Goal: Transaction & Acquisition: Purchase product/service

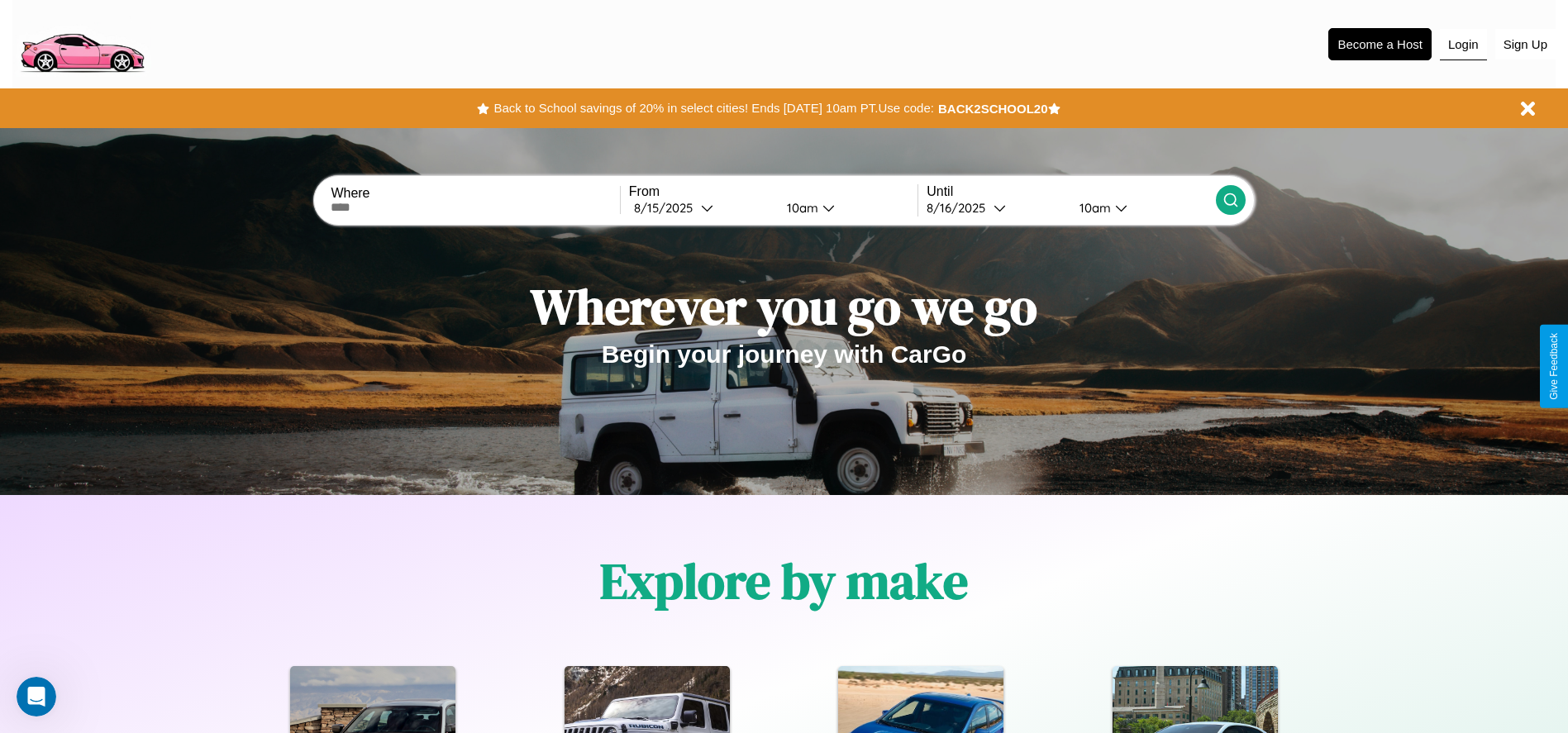
click at [1463, 44] on button "Login" at bounding box center [1463, 45] width 47 height 31
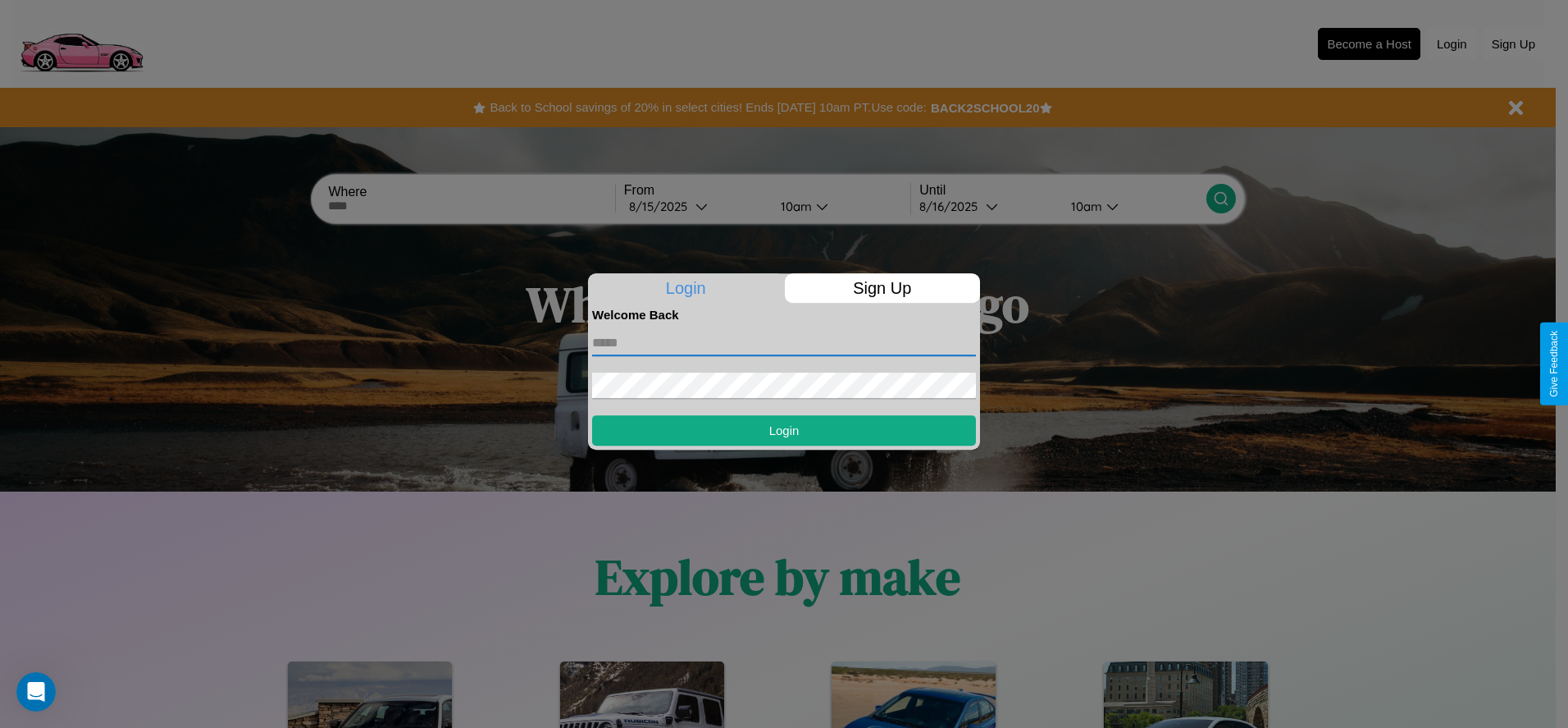
click at [784, 342] on input "text" at bounding box center [784, 342] width 384 height 26
type input "**********"
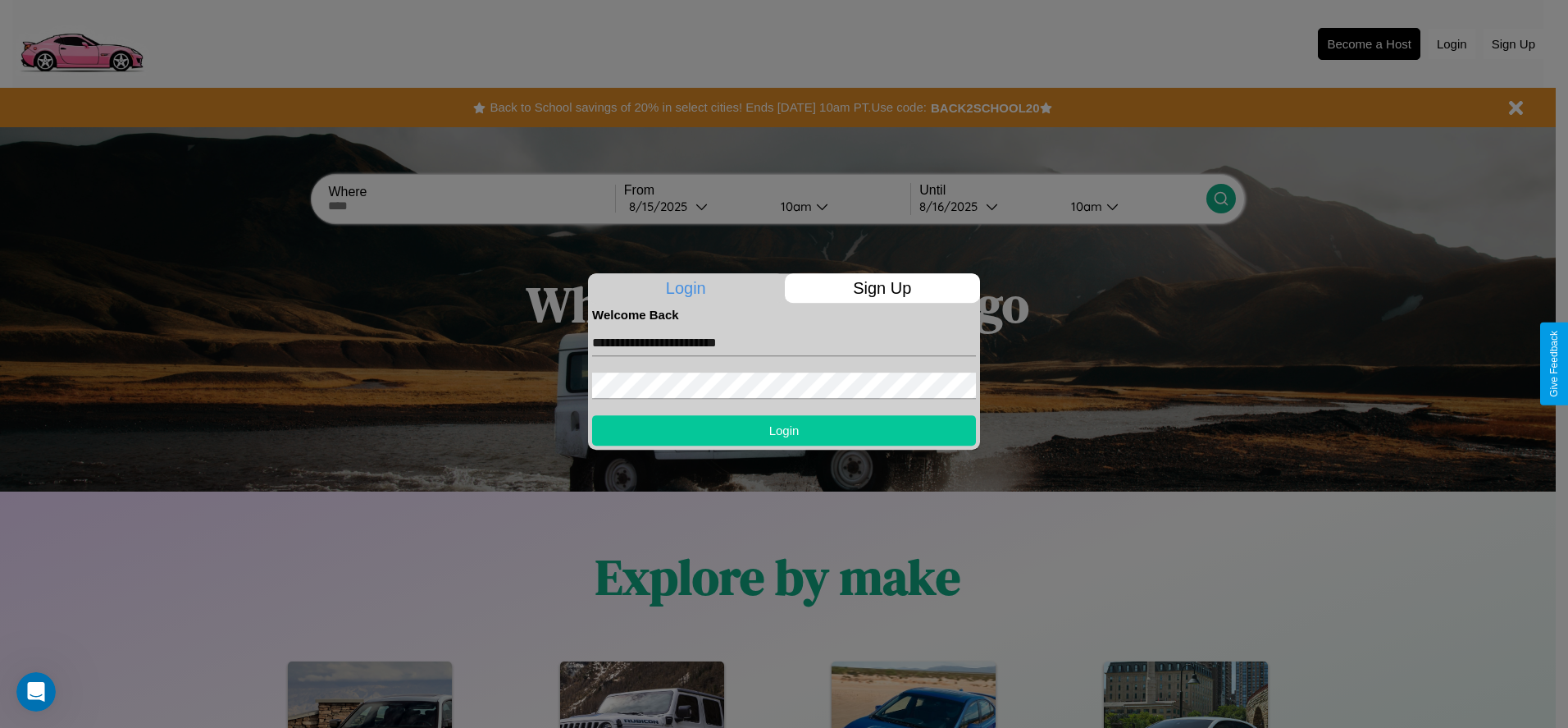
click at [784, 430] on button "Login" at bounding box center [784, 430] width 384 height 30
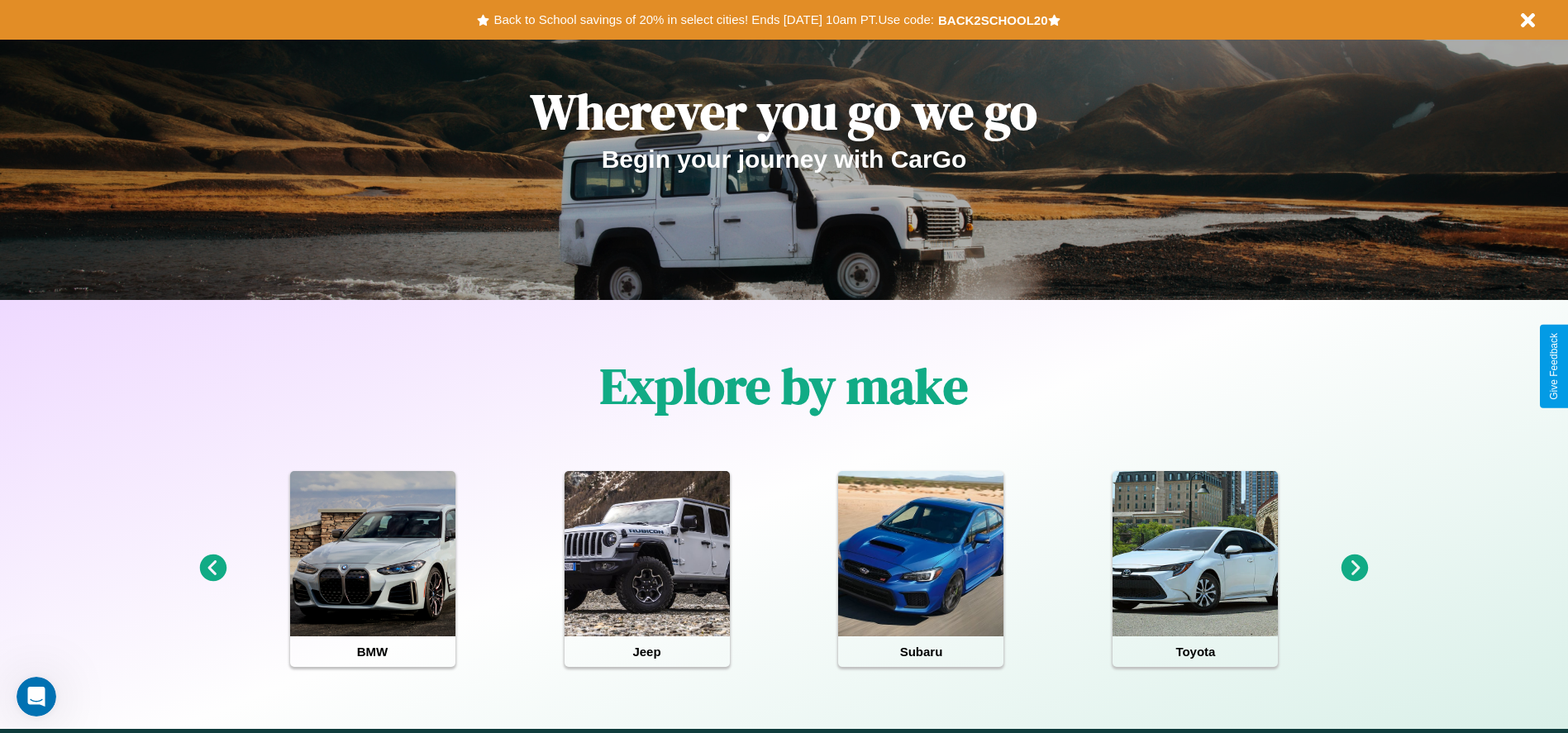
scroll to position [343, 0]
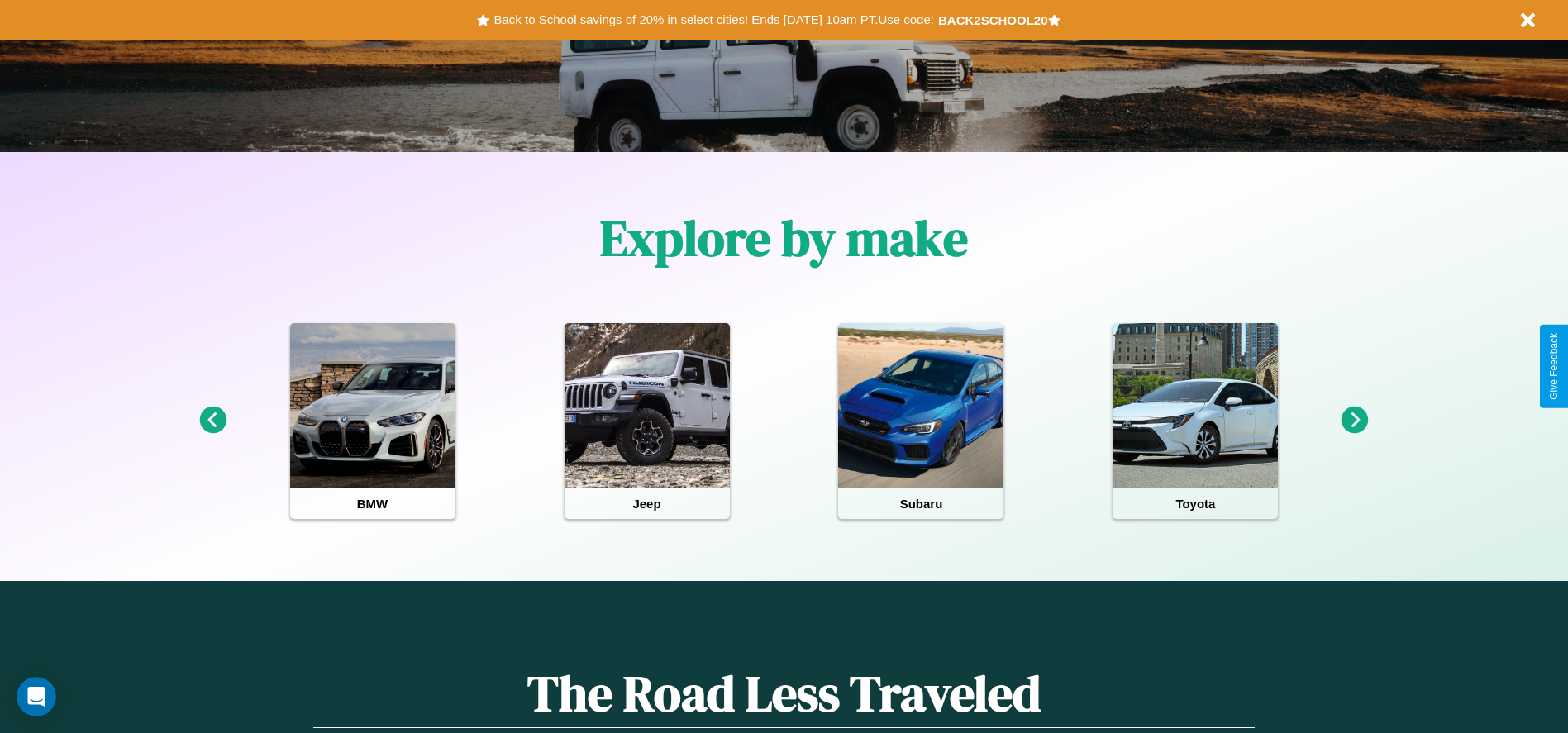
click at [213, 421] on icon at bounding box center [213, 421] width 27 height 27
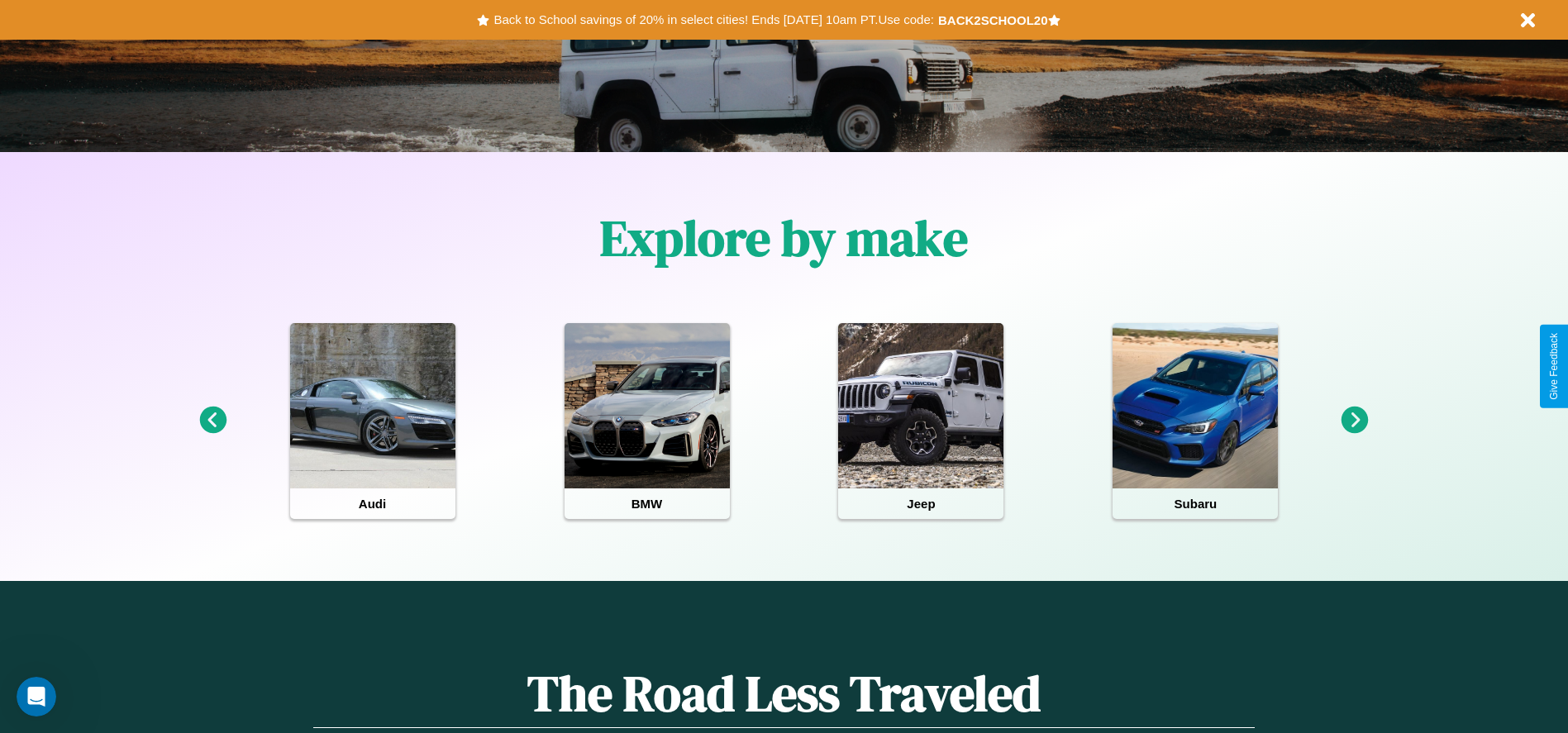
click at [213, 421] on icon at bounding box center [213, 421] width 27 height 27
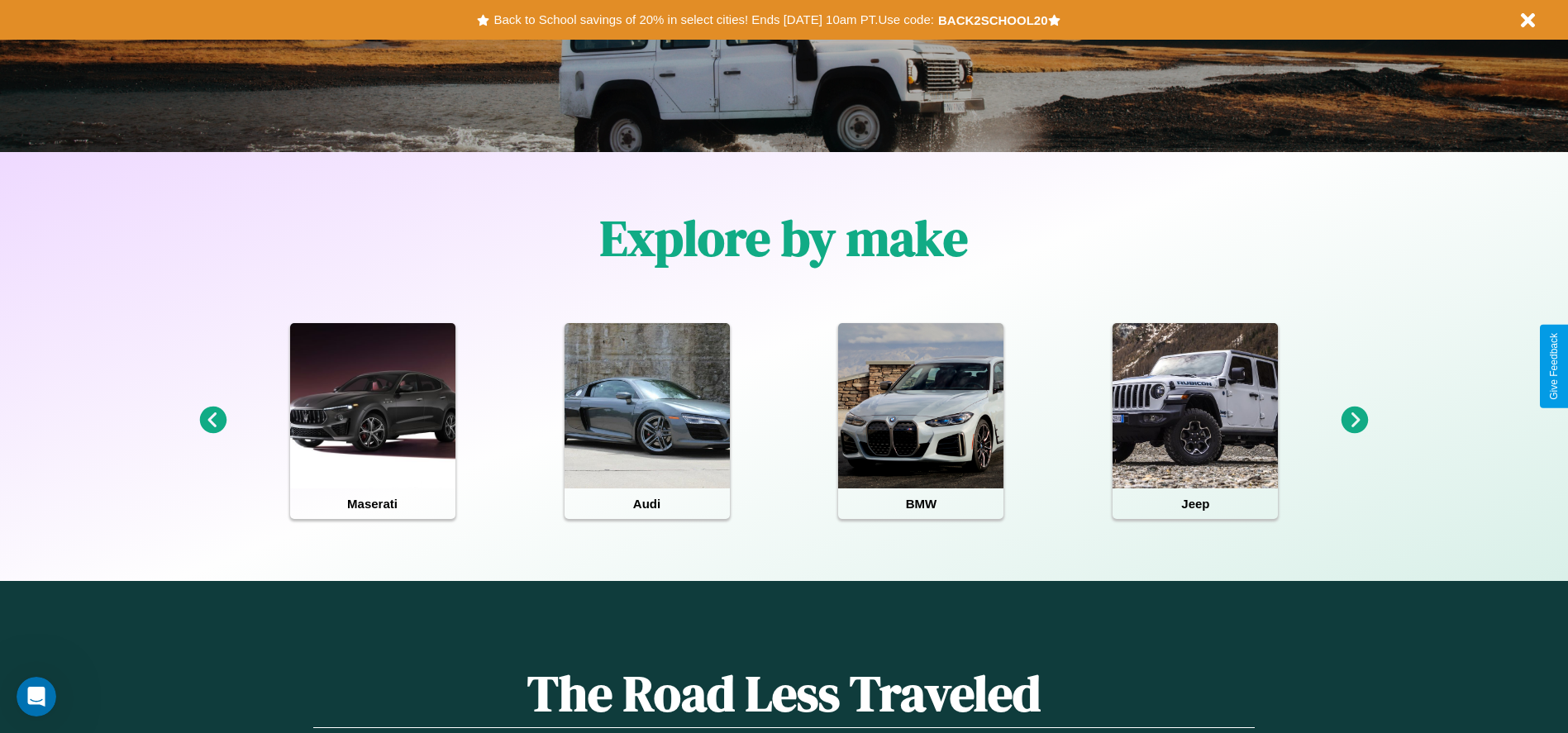
click at [1354, 421] on icon at bounding box center [1354, 421] width 27 height 27
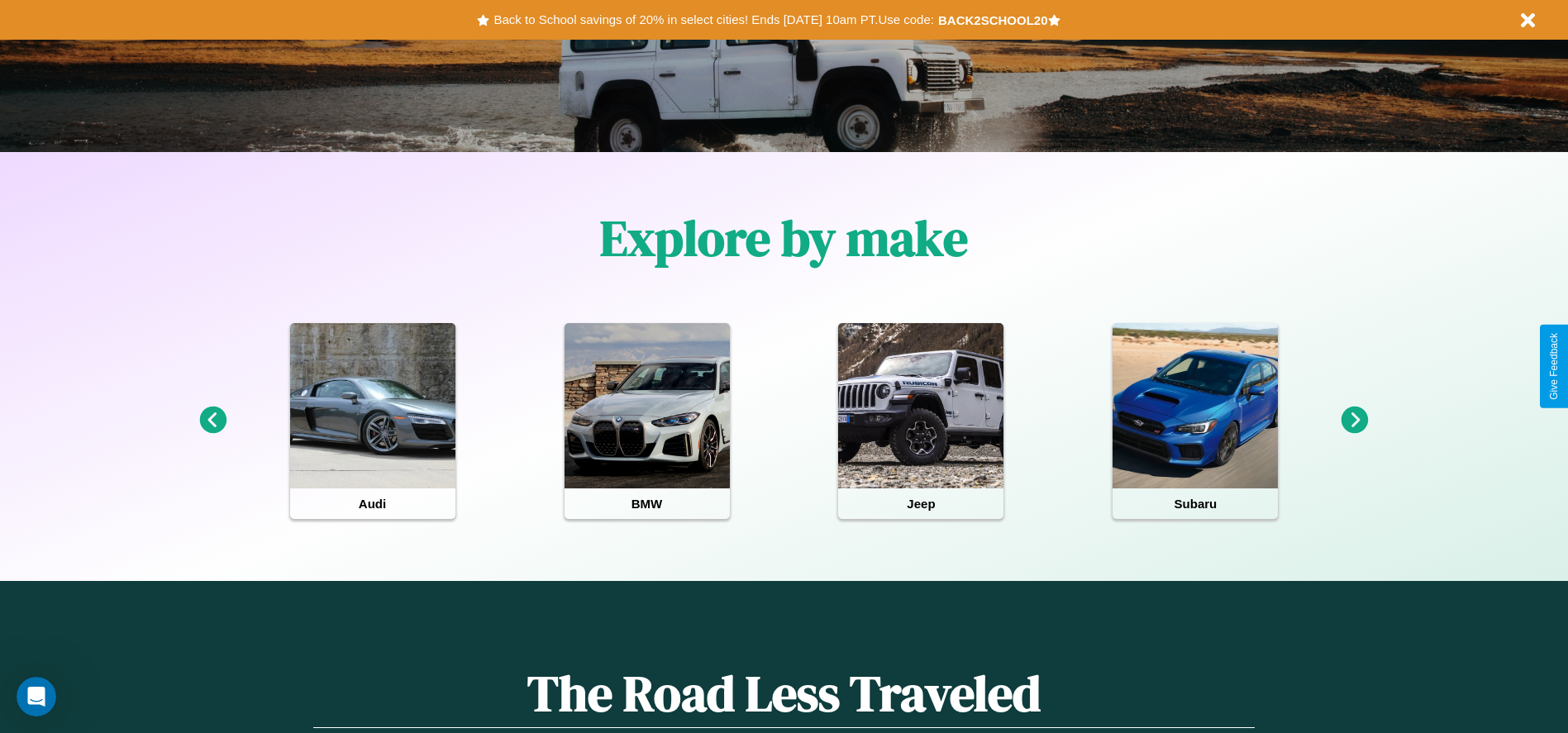
click at [1354, 421] on icon at bounding box center [1354, 421] width 27 height 27
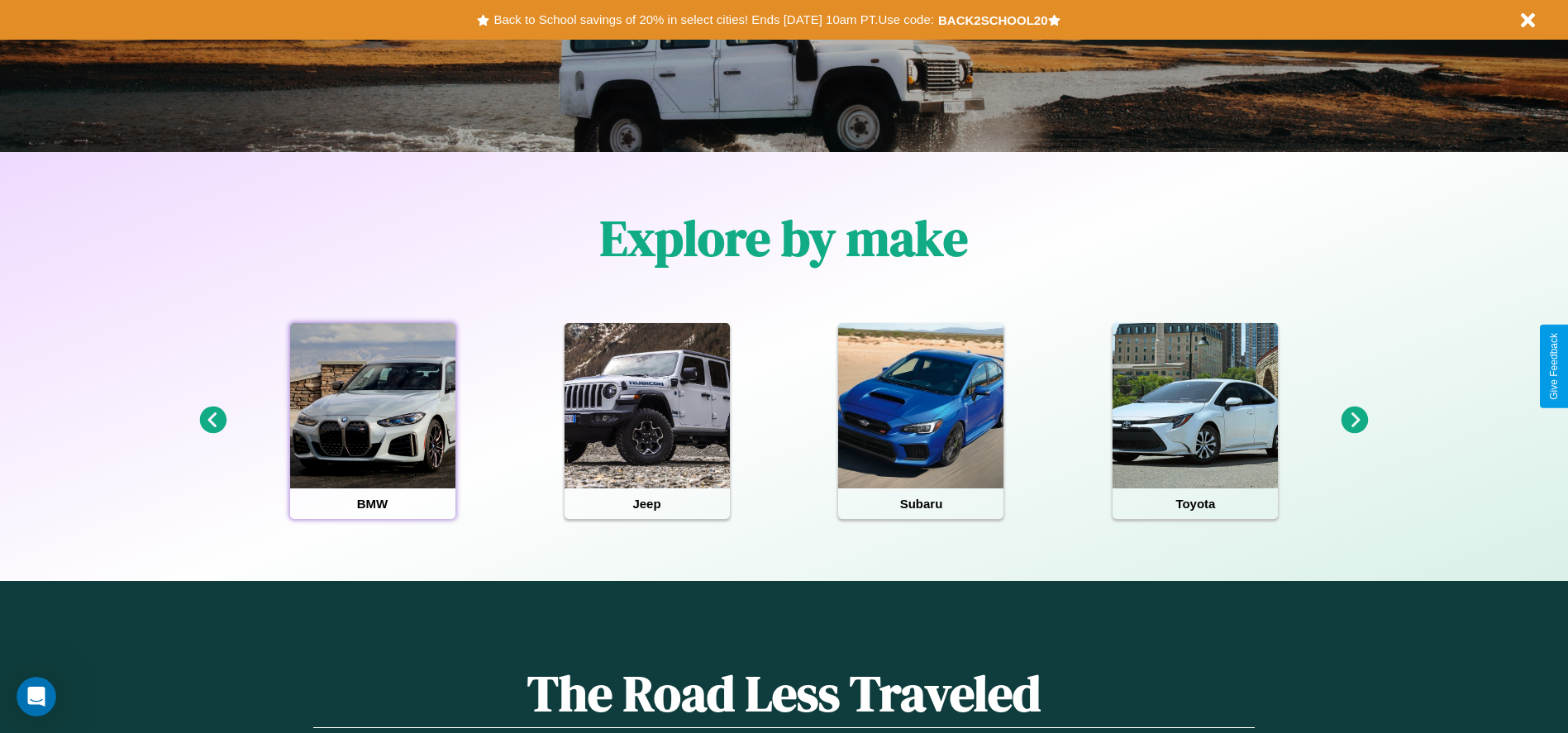
click at [372, 421] on div at bounding box center [372, 406] width 165 height 165
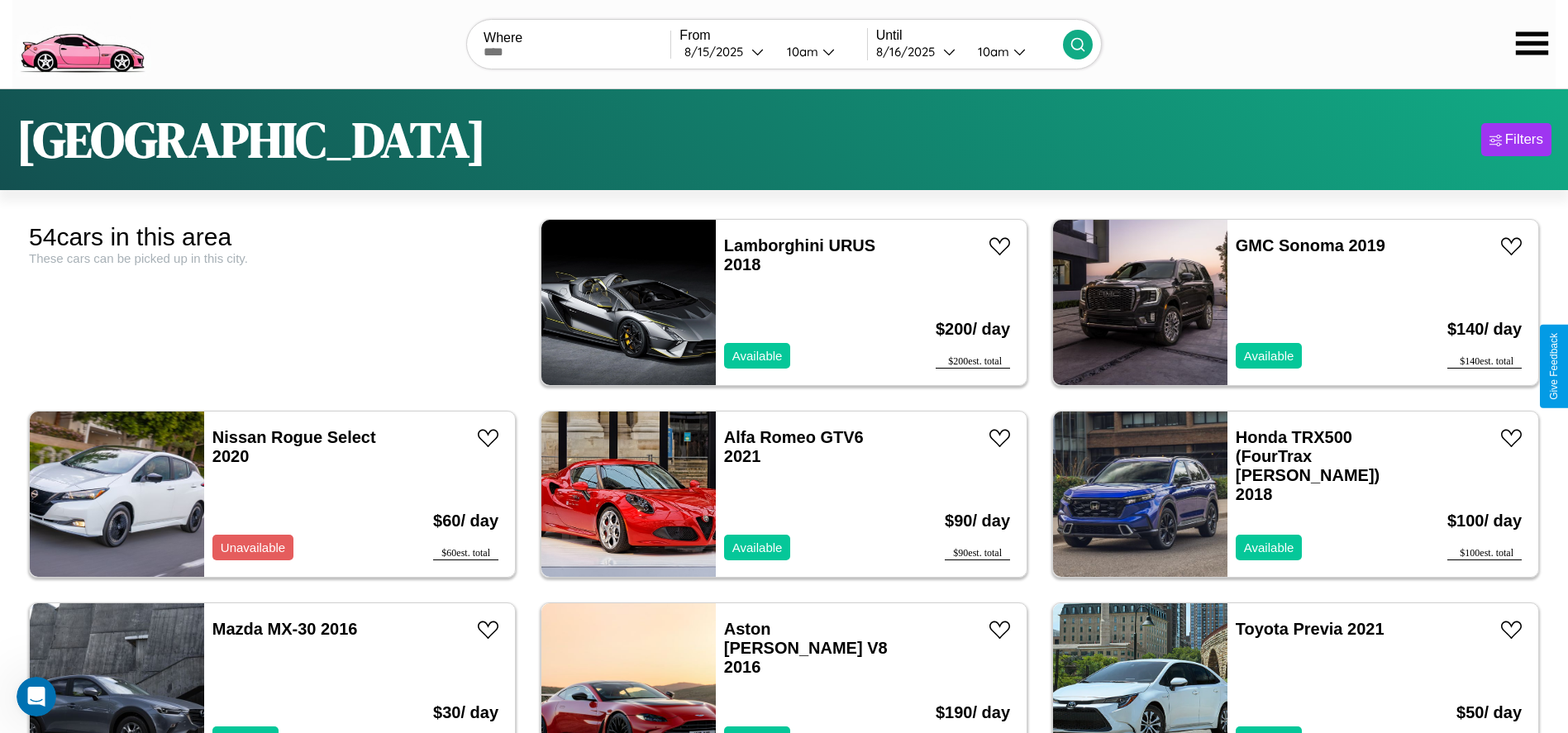
scroll to position [376, 0]
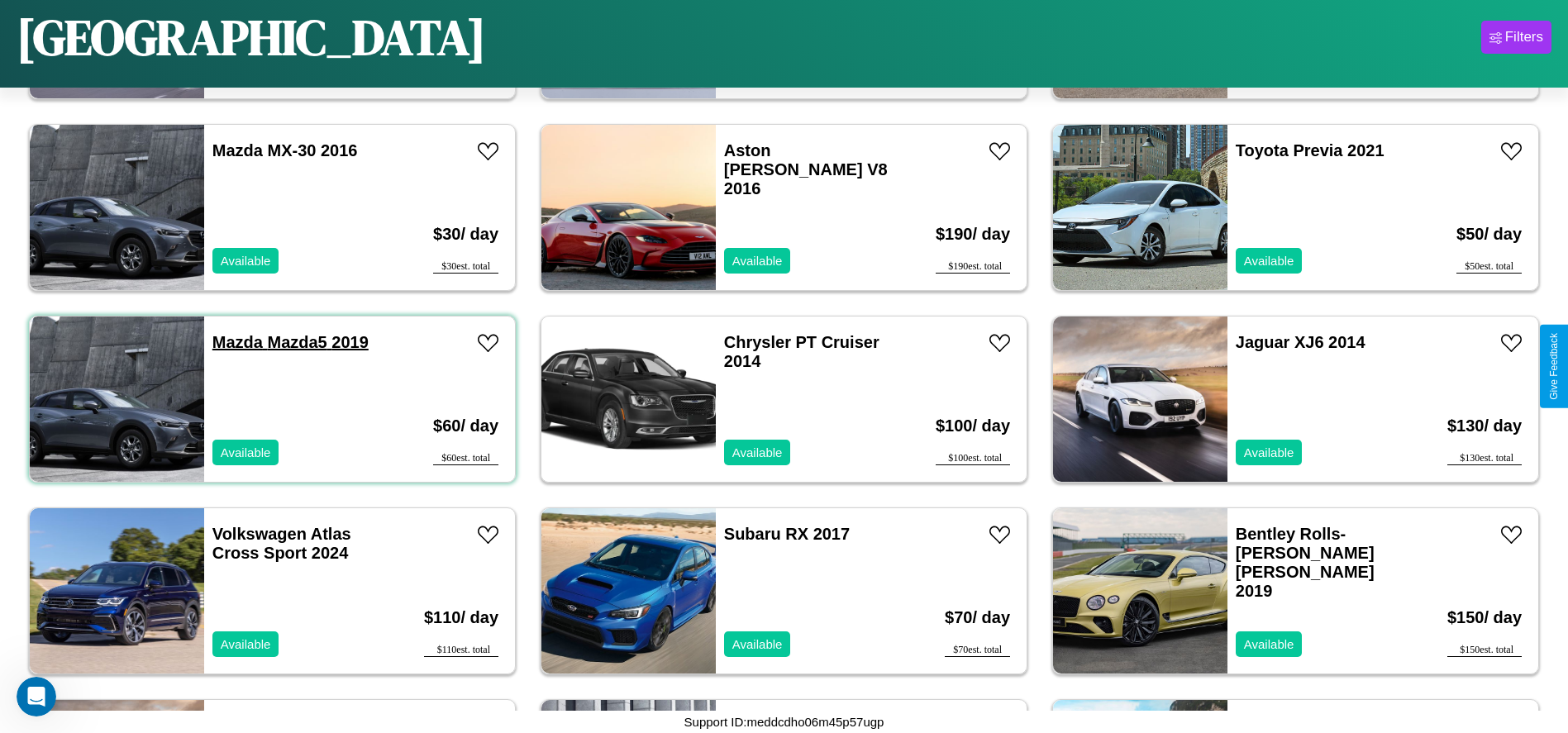
click at [236, 342] on link "Mazda Mazda5 2019" at bounding box center [291, 342] width 156 height 18
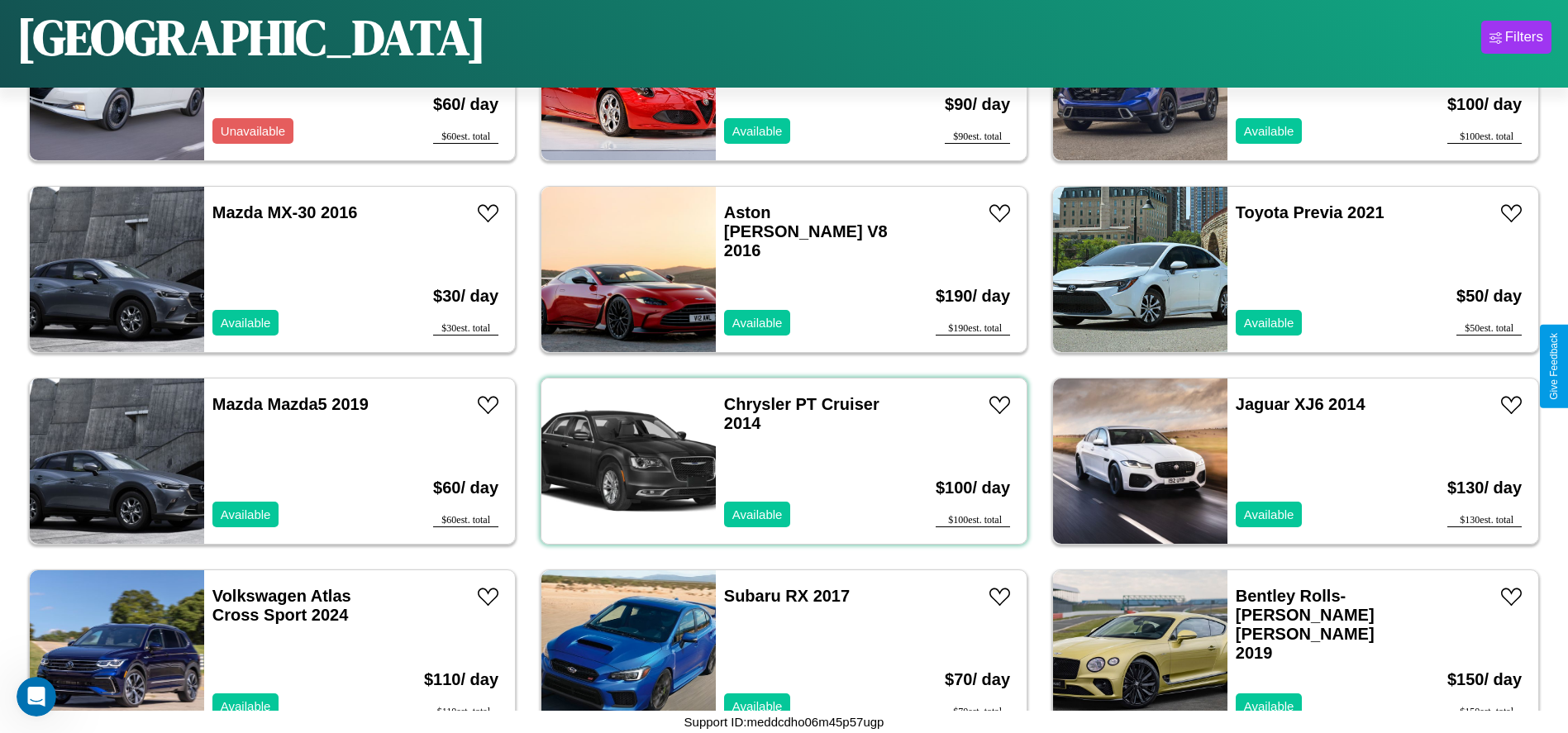
scroll to position [0, 0]
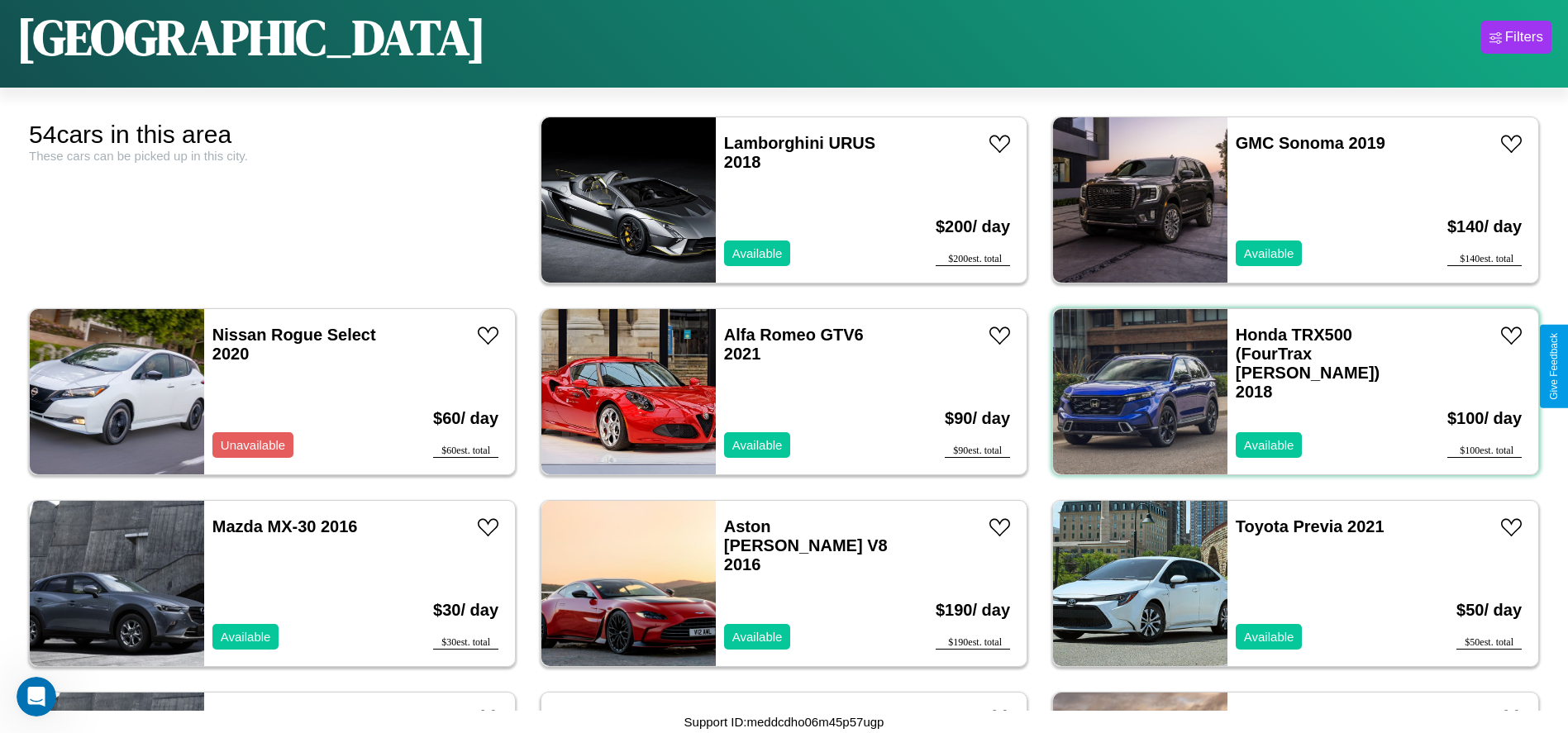
click at [1285, 391] on div "Honda TRX500 (FourTrax Foreman) 2018 Available" at bounding box center [1322, 391] width 191 height 165
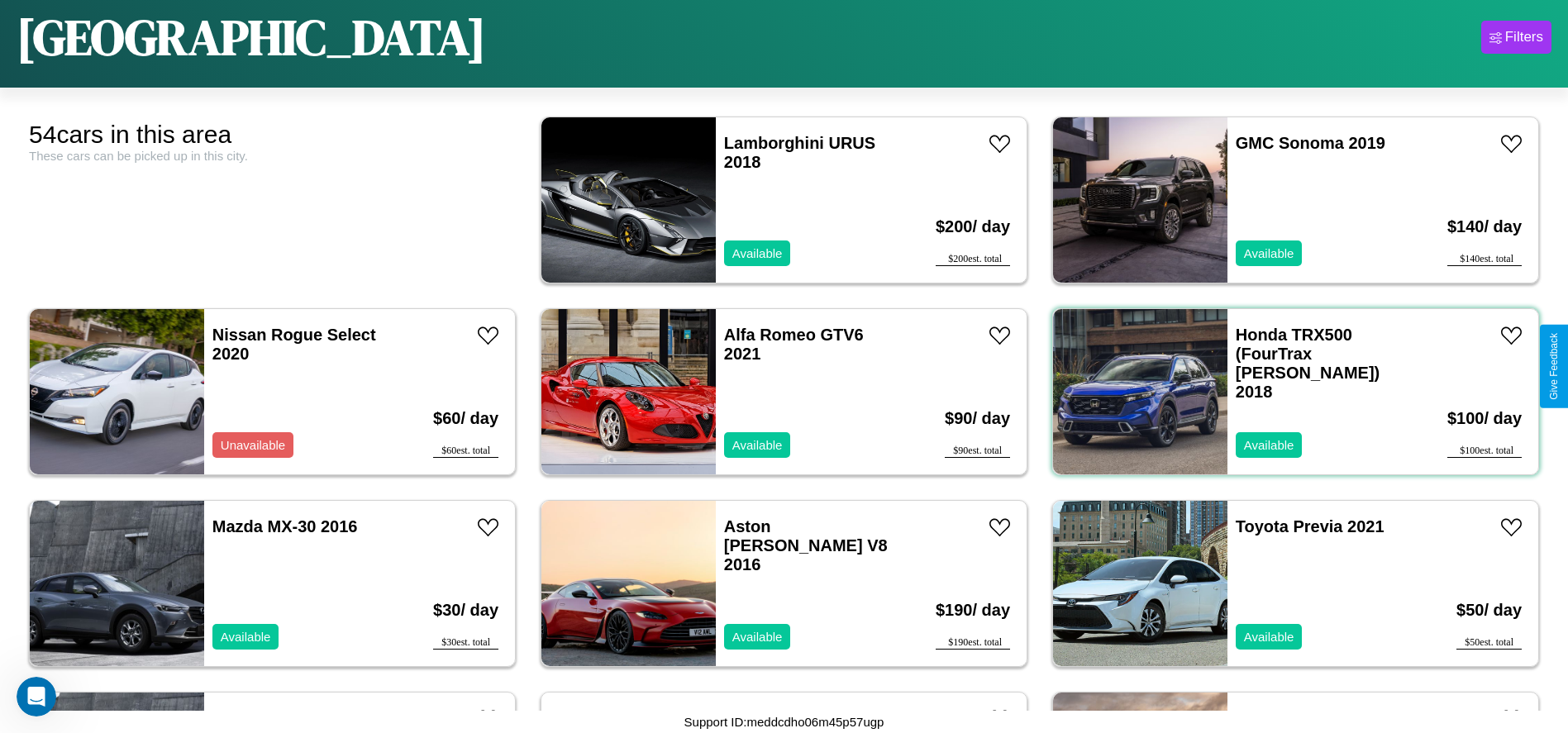
click at [1285, 391] on div "Honda TRX500 (FourTrax Foreman) 2018 Available" at bounding box center [1322, 391] width 191 height 165
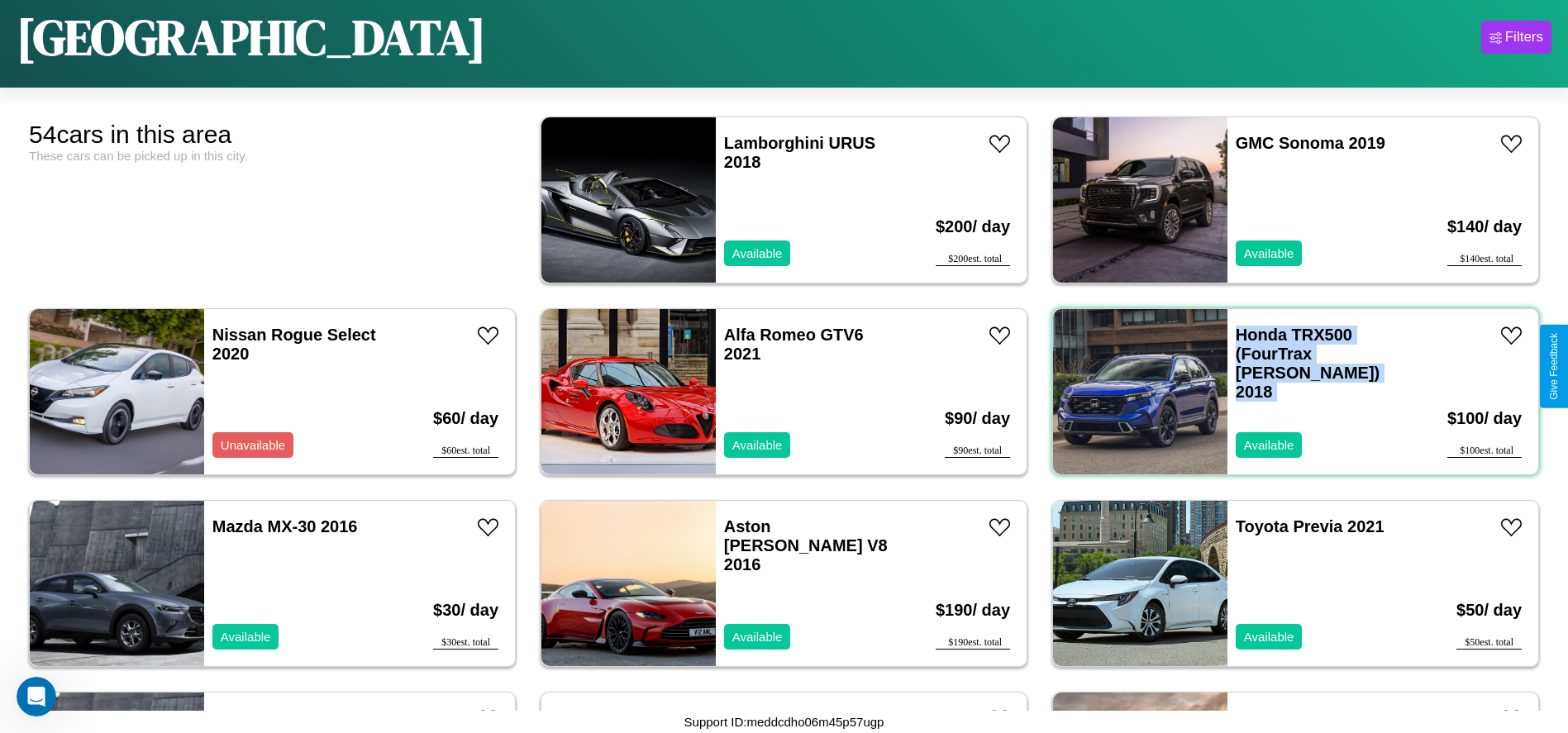
click at [1285, 391] on div "Honda TRX500 (FourTrax Foreman) 2018 Available" at bounding box center [1322, 391] width 191 height 165
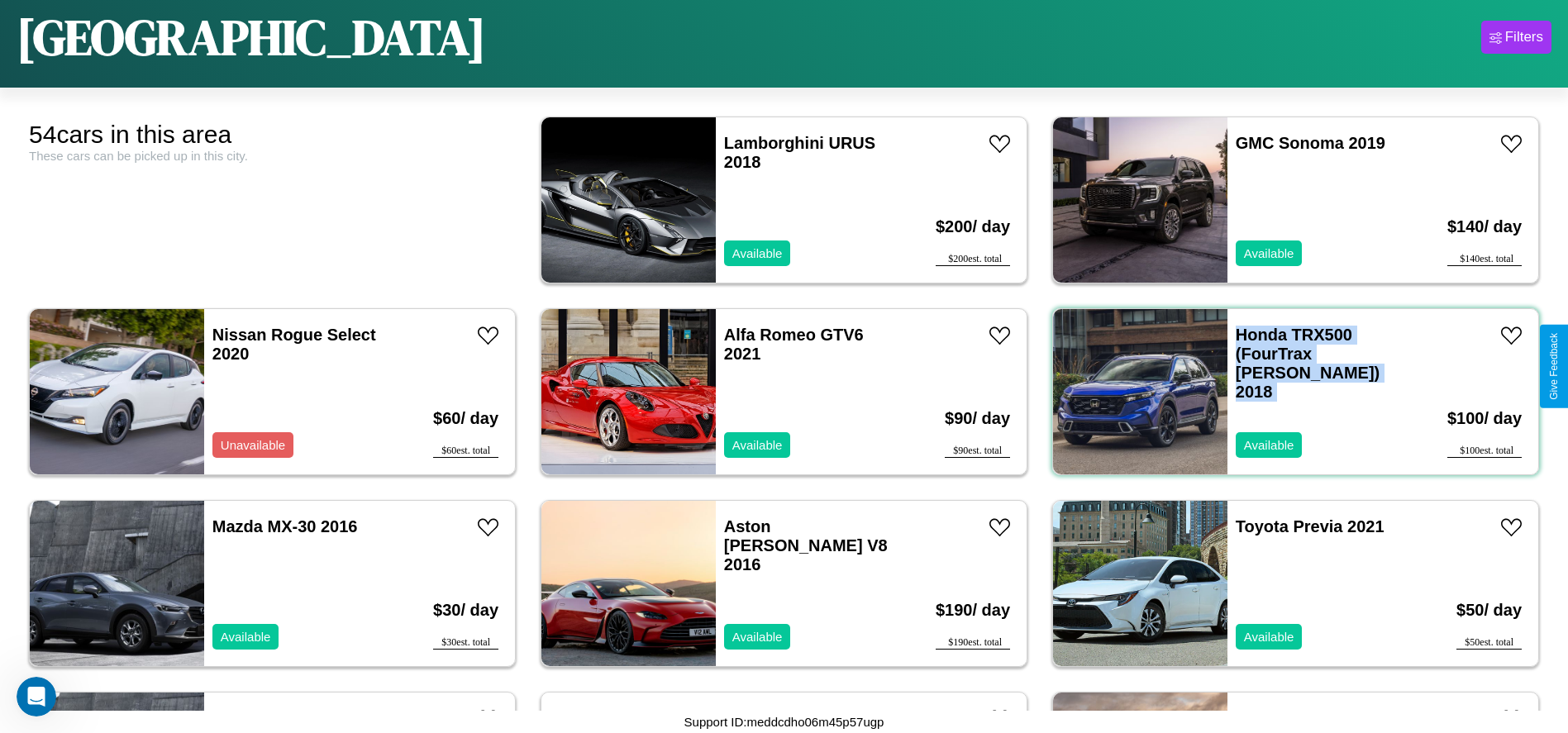
click at [1285, 391] on div "Honda TRX500 (FourTrax Foreman) 2018 Available" at bounding box center [1322, 391] width 191 height 165
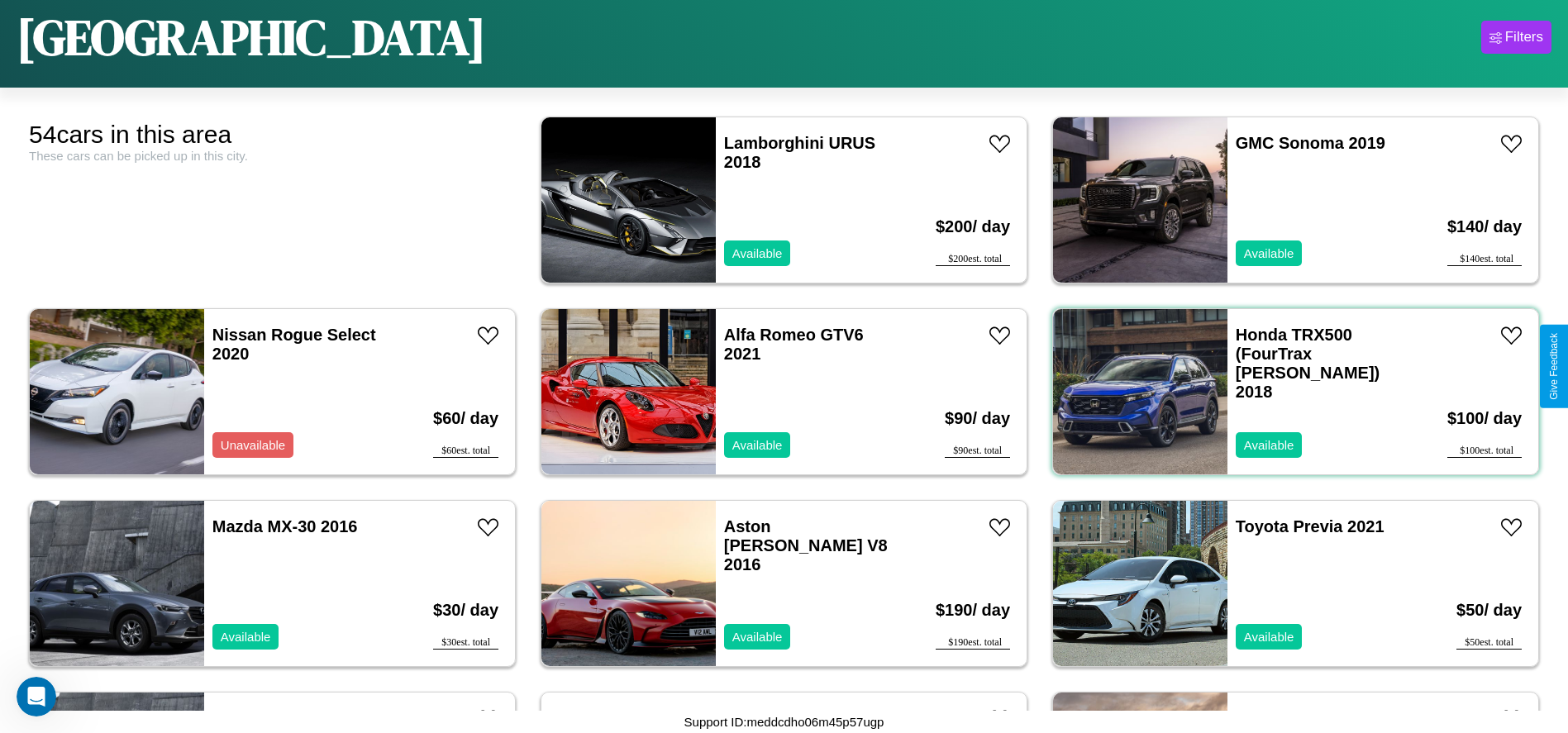
click at [1285, 391] on div "Honda TRX500 (FourTrax Foreman) 2018 Available" at bounding box center [1322, 391] width 191 height 165
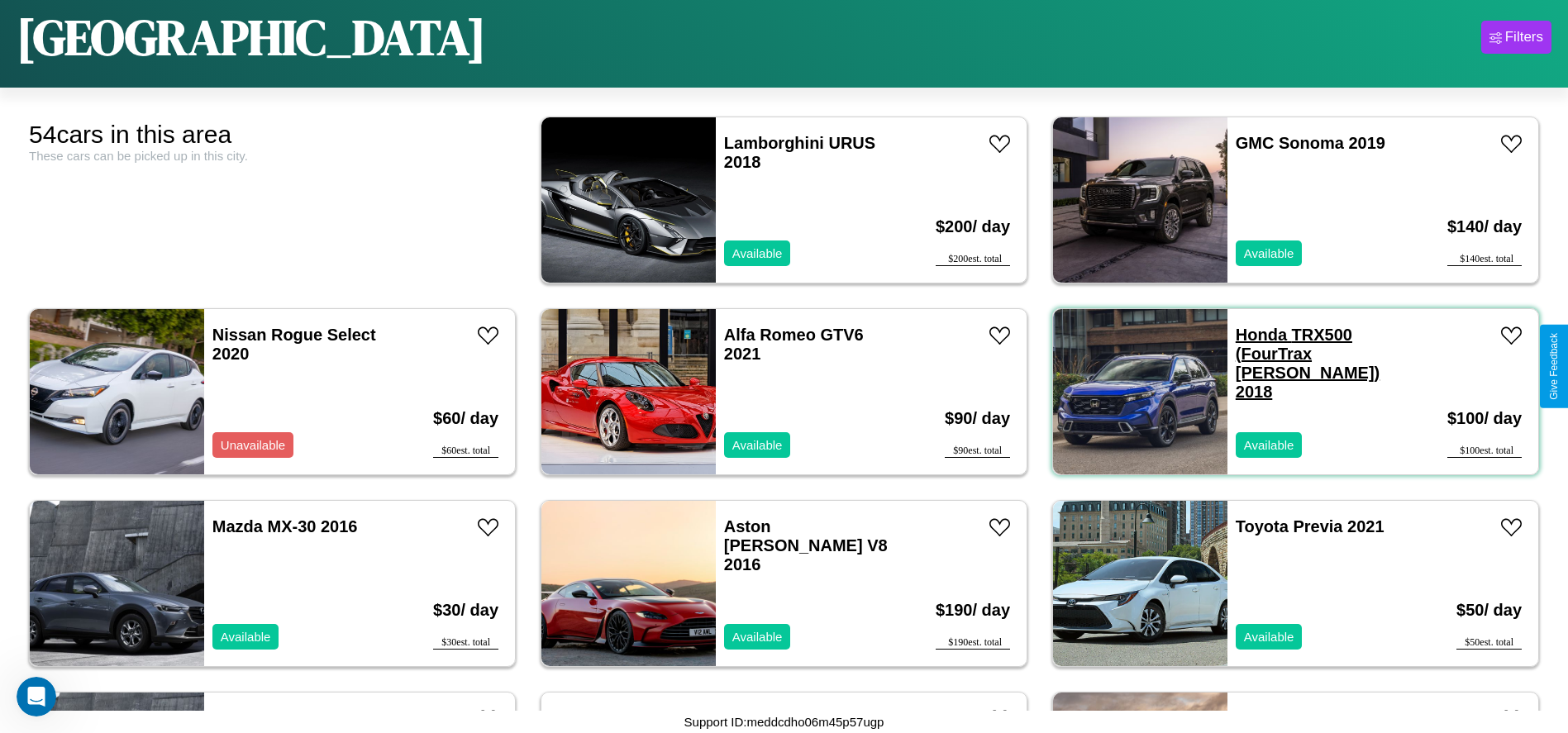
click at [1250, 334] on link "Honda TRX500 (FourTrax Foreman) 2018" at bounding box center [1307, 363] width 144 height 75
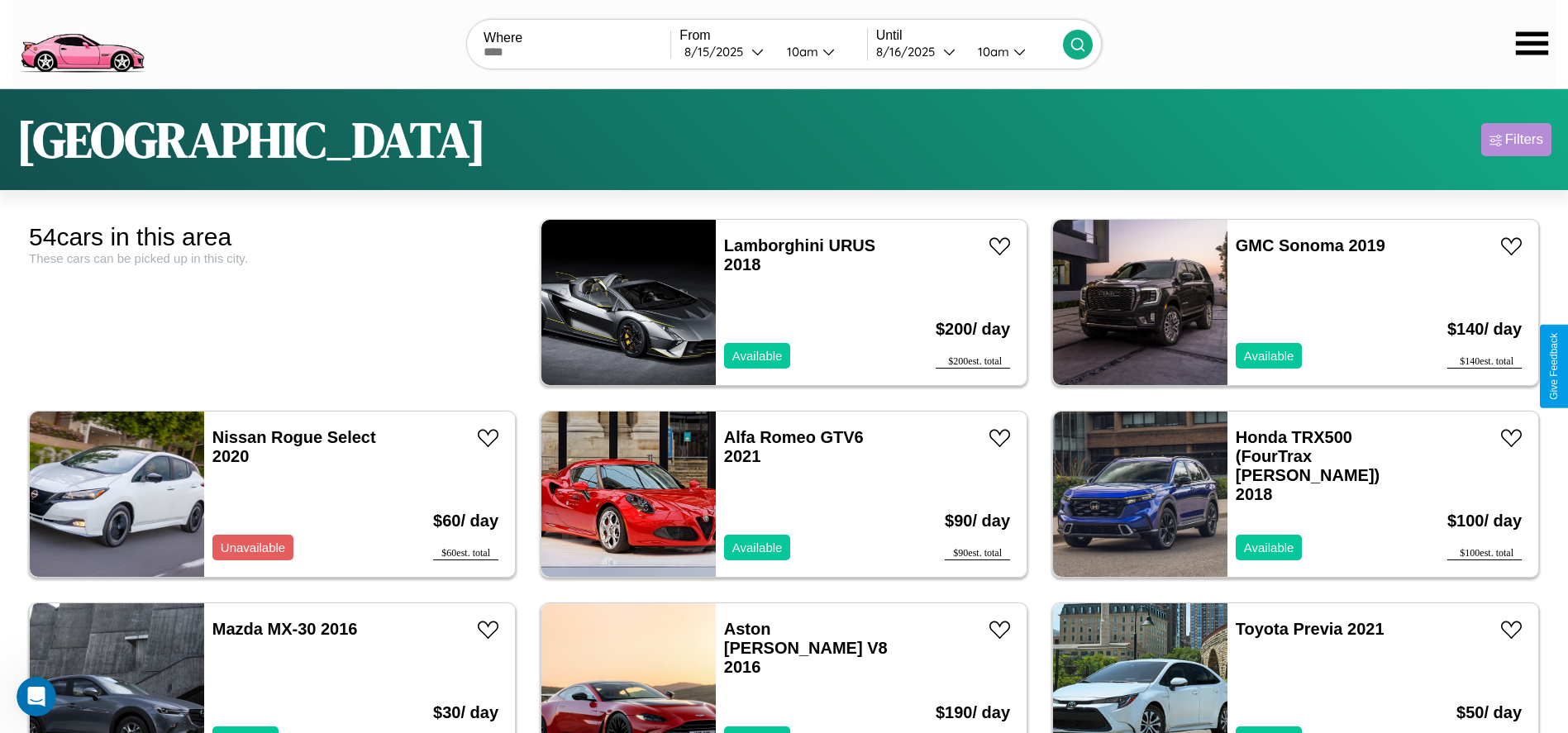
click at [1516, 139] on div "Filters" at bounding box center [1523, 139] width 38 height 16
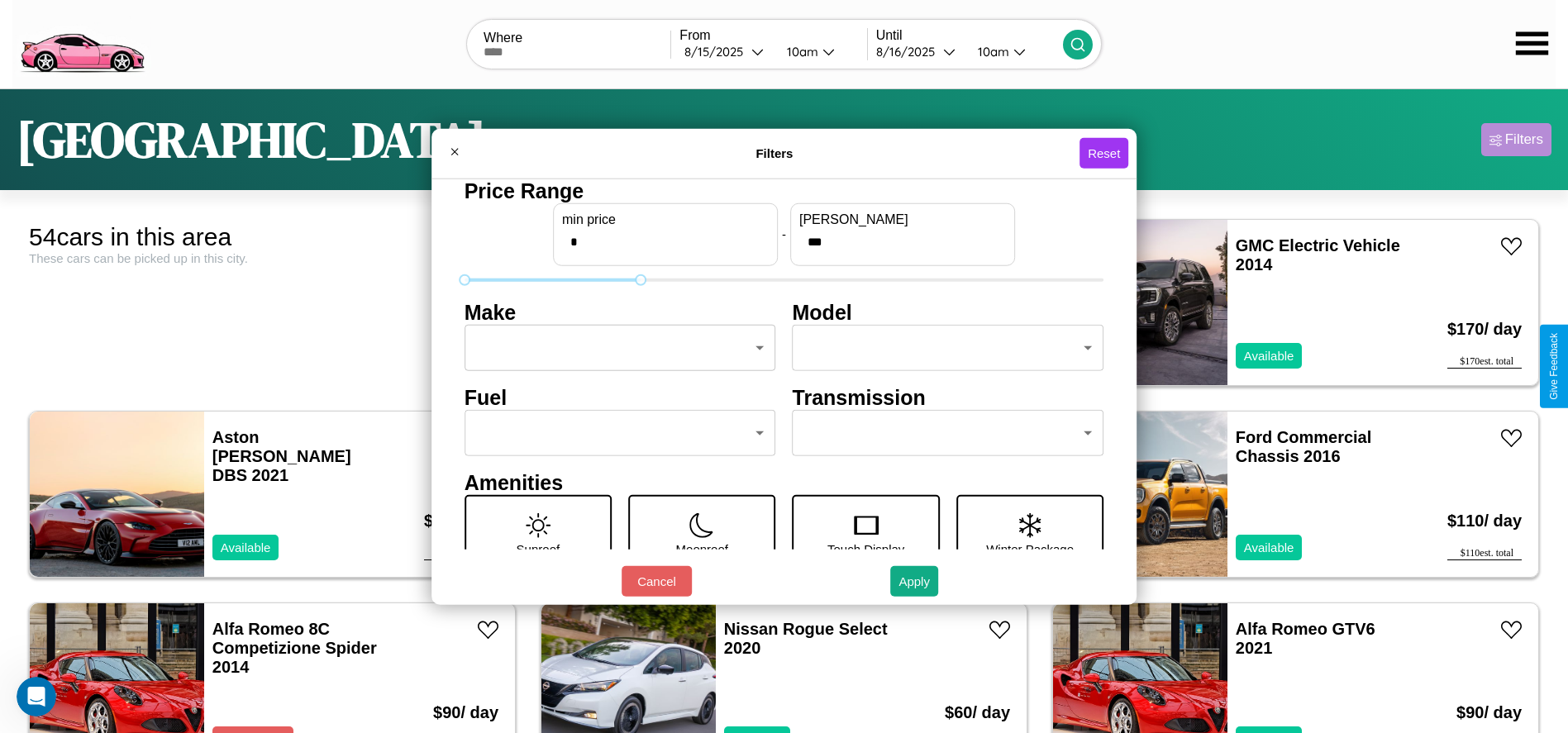
type input "***"
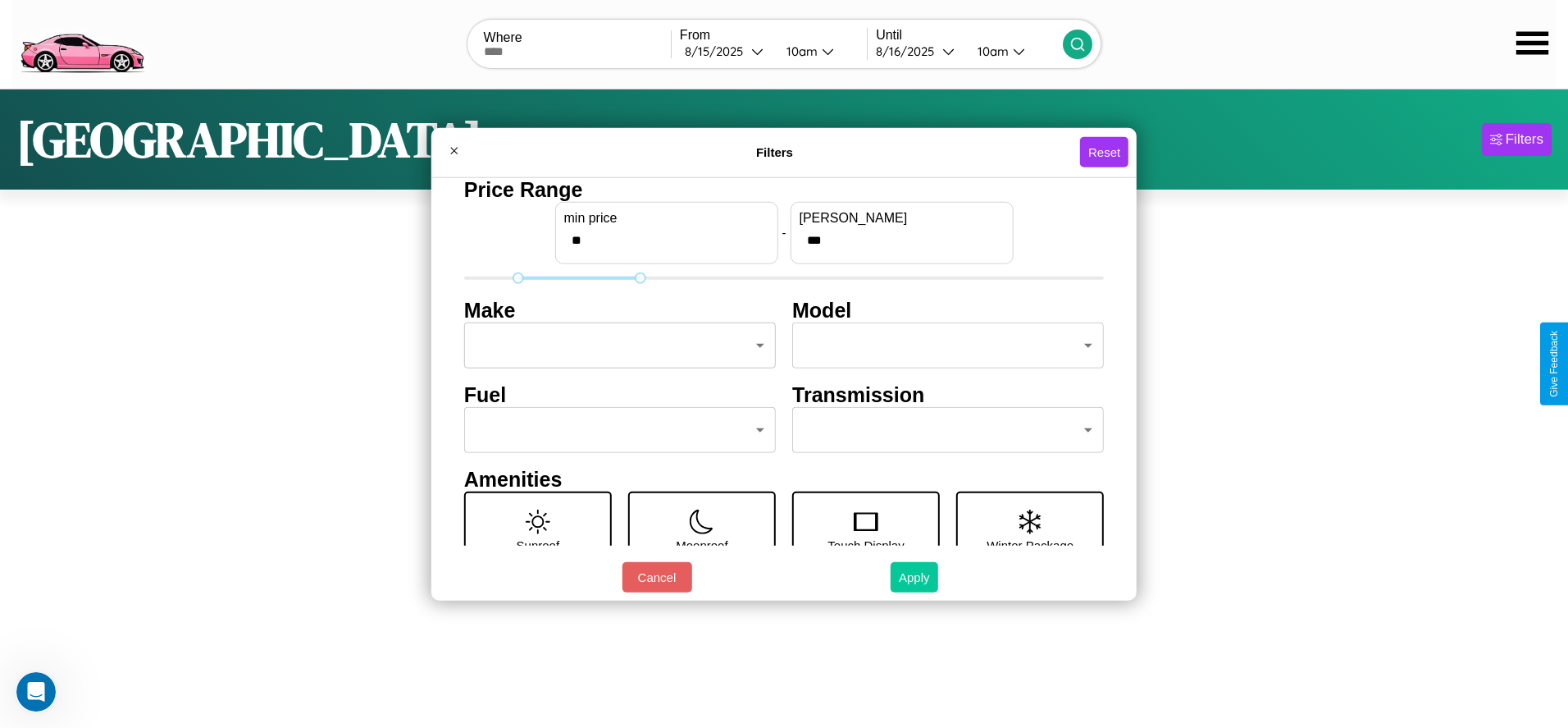
type input "**"
click at [913, 577] on button "Apply" at bounding box center [914, 577] width 47 height 30
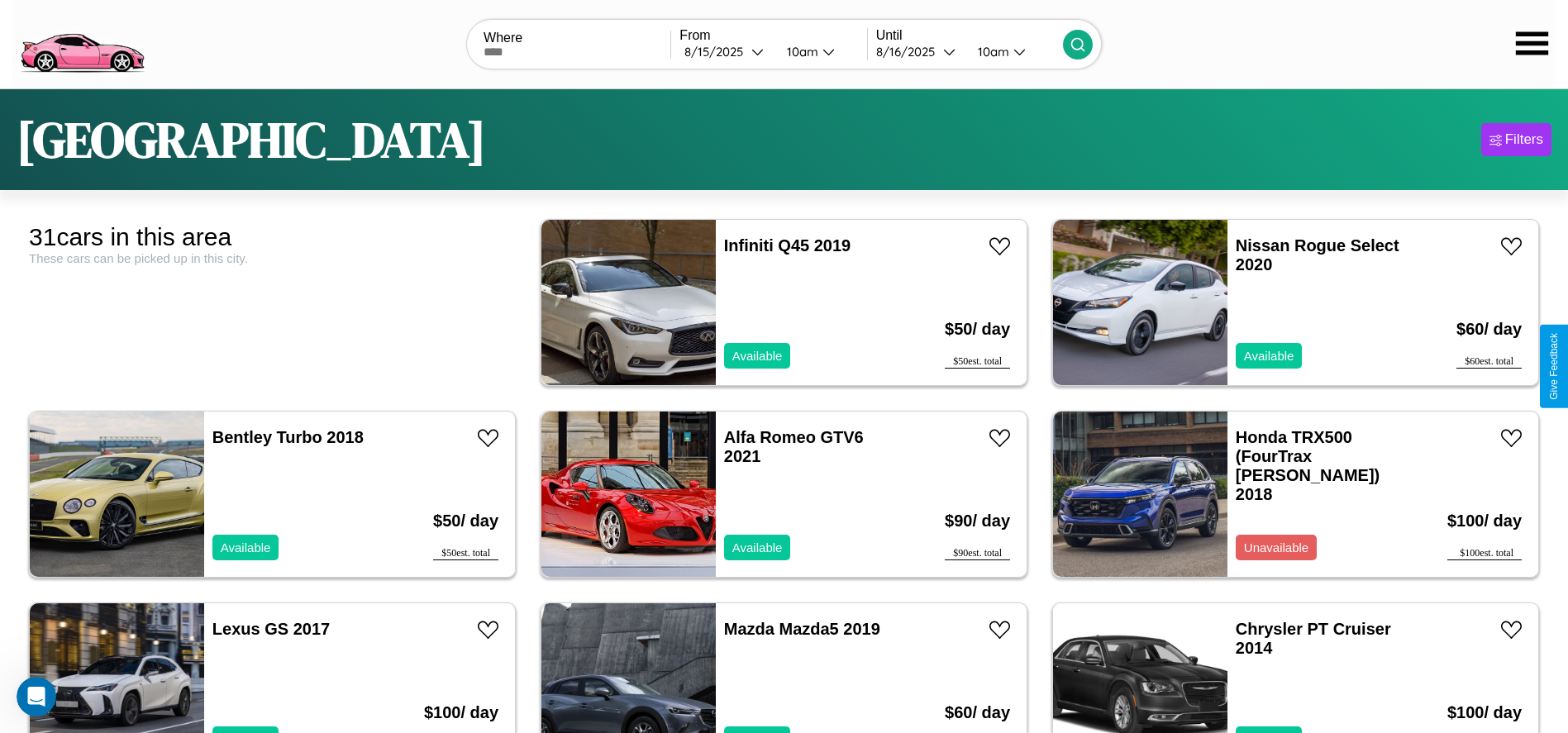
scroll to position [103, 0]
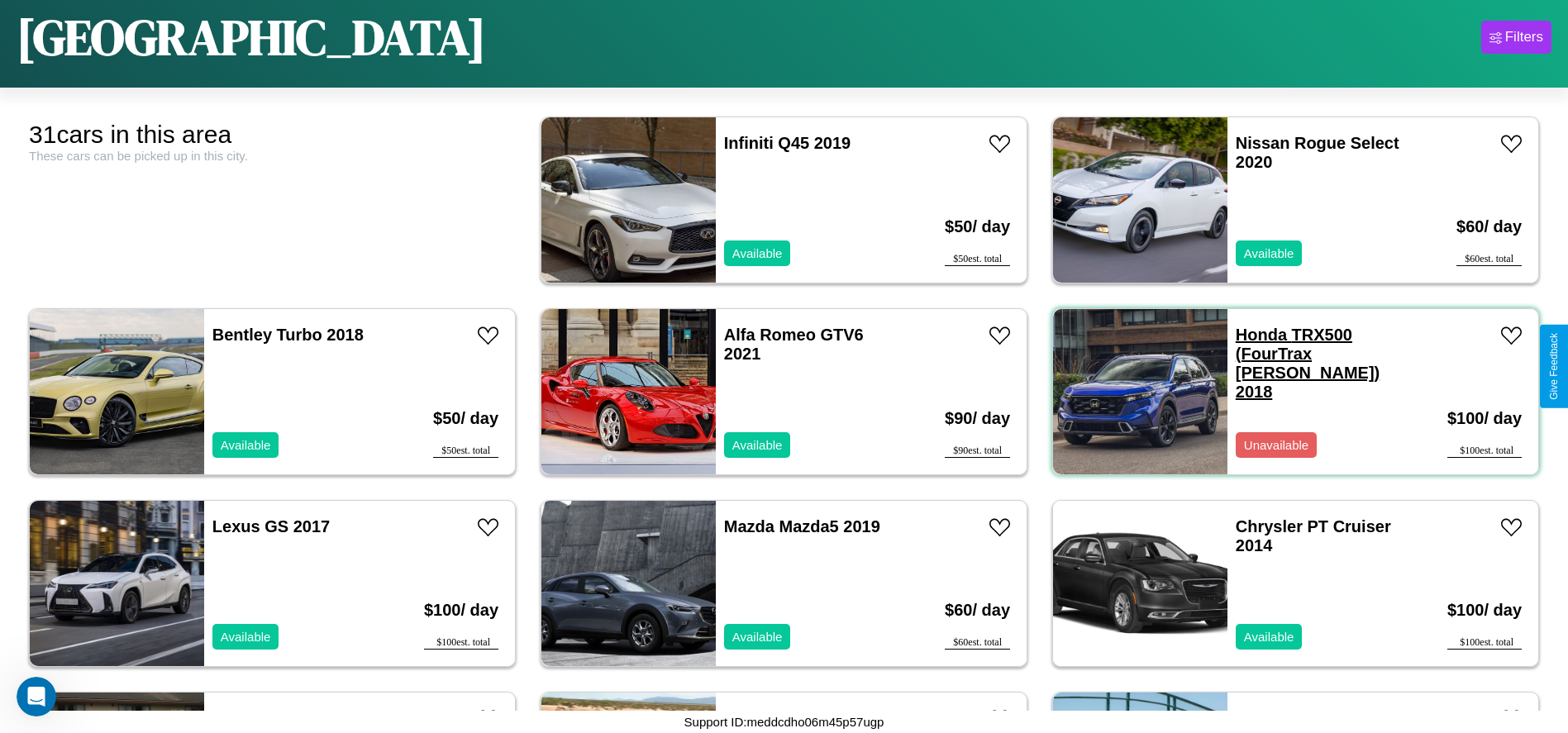
click at [1250, 334] on link "Honda TRX500 (FourTrax Foreman) 2018" at bounding box center [1307, 363] width 144 height 75
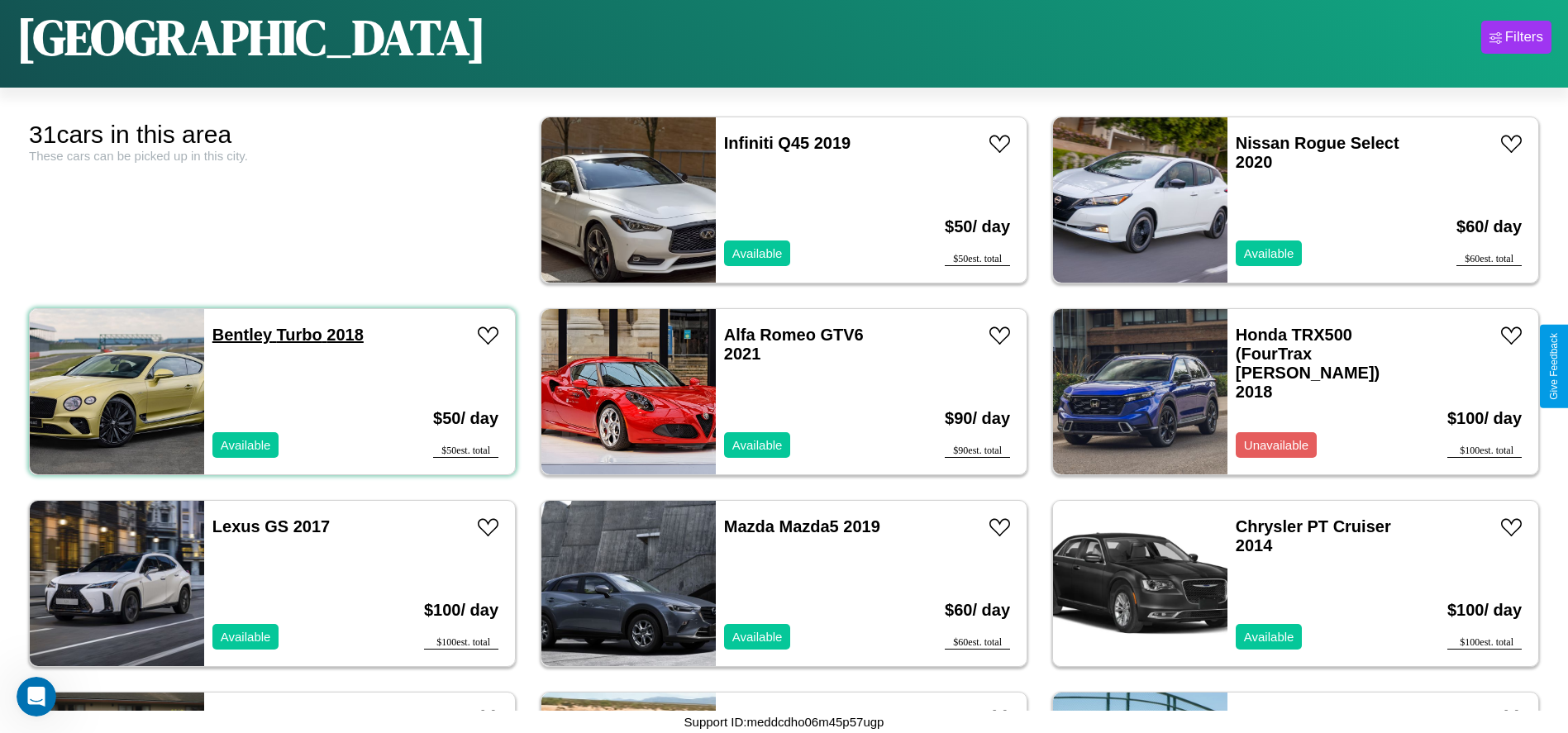
click at [239, 334] on link "Bentley Turbo 2018" at bounding box center [288, 334] width 151 height 18
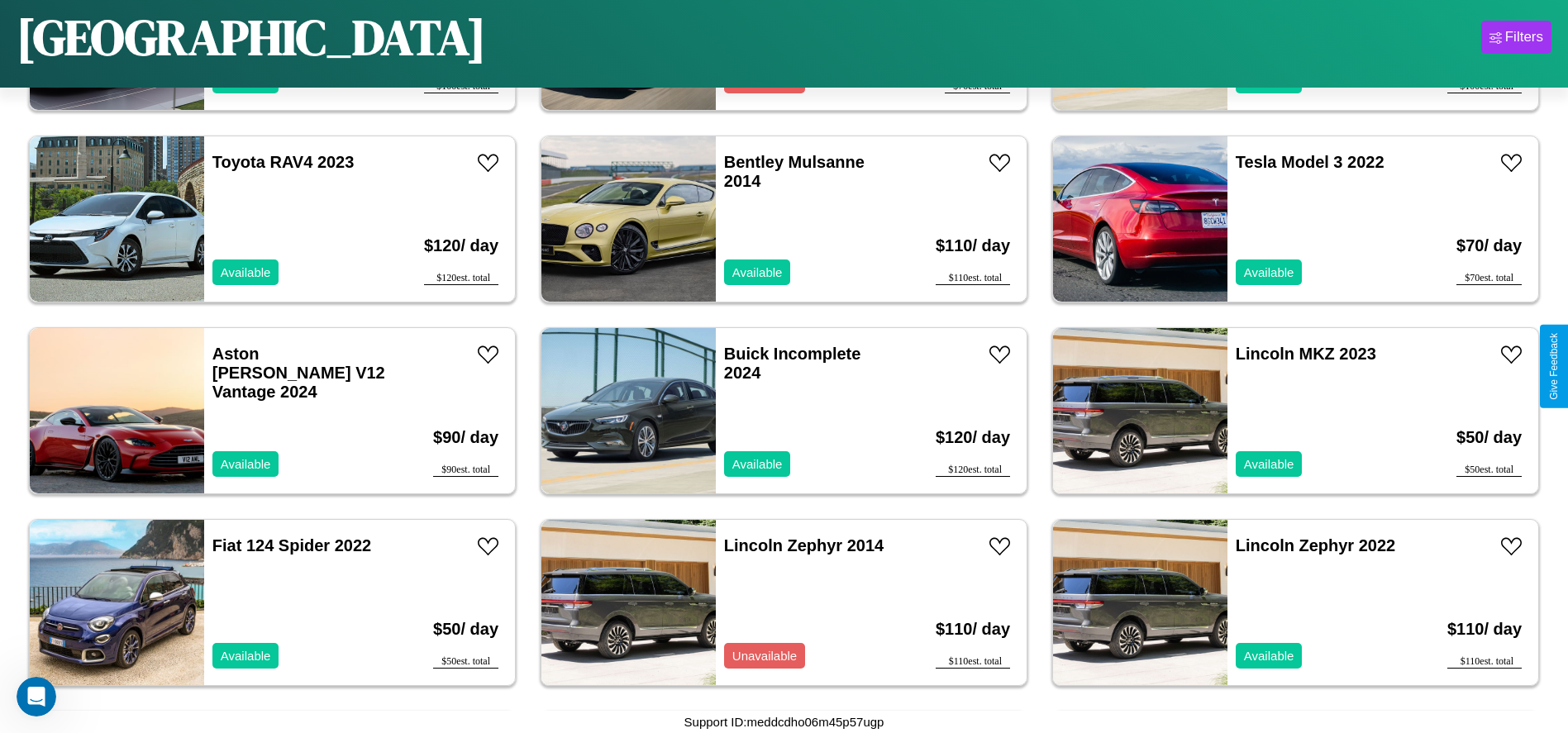
scroll to position [1143, 0]
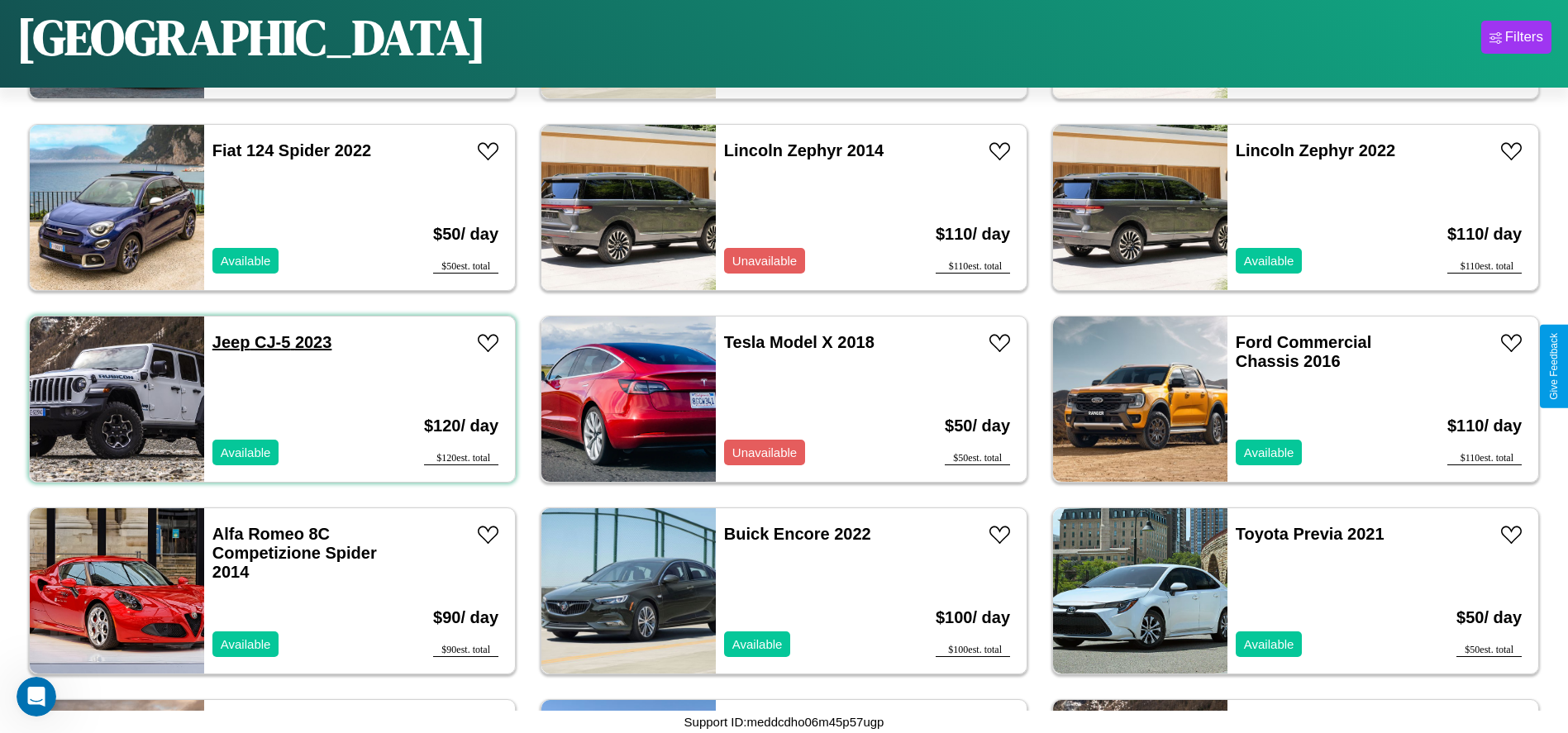
click at [229, 342] on link "Jeep CJ-5 2023" at bounding box center [272, 342] width 120 height 18
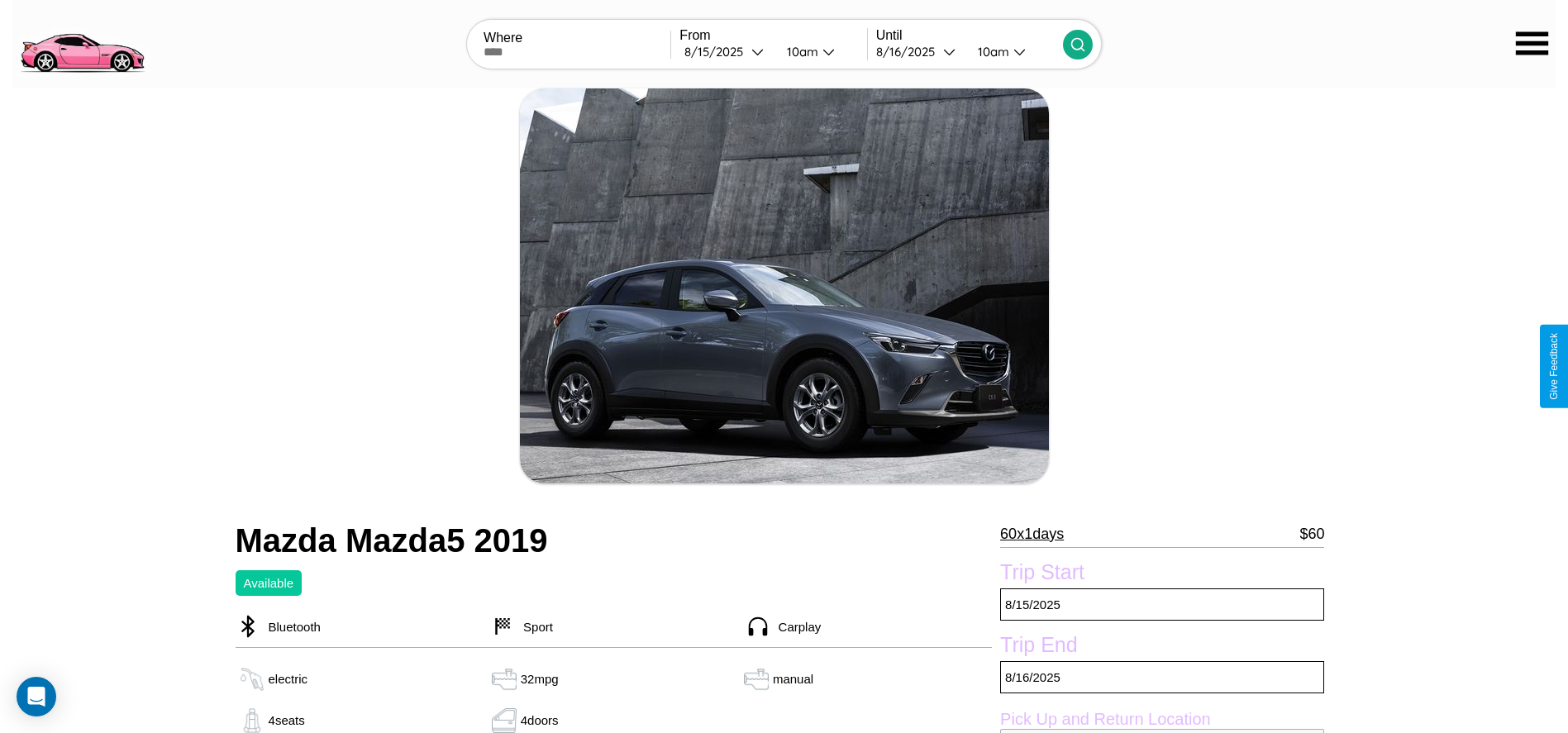
scroll to position [601, 0]
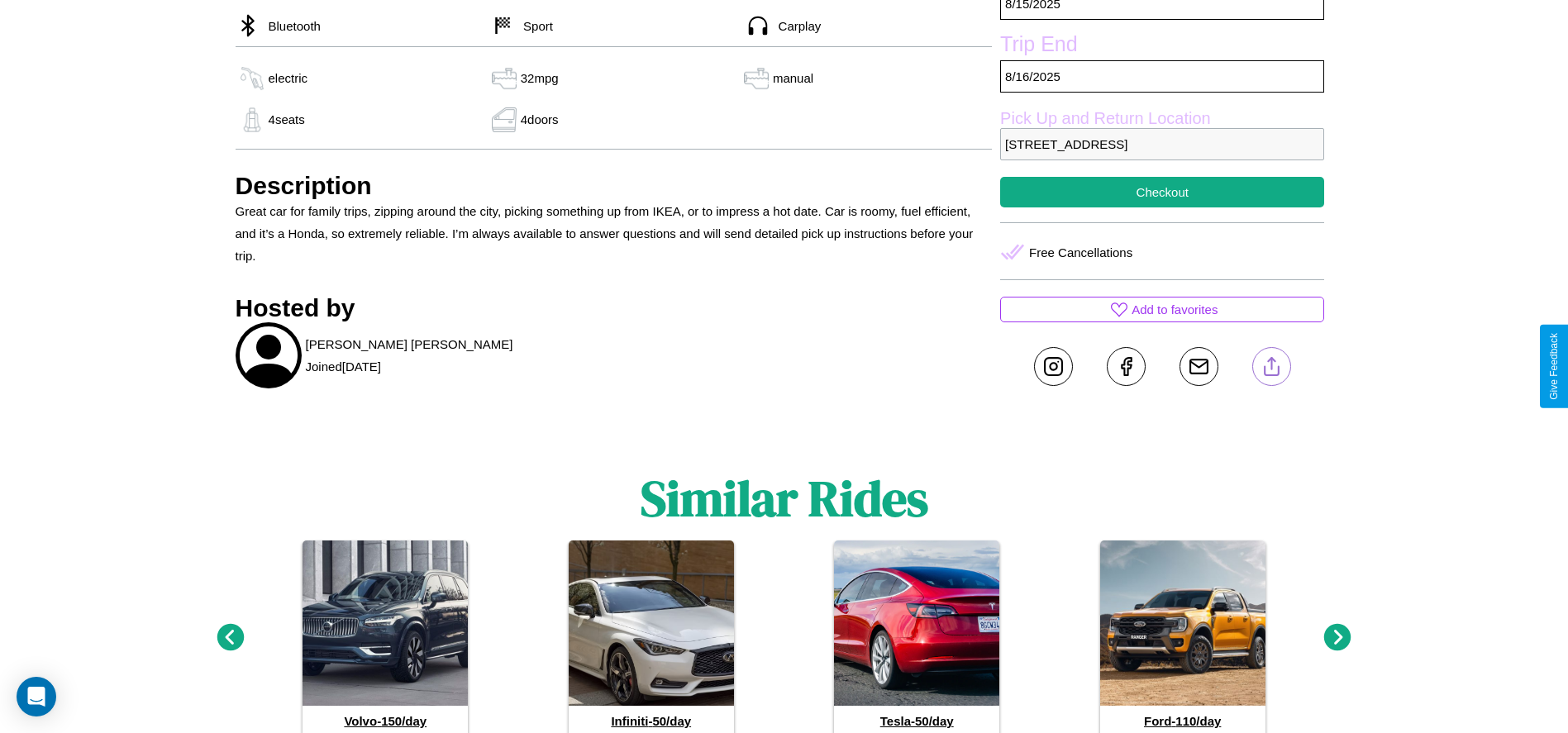
click at [1271, 366] on line at bounding box center [1271, 363] width 0 height 12
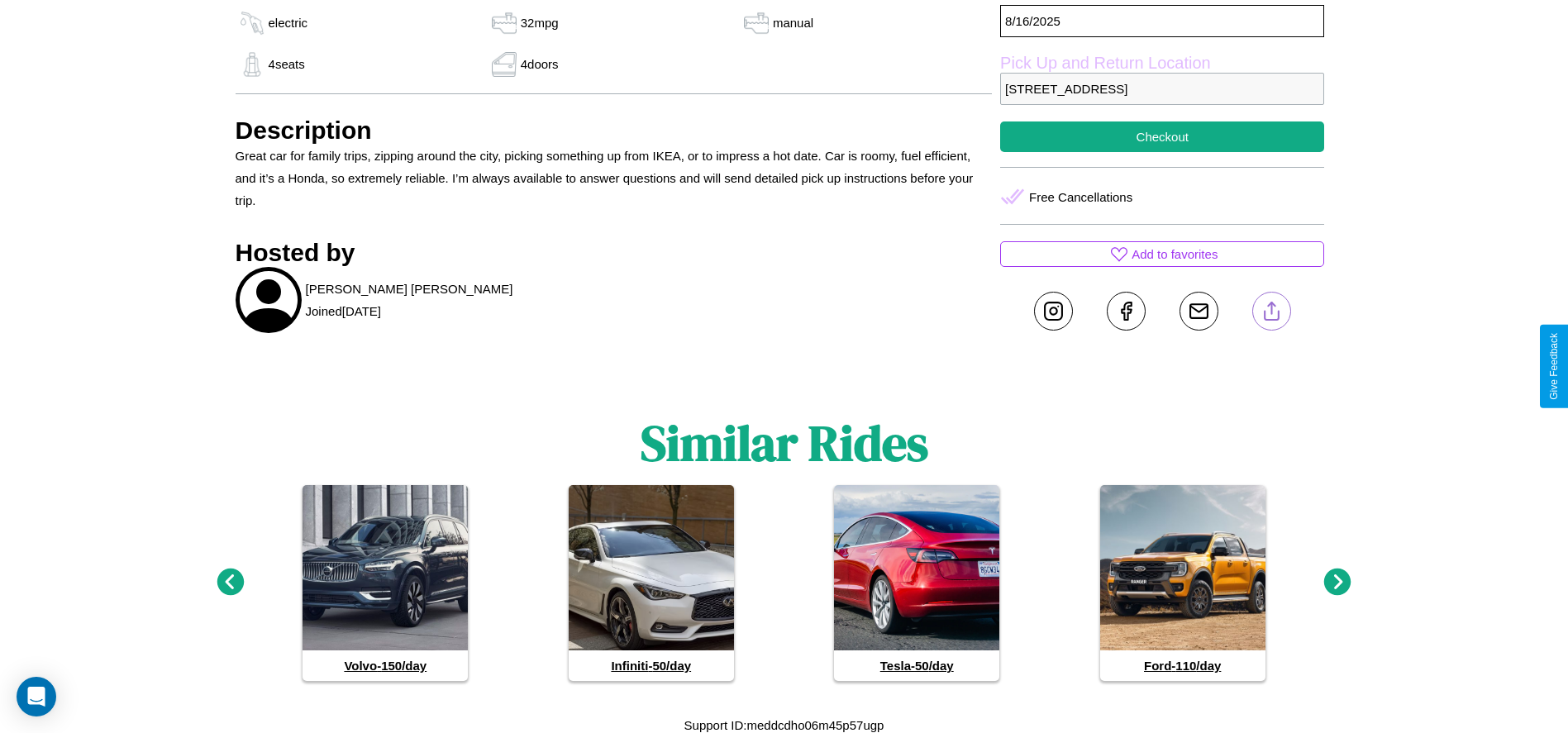
scroll to position [660, 0]
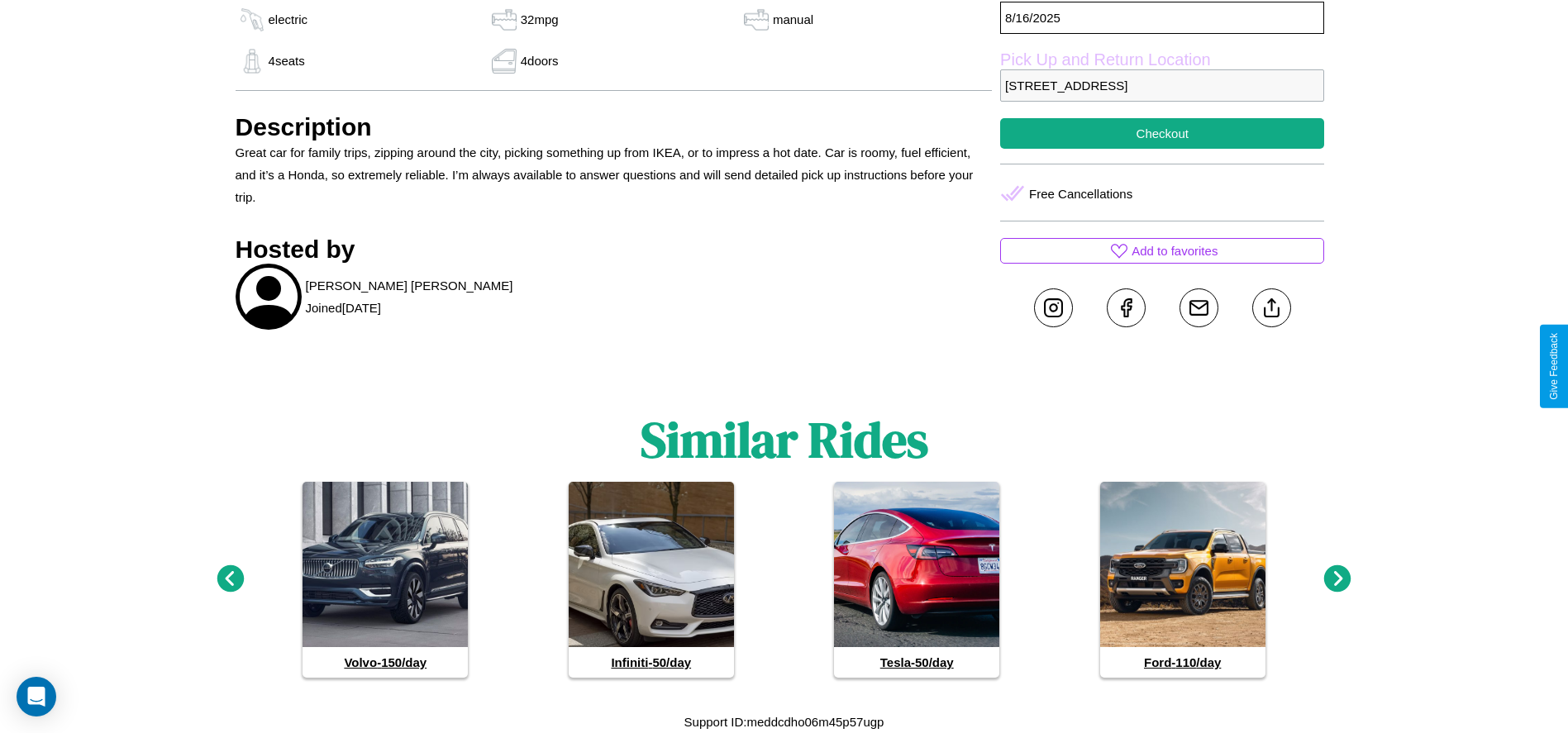
click at [230, 579] on icon at bounding box center [230, 579] width 27 height 27
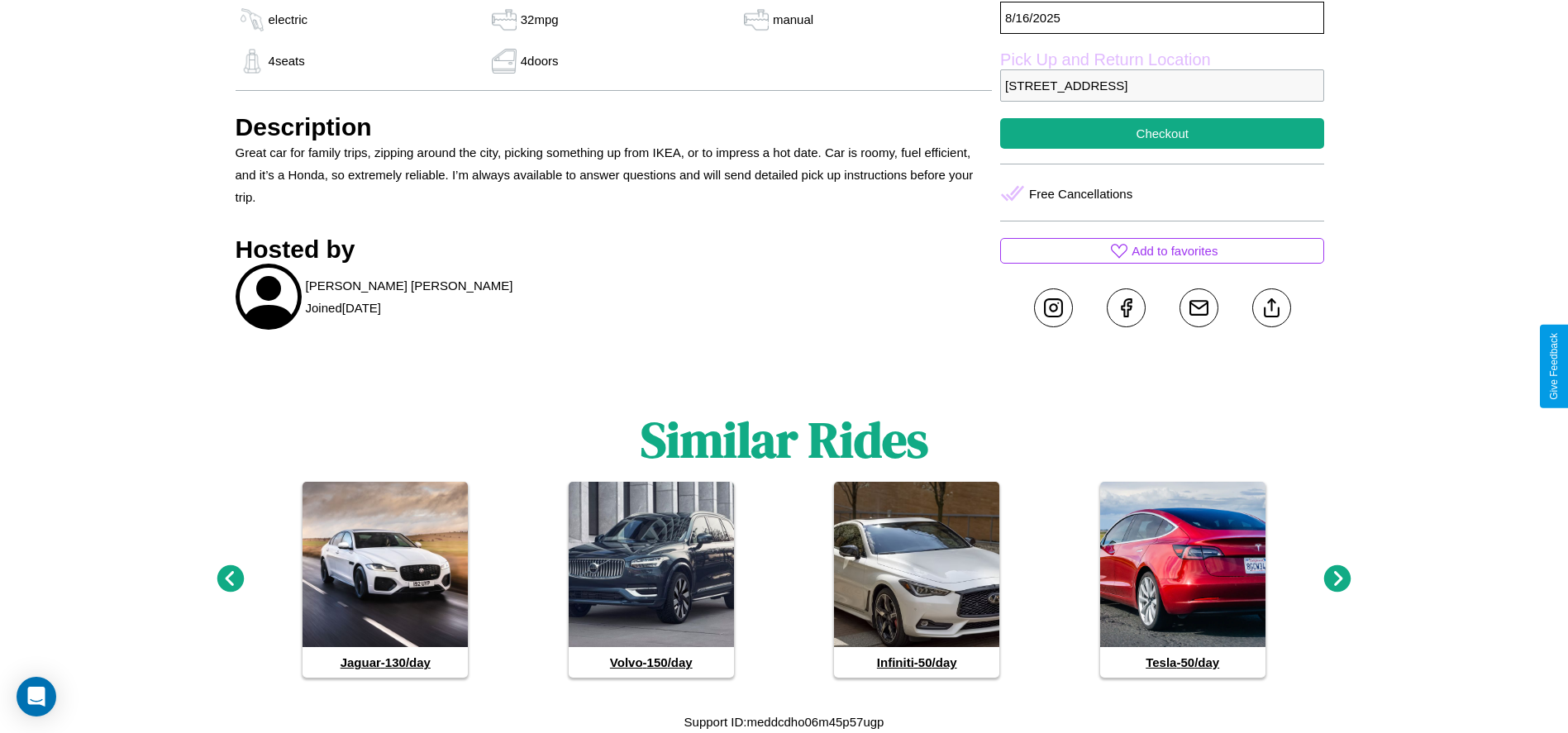
click at [230, 579] on icon at bounding box center [230, 579] width 27 height 27
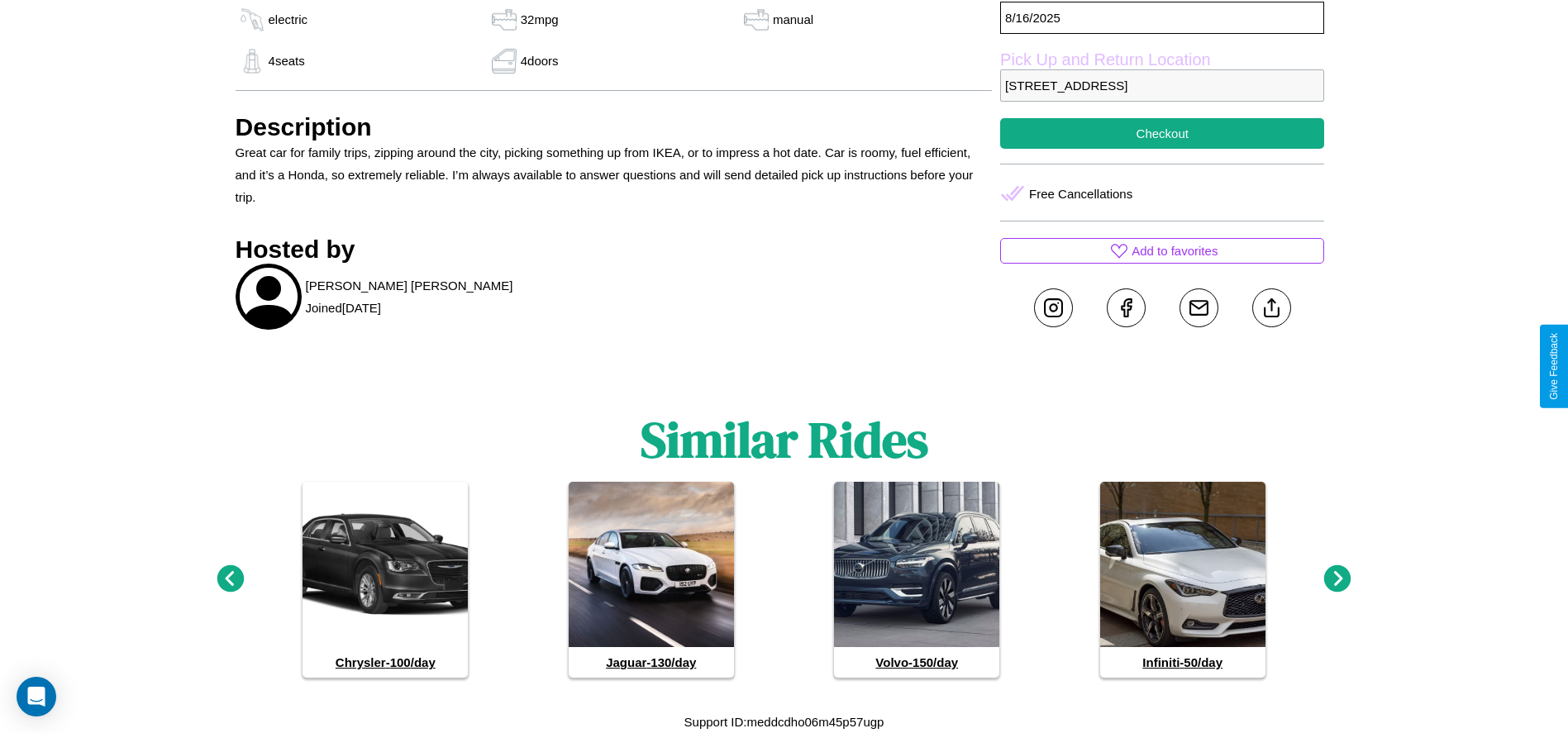
click at [1337, 579] on icon at bounding box center [1338, 579] width 27 height 27
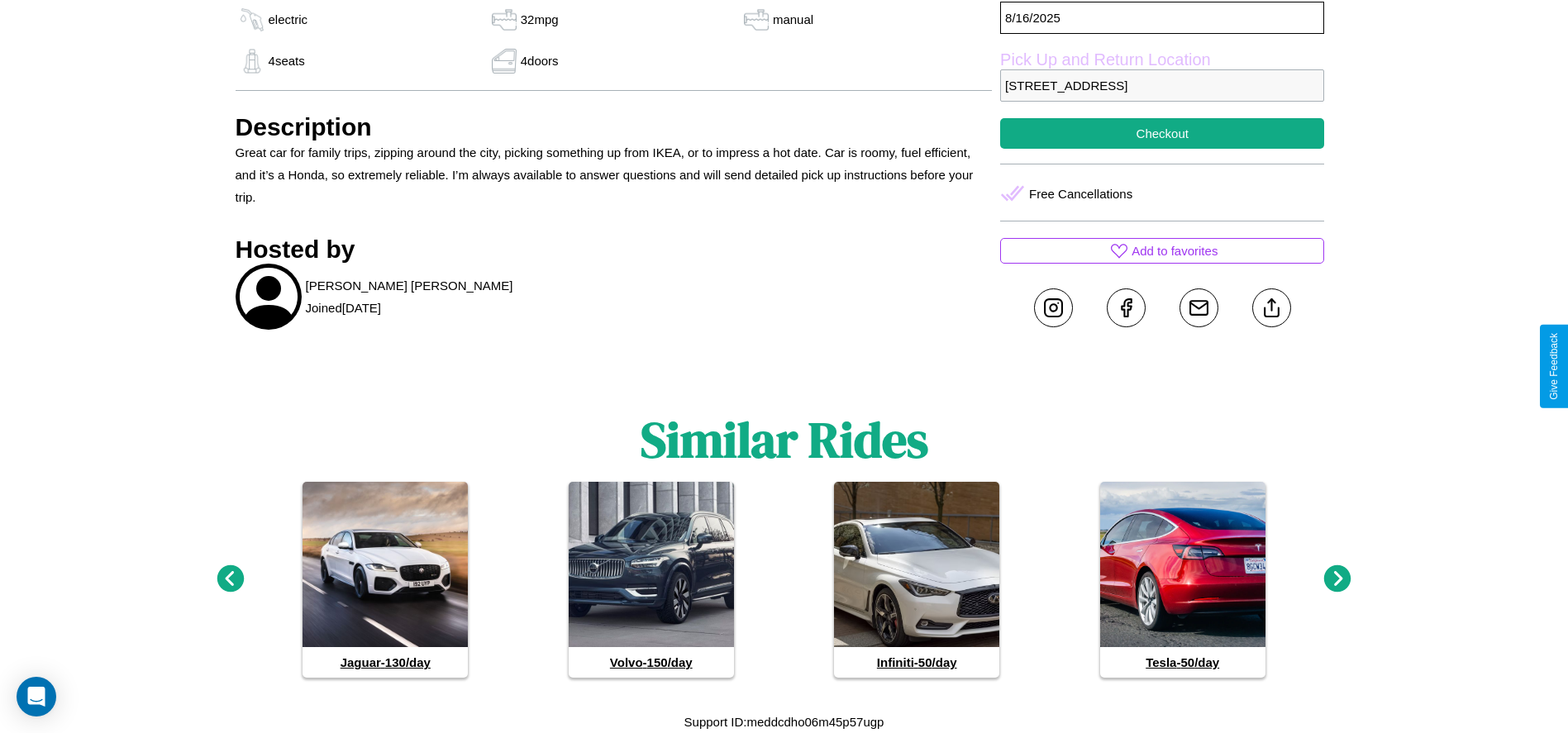
click at [1337, 579] on icon at bounding box center [1338, 579] width 27 height 27
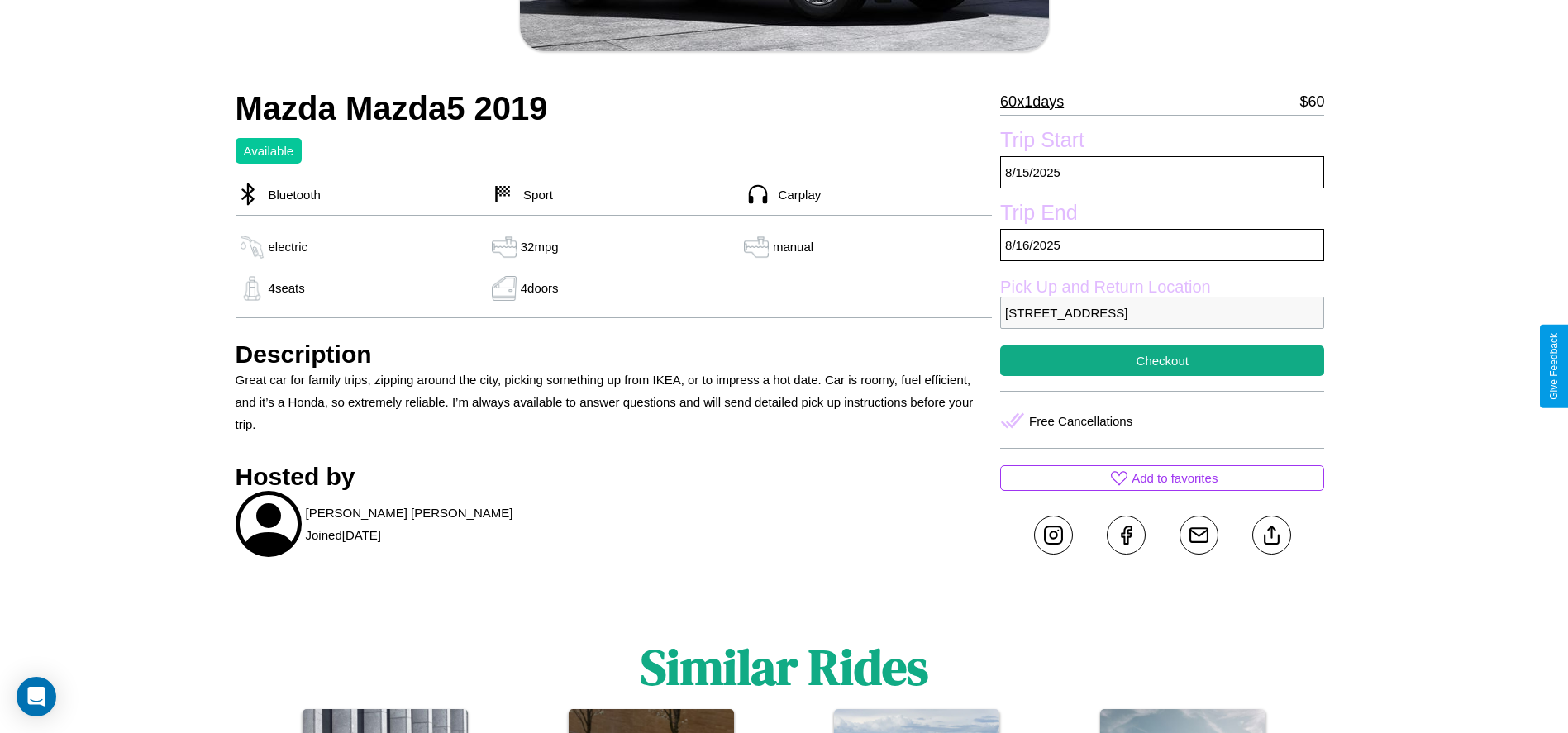
scroll to position [426, 0]
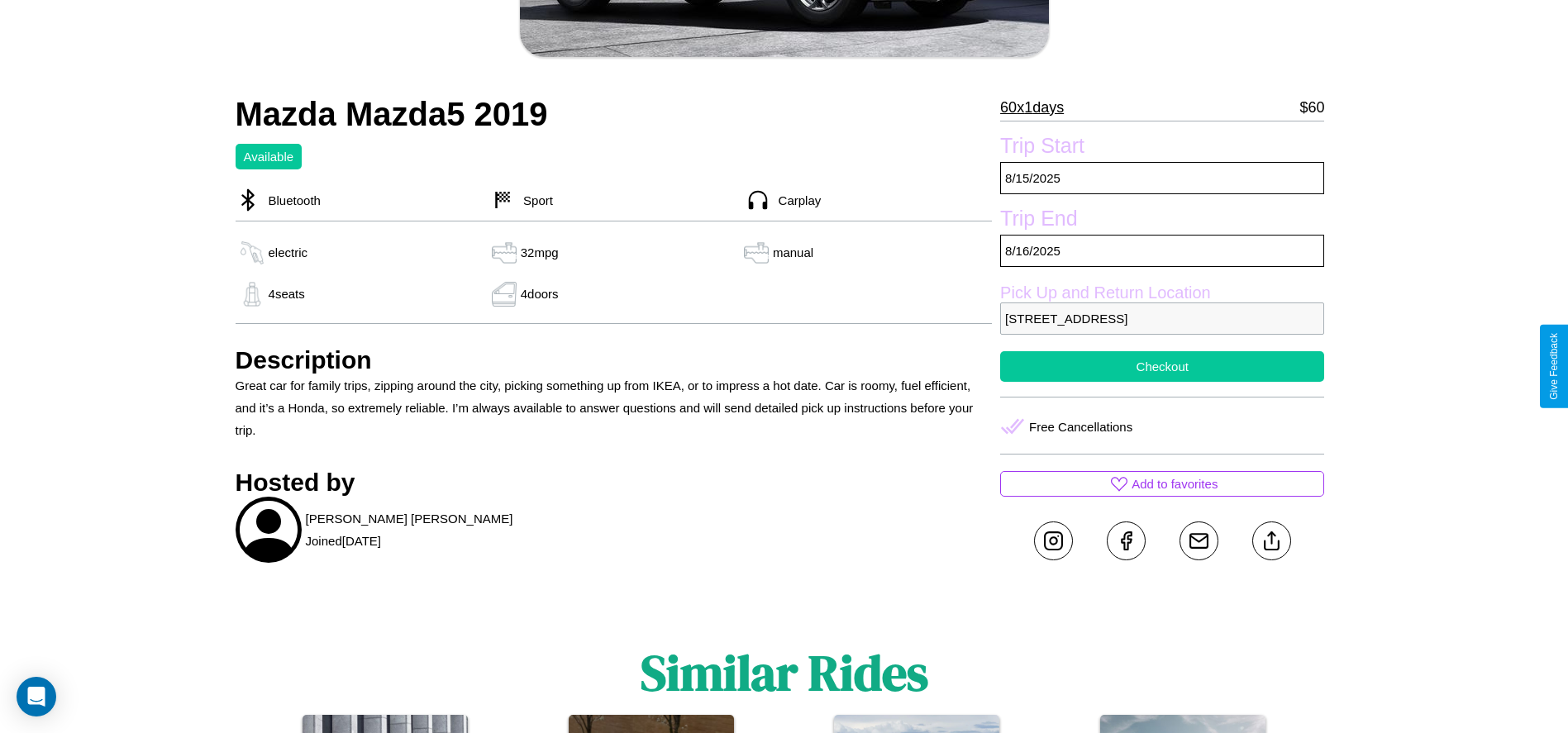
click at [1162, 366] on button "Checkout" at bounding box center [1161, 366] width 323 height 30
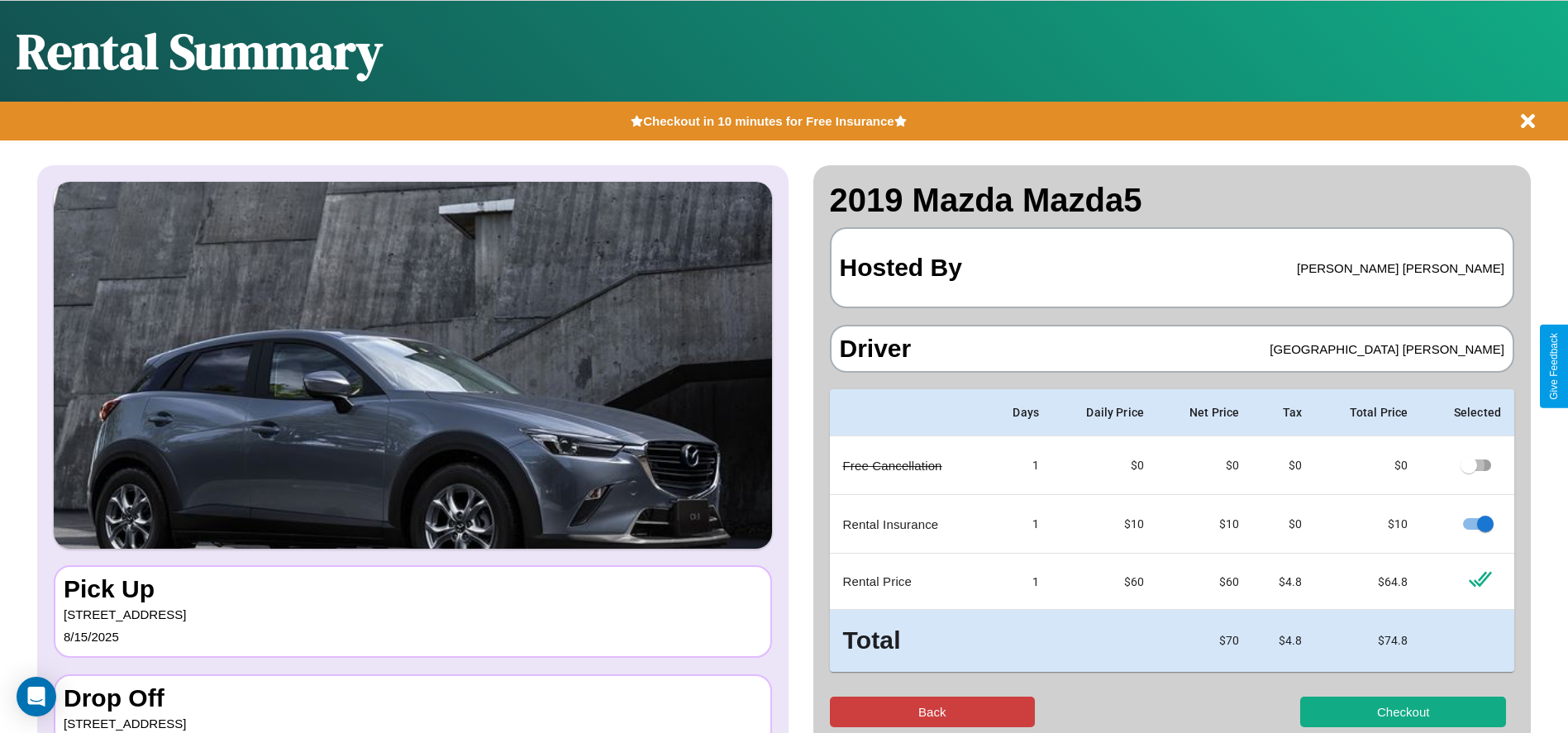
click at [931, 711] on button "Back" at bounding box center [932, 711] width 206 height 30
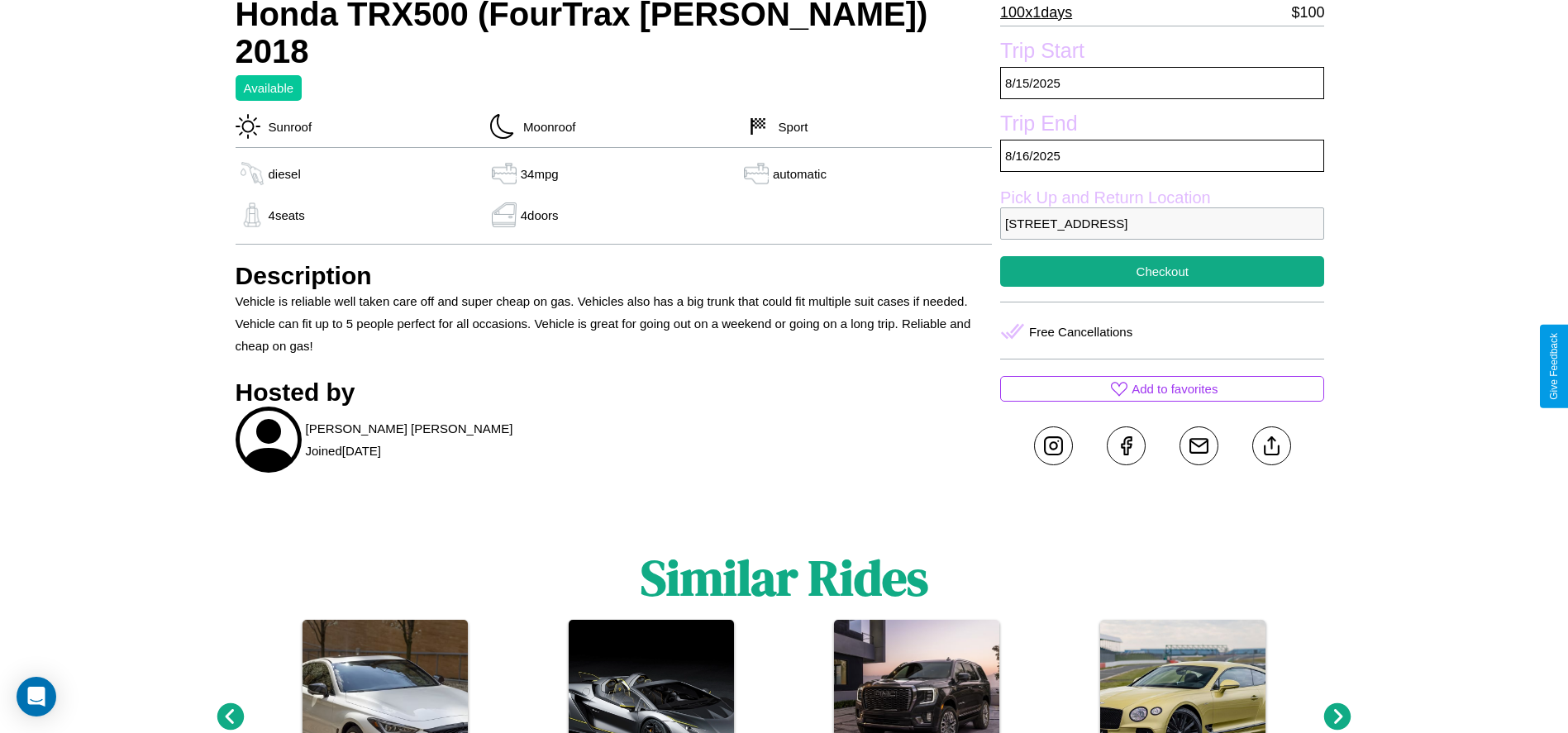
scroll to position [544, 0]
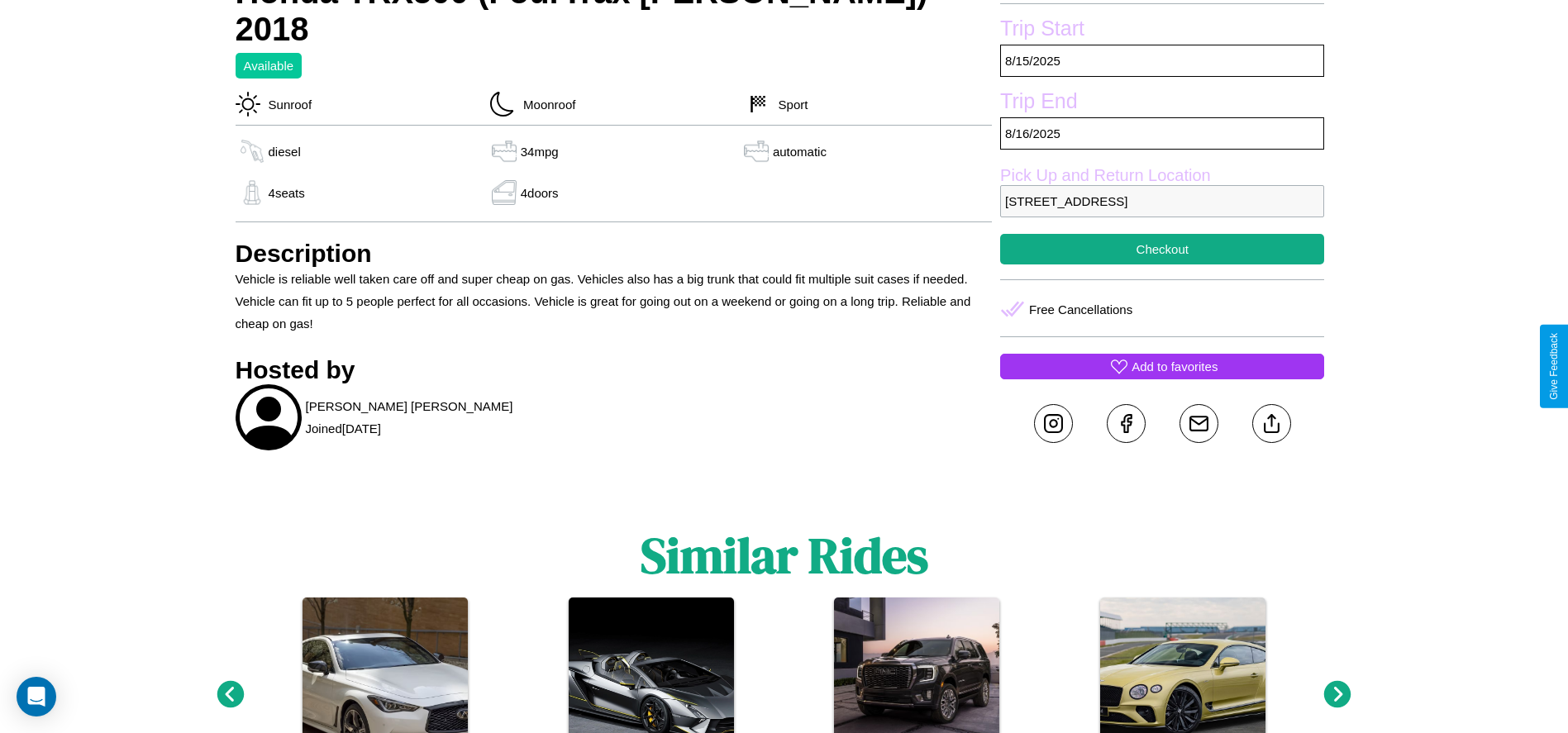
click at [1162, 366] on p "Add to favorites" at bounding box center [1174, 366] width 86 height 22
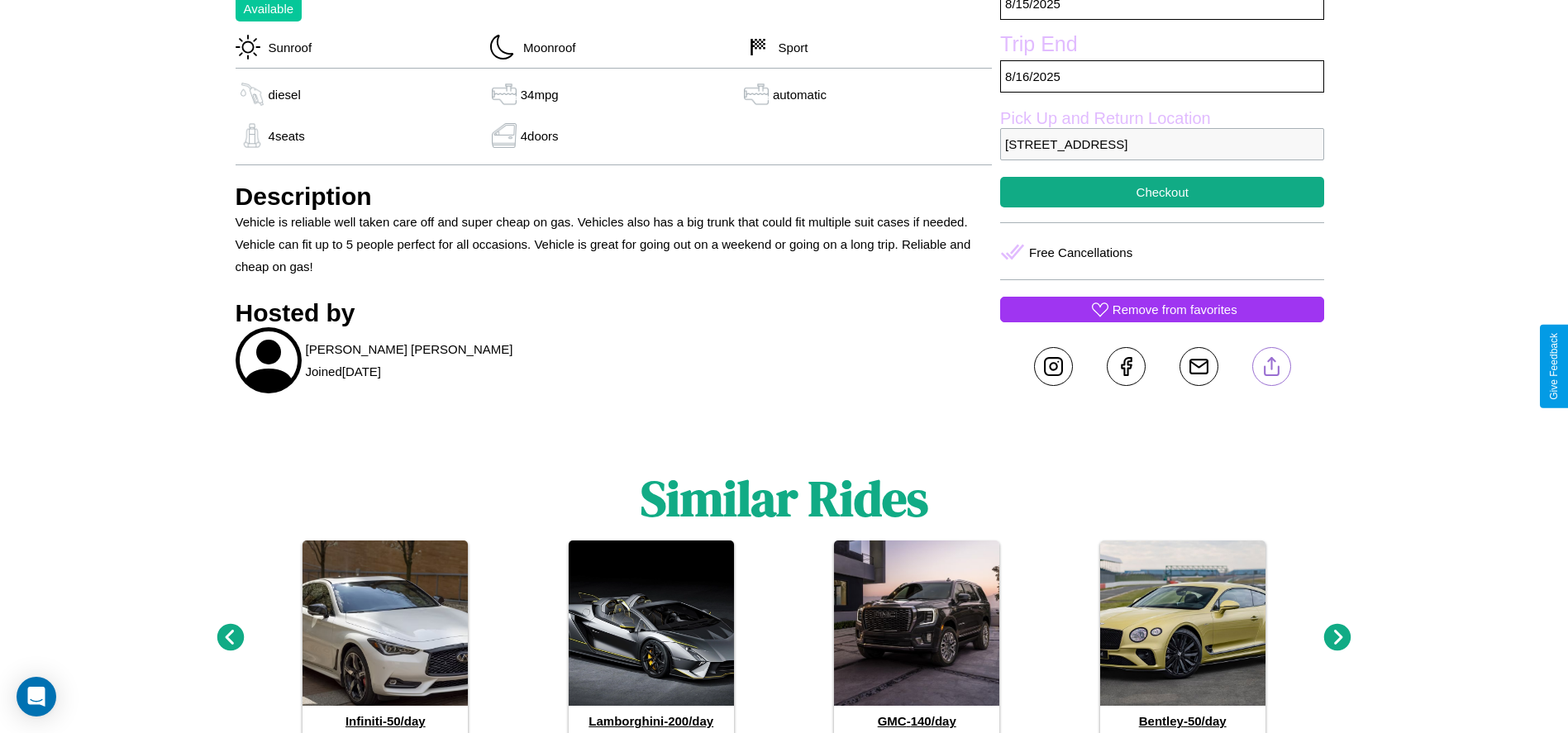
click at [1271, 366] on line at bounding box center [1271, 363] width 0 height 12
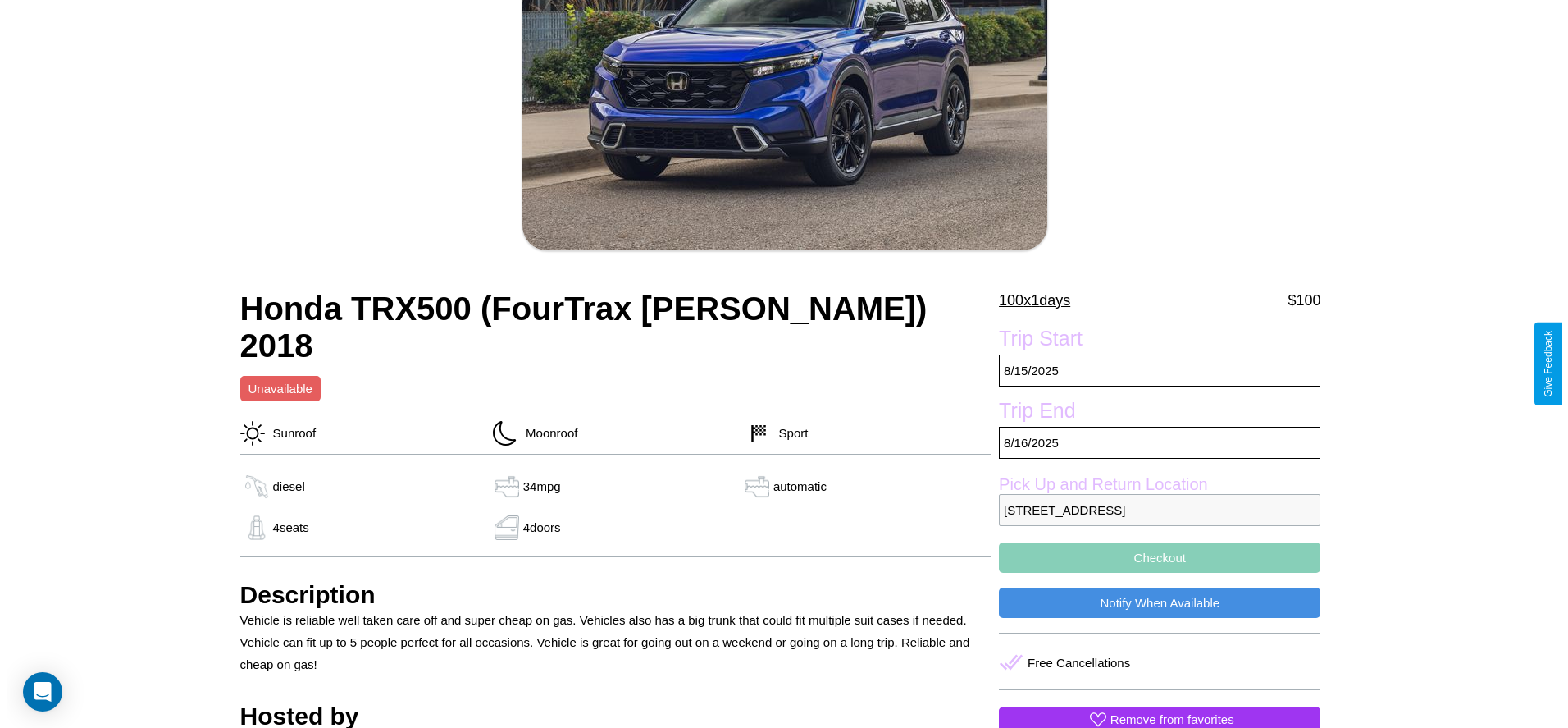
scroll to position [238, 0]
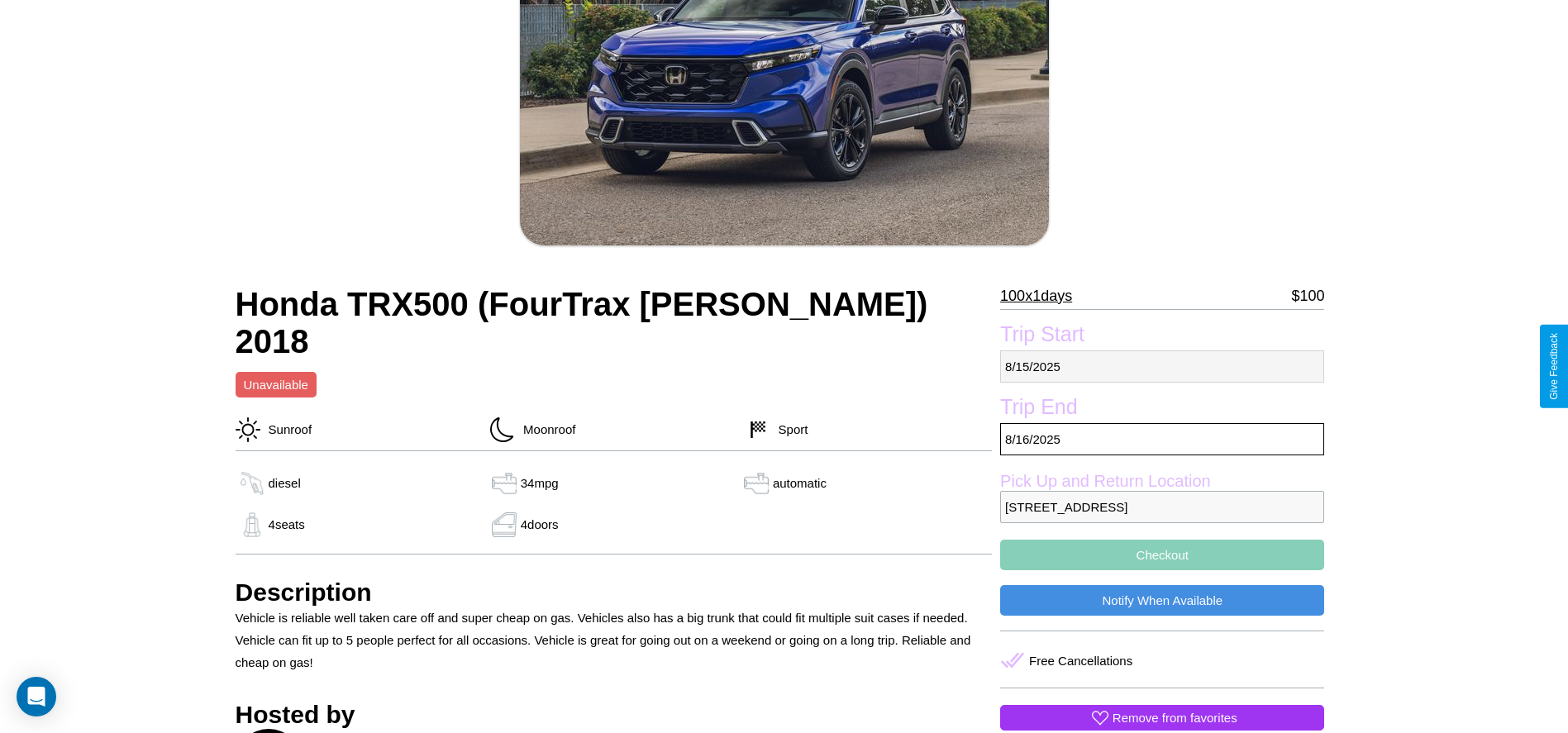
click at [1162, 366] on p "[DATE]" at bounding box center [1161, 366] width 323 height 32
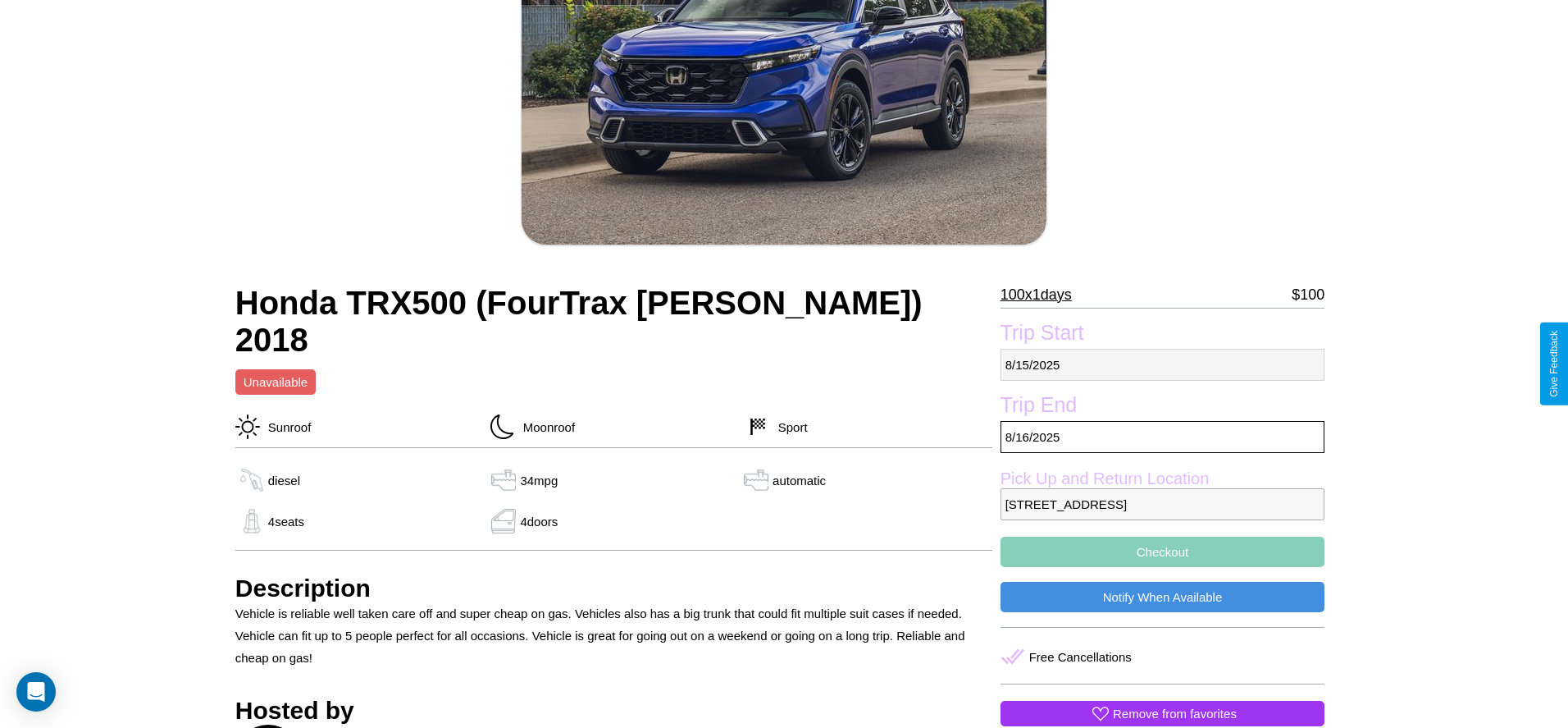
select select "*"
select select "****"
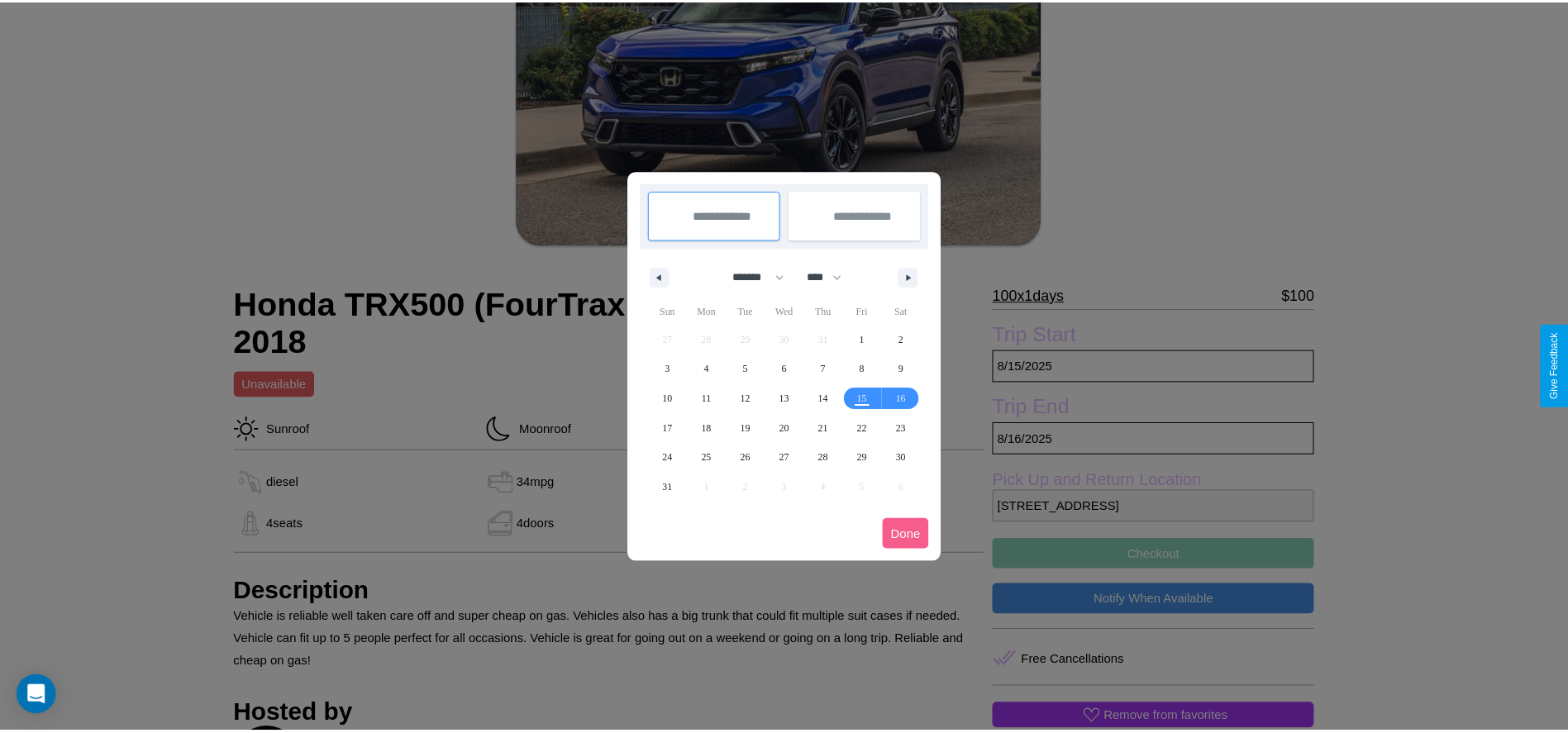
scroll to position [0, 0]
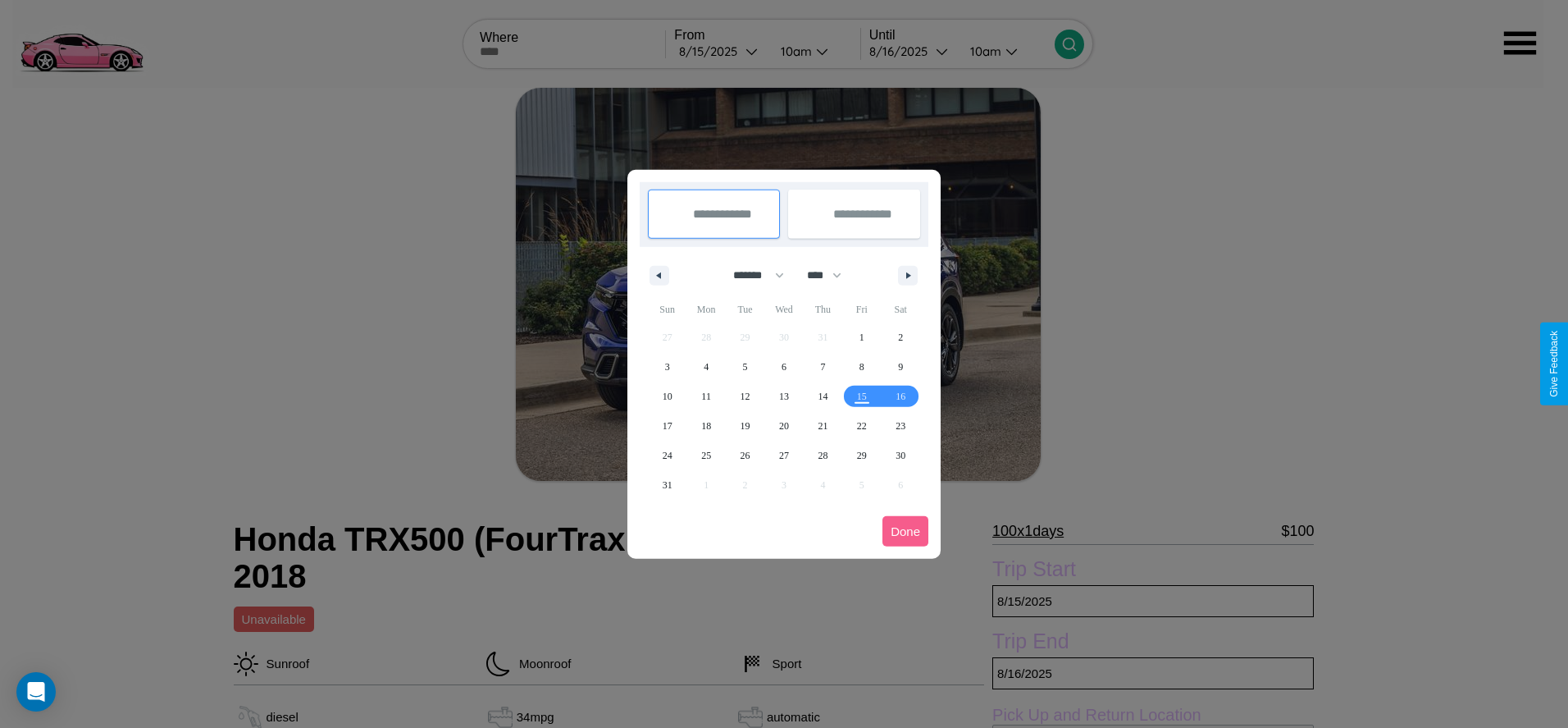
click at [720, 51] on div at bounding box center [784, 364] width 1568 height 728
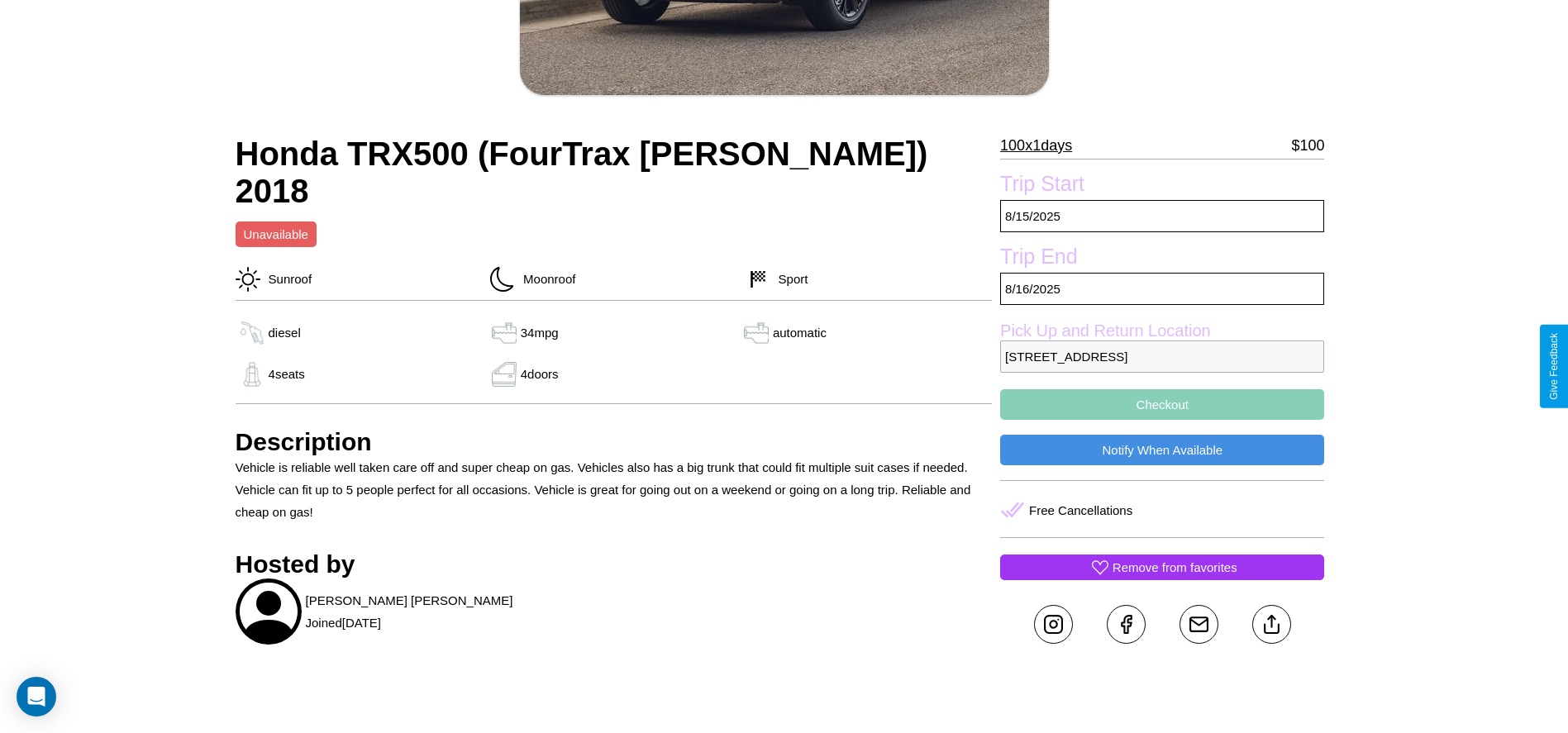
scroll to position [427, 0]
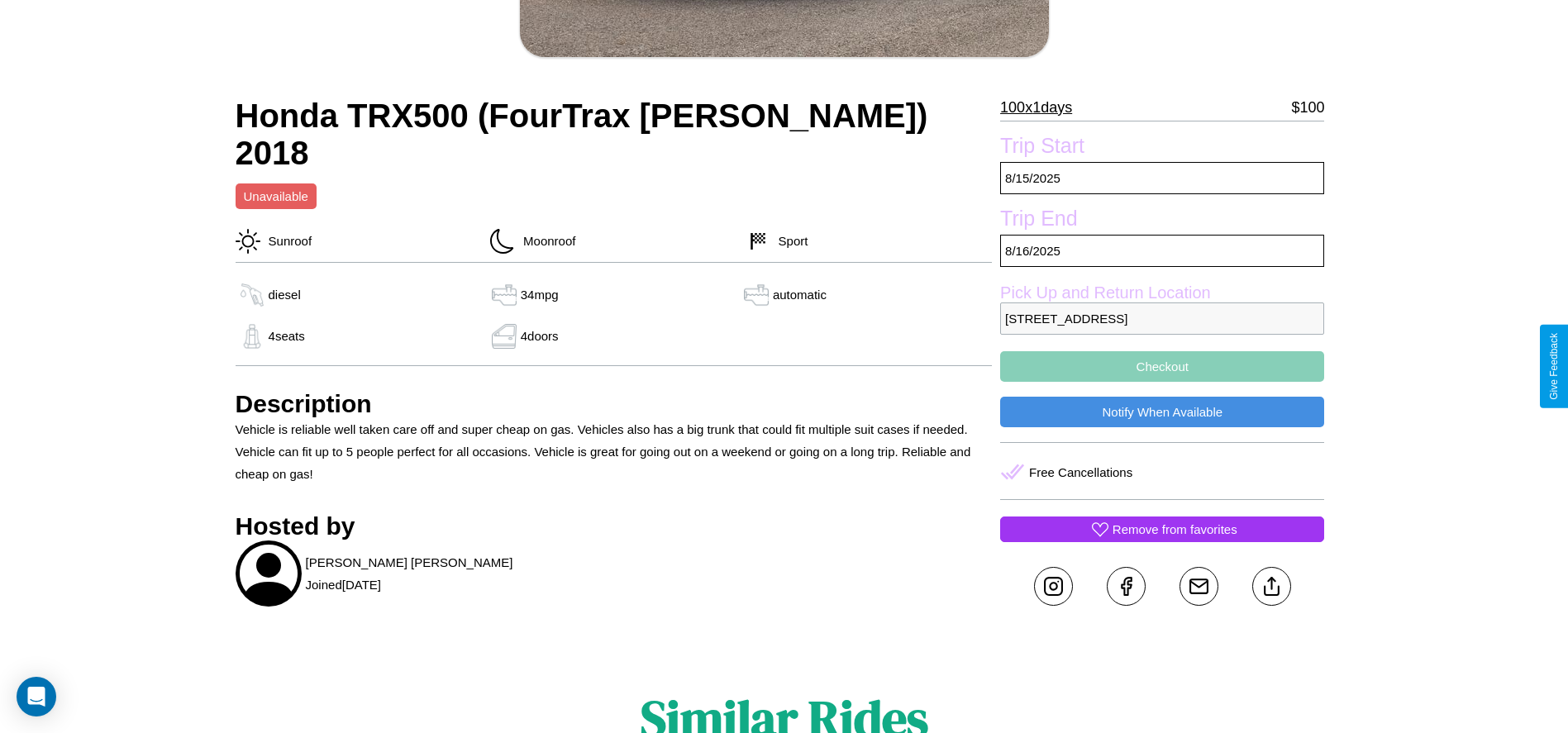
click at [1162, 366] on button "Checkout" at bounding box center [1161, 366] width 323 height 30
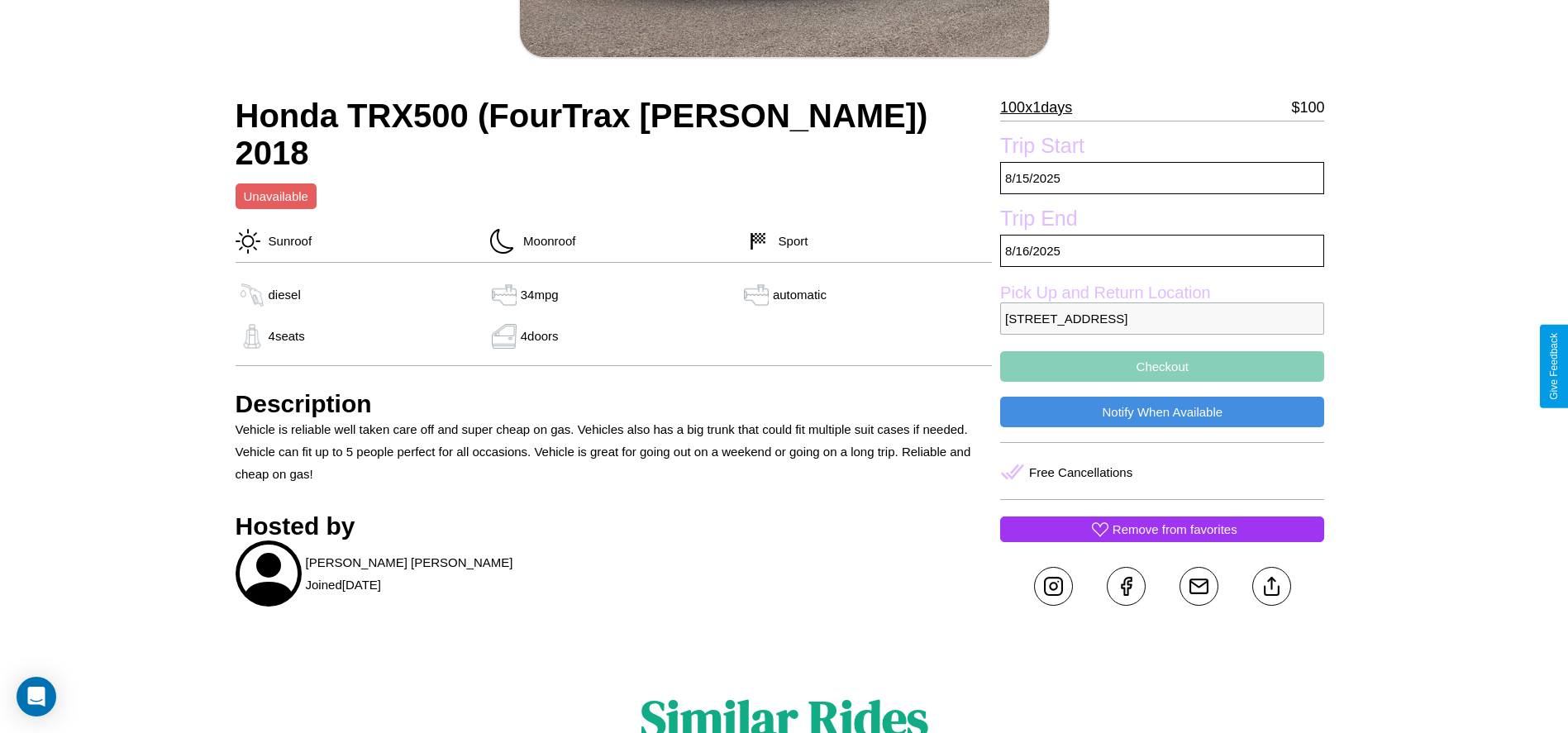
click at [1162, 366] on button "Checkout" at bounding box center [1161, 366] width 323 height 30
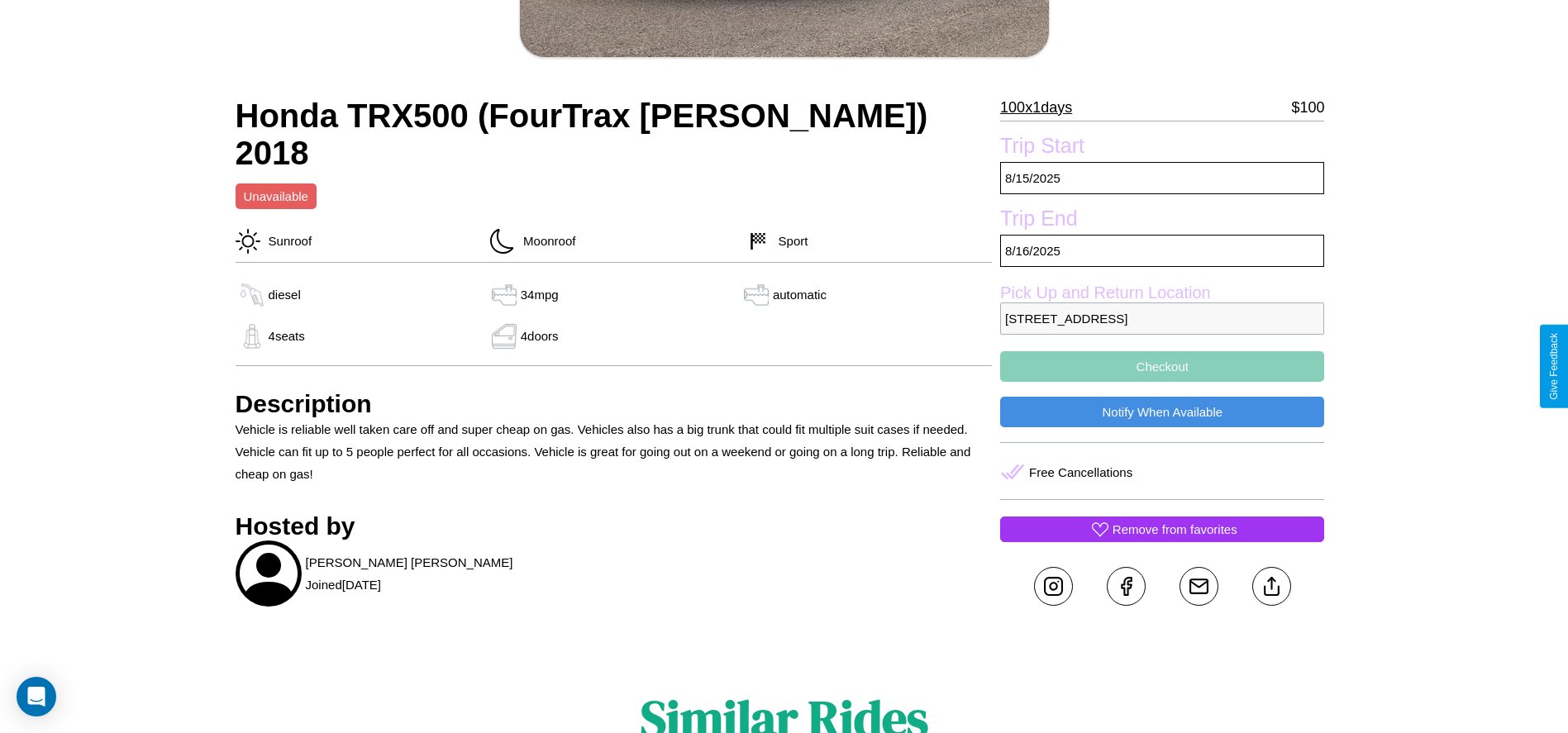
click at [1162, 366] on button "Checkout" at bounding box center [1161, 366] width 323 height 30
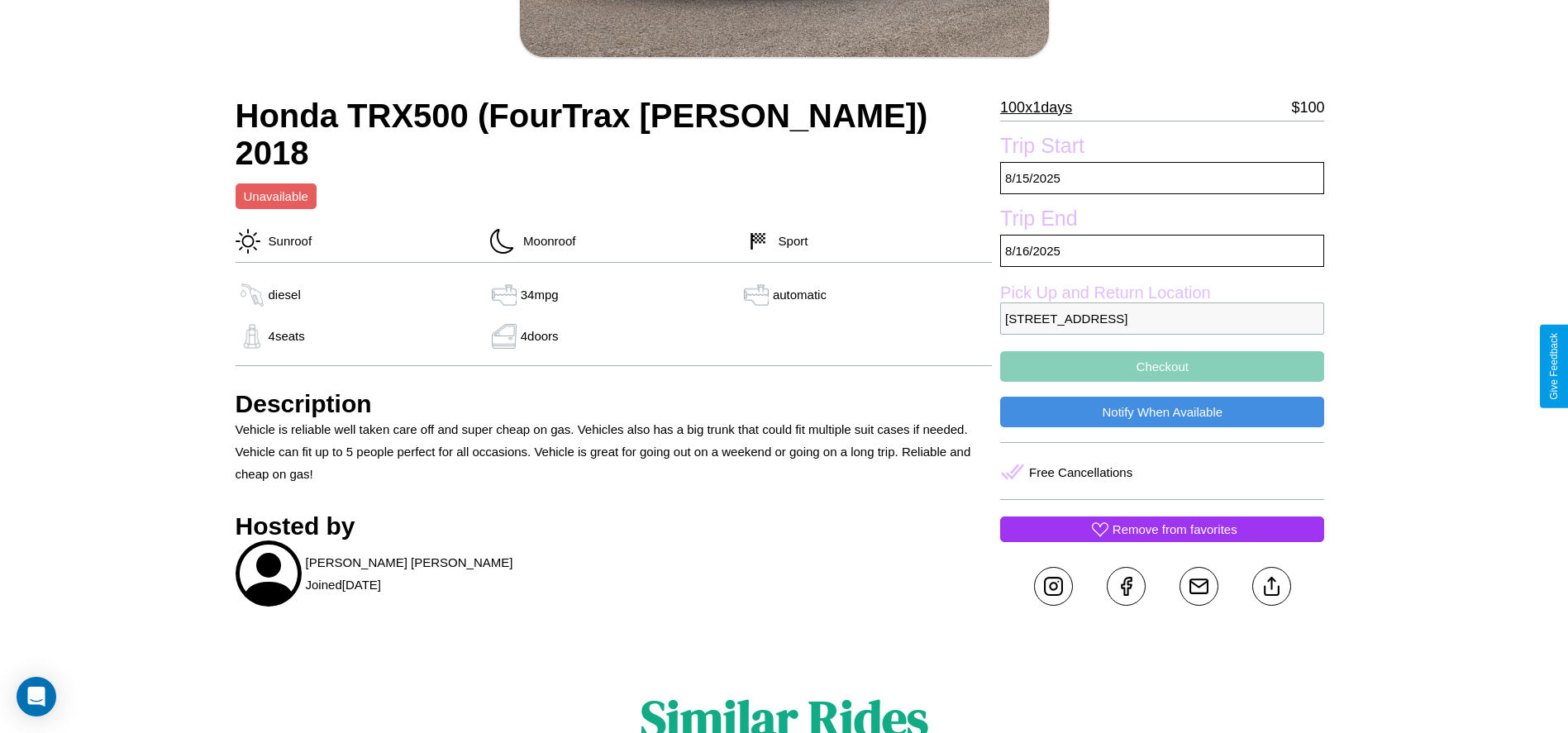
click at [1162, 366] on button "Checkout" at bounding box center [1161, 366] width 323 height 30
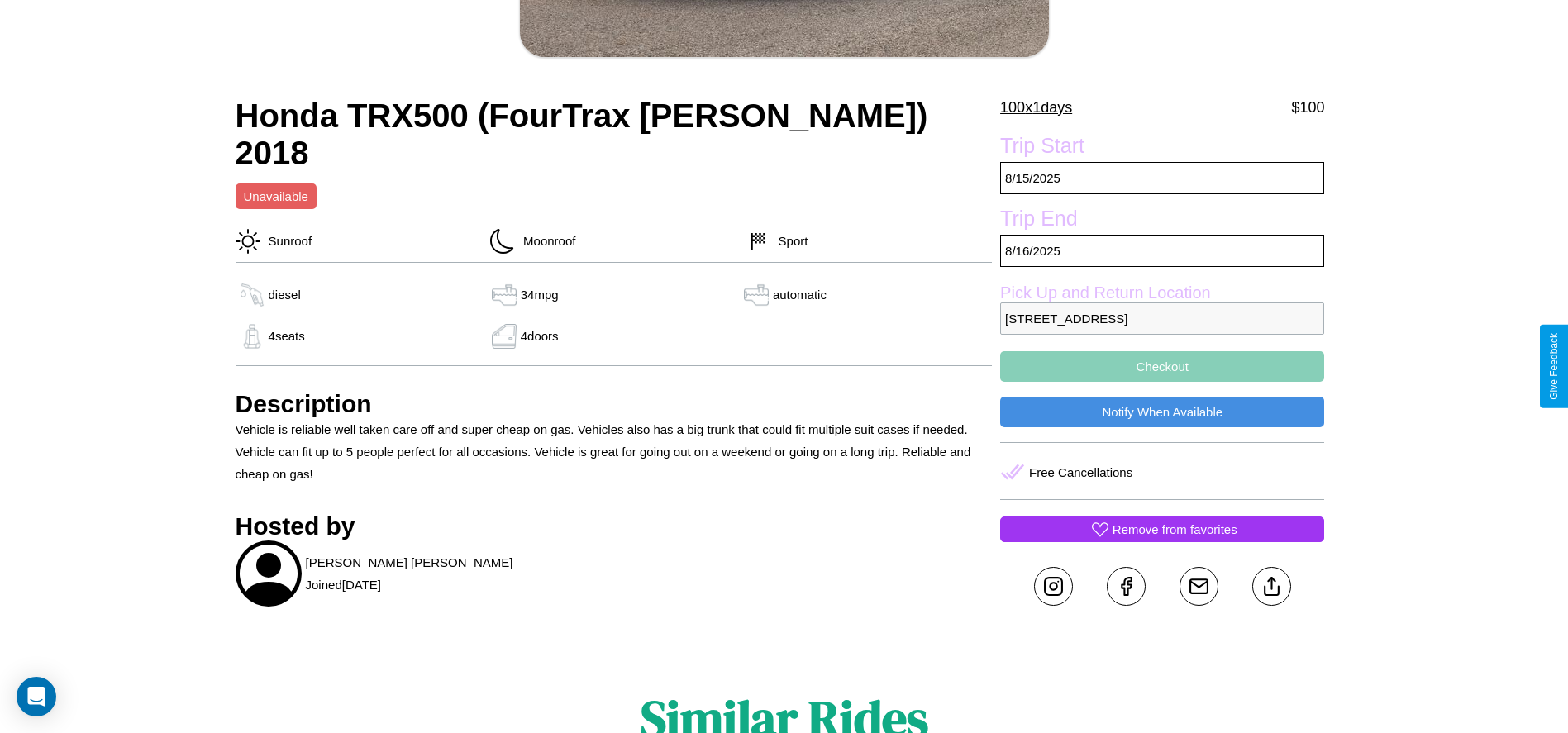
click at [1162, 366] on button "Checkout" at bounding box center [1161, 366] width 323 height 30
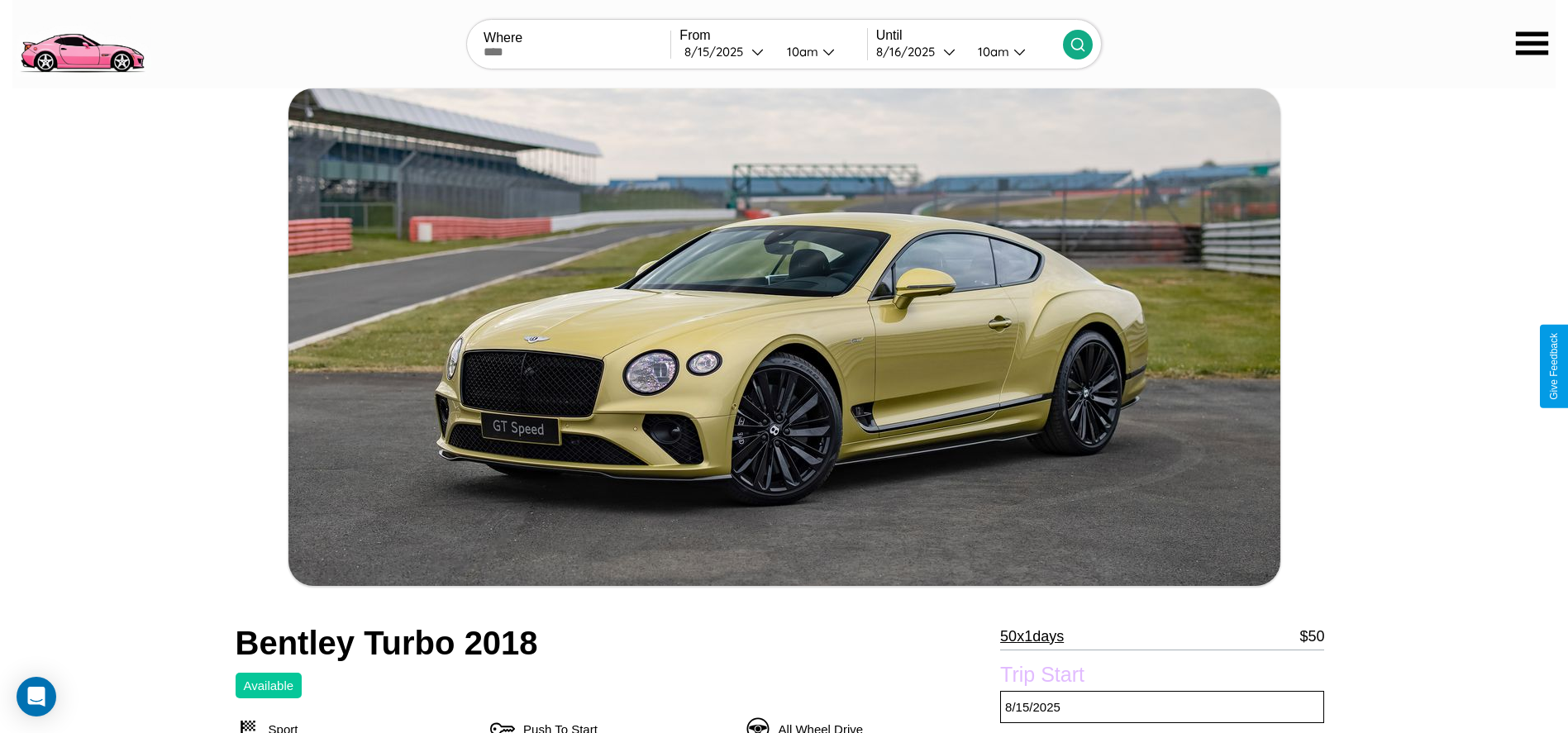
scroll to position [761, 0]
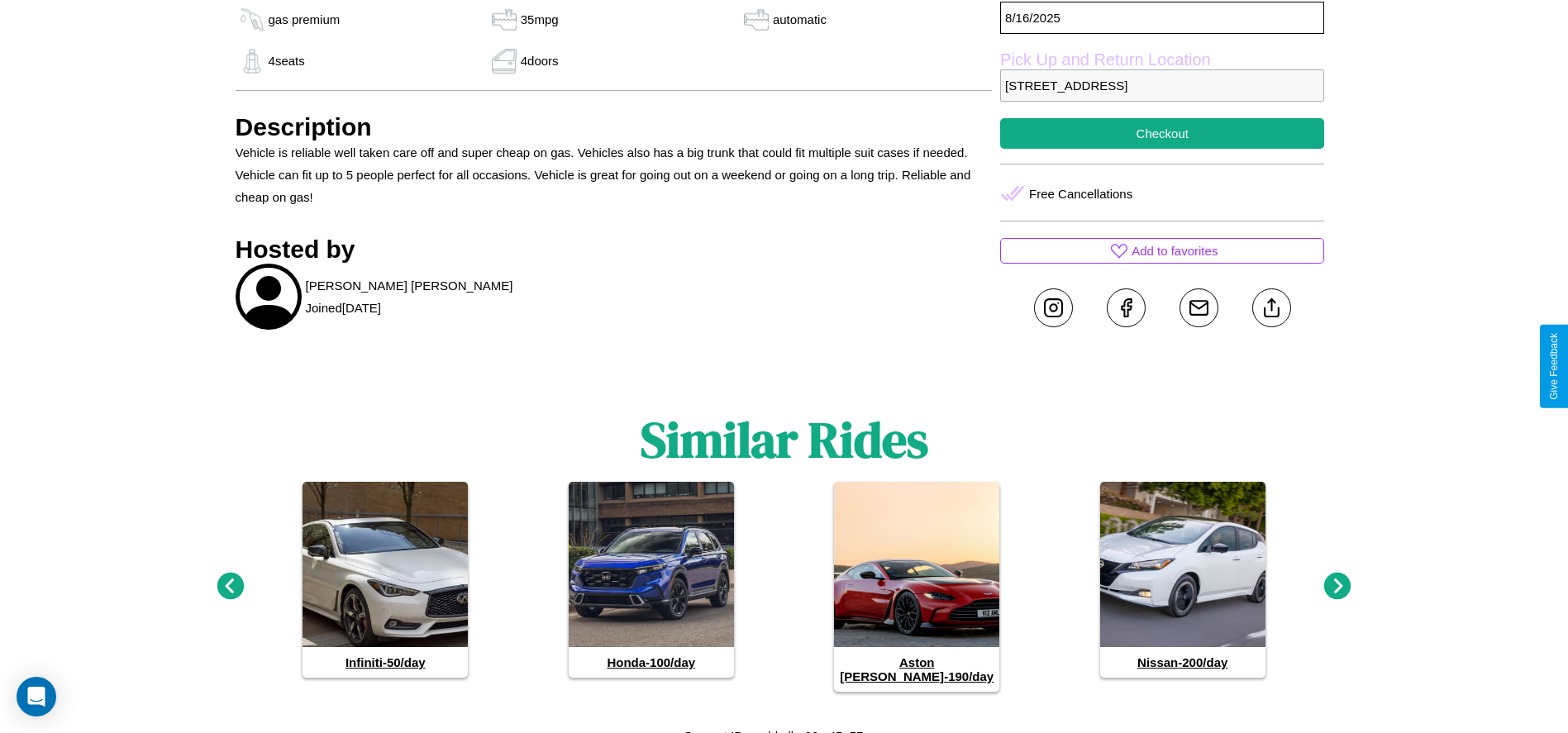
click at [1337, 579] on icon at bounding box center [1338, 586] width 27 height 27
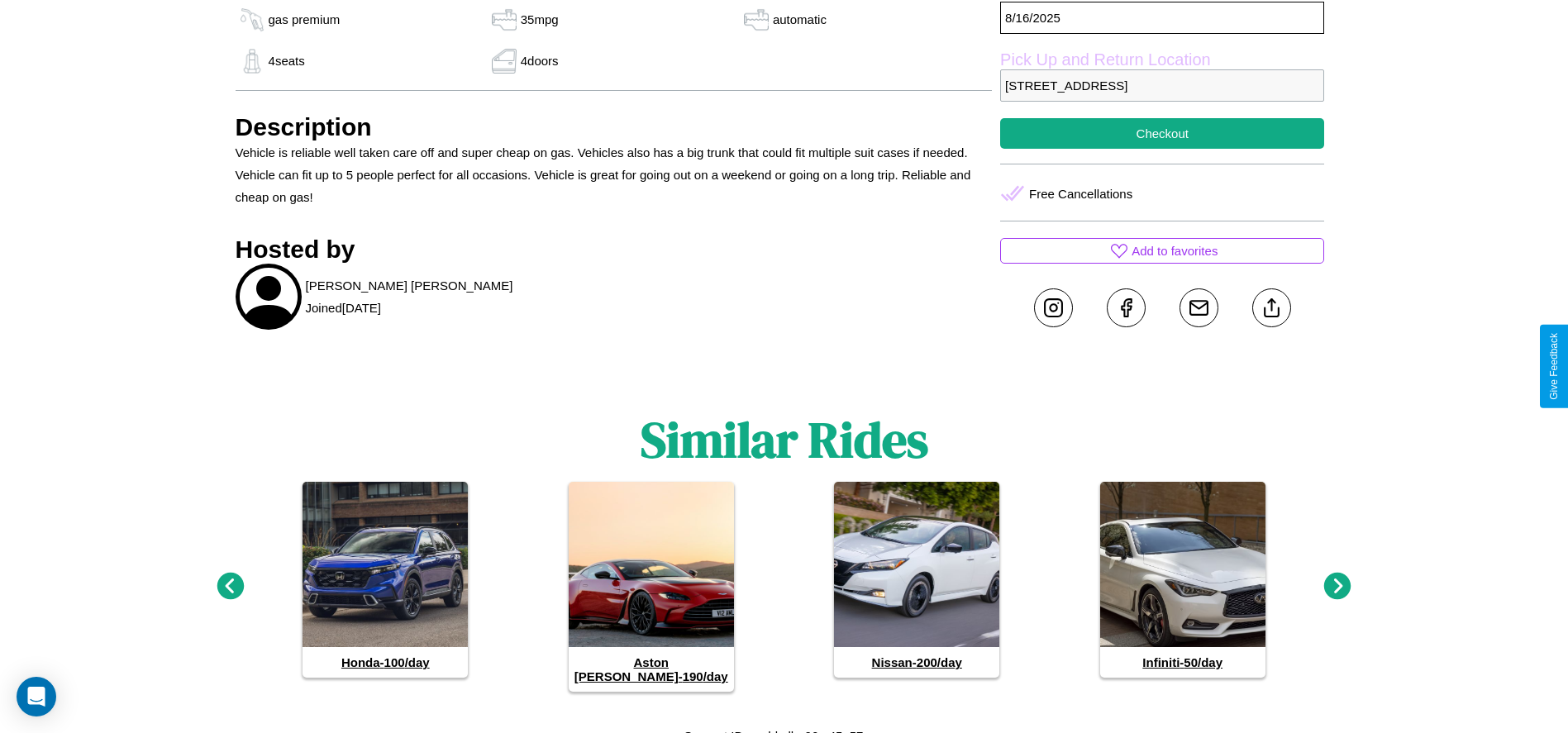
click at [1337, 579] on icon at bounding box center [1338, 586] width 27 height 27
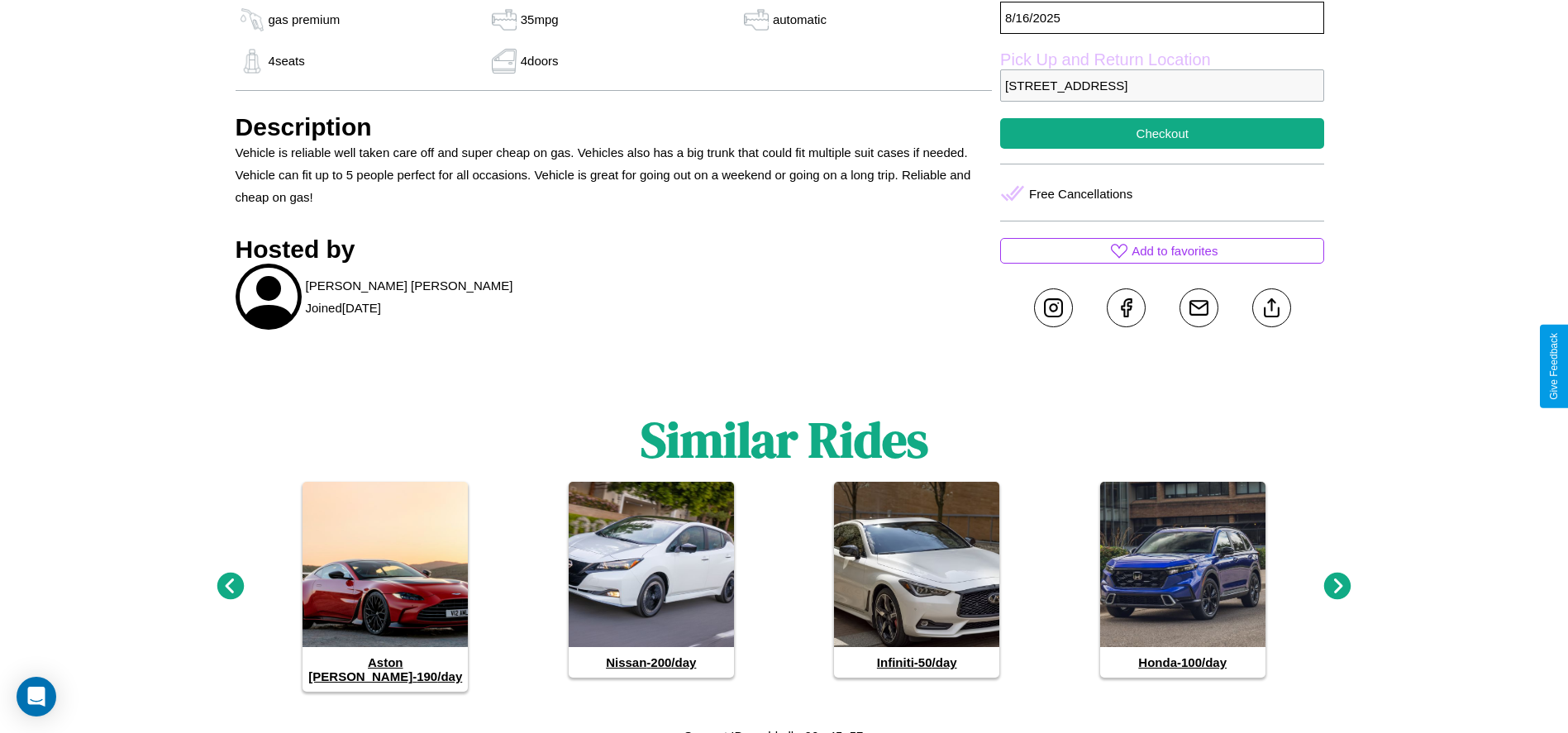
click at [1337, 579] on icon at bounding box center [1338, 586] width 27 height 27
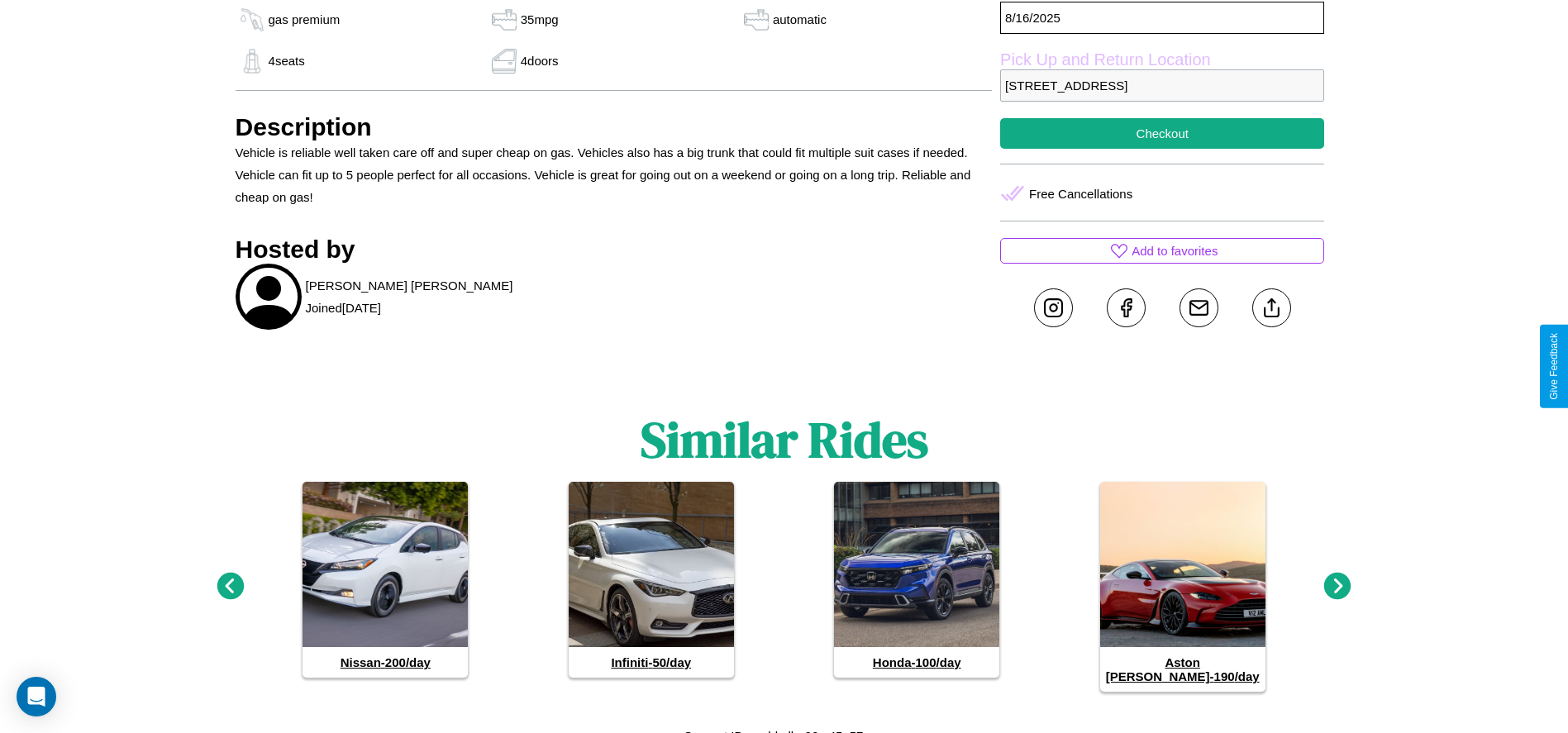
click at [1337, 579] on icon at bounding box center [1338, 586] width 27 height 27
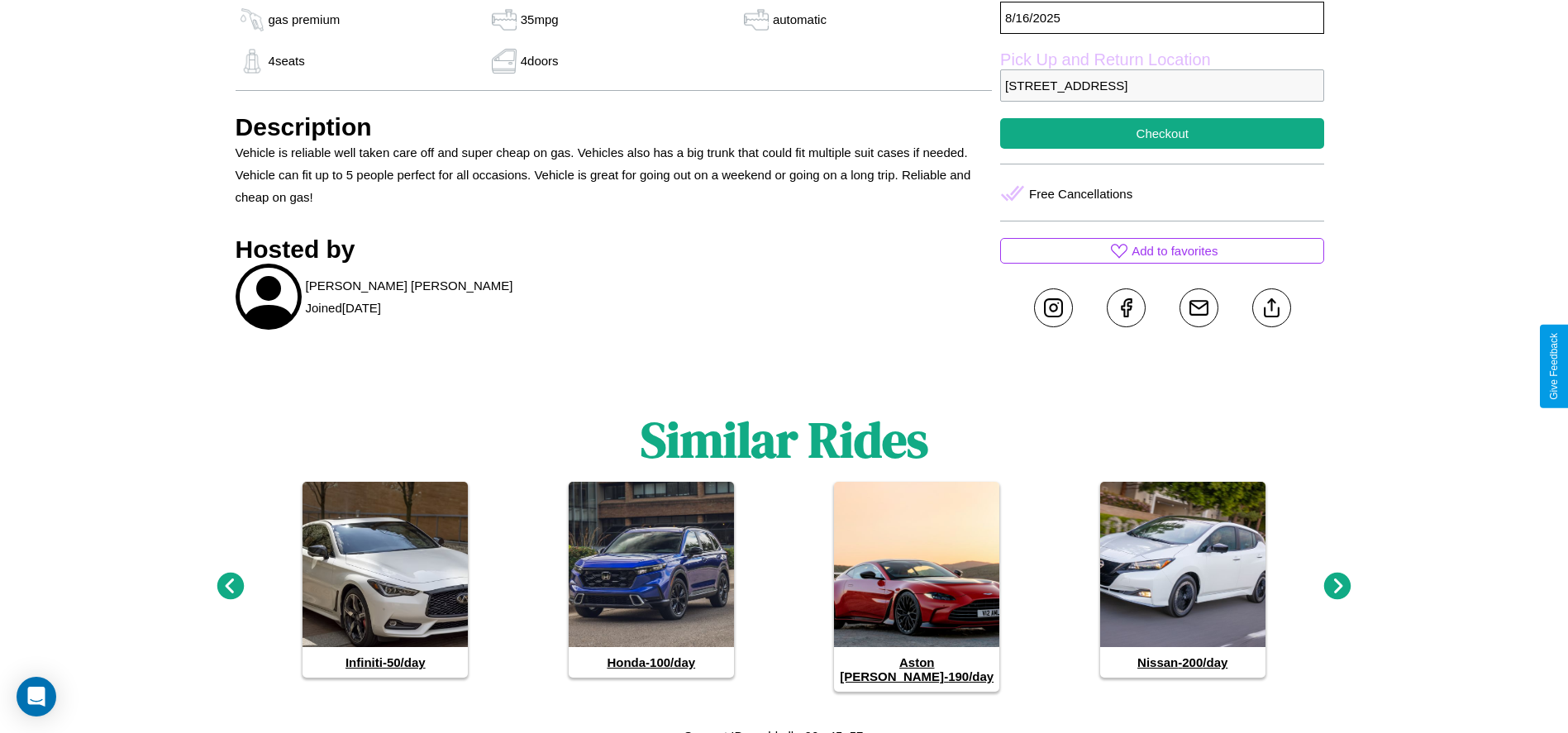
click at [1337, 579] on icon at bounding box center [1338, 586] width 27 height 27
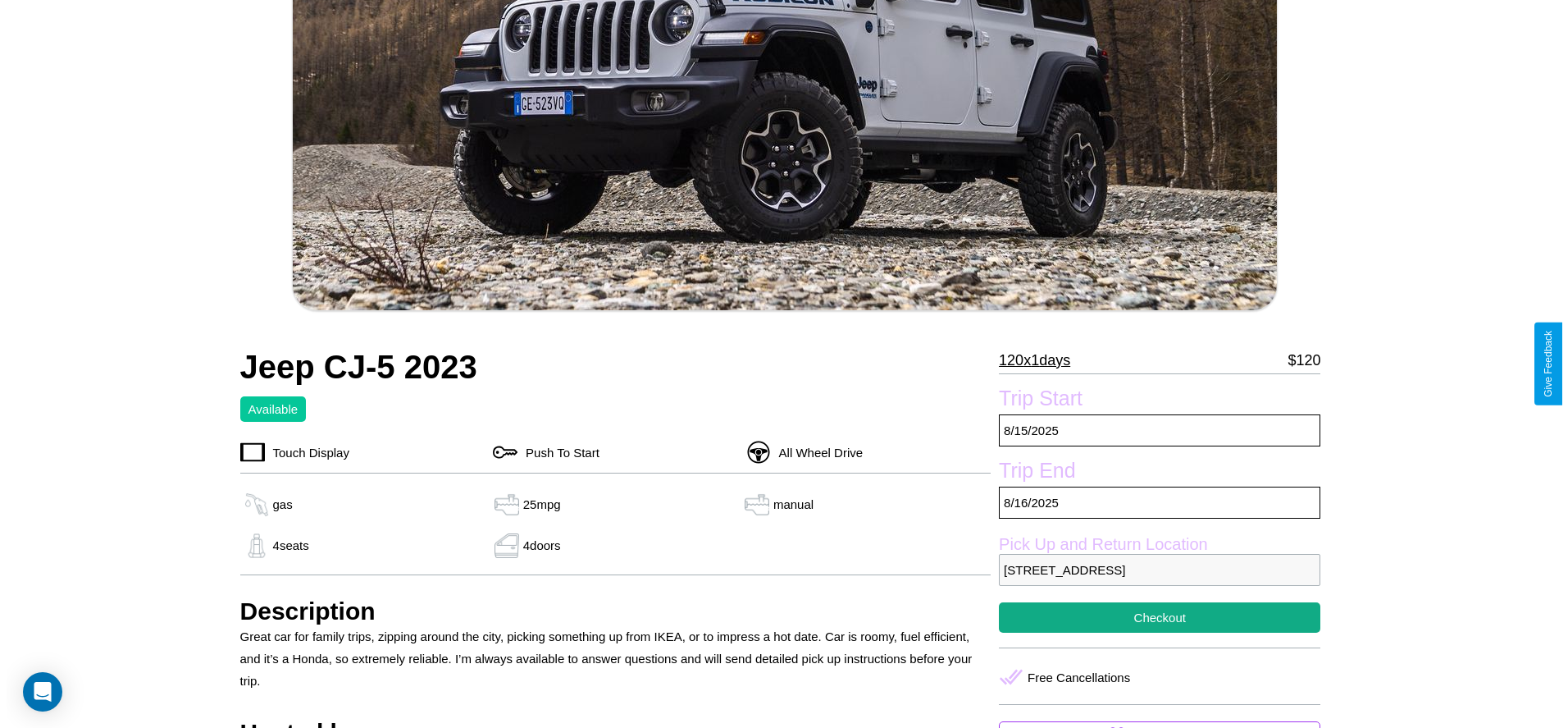
scroll to position [336, 0]
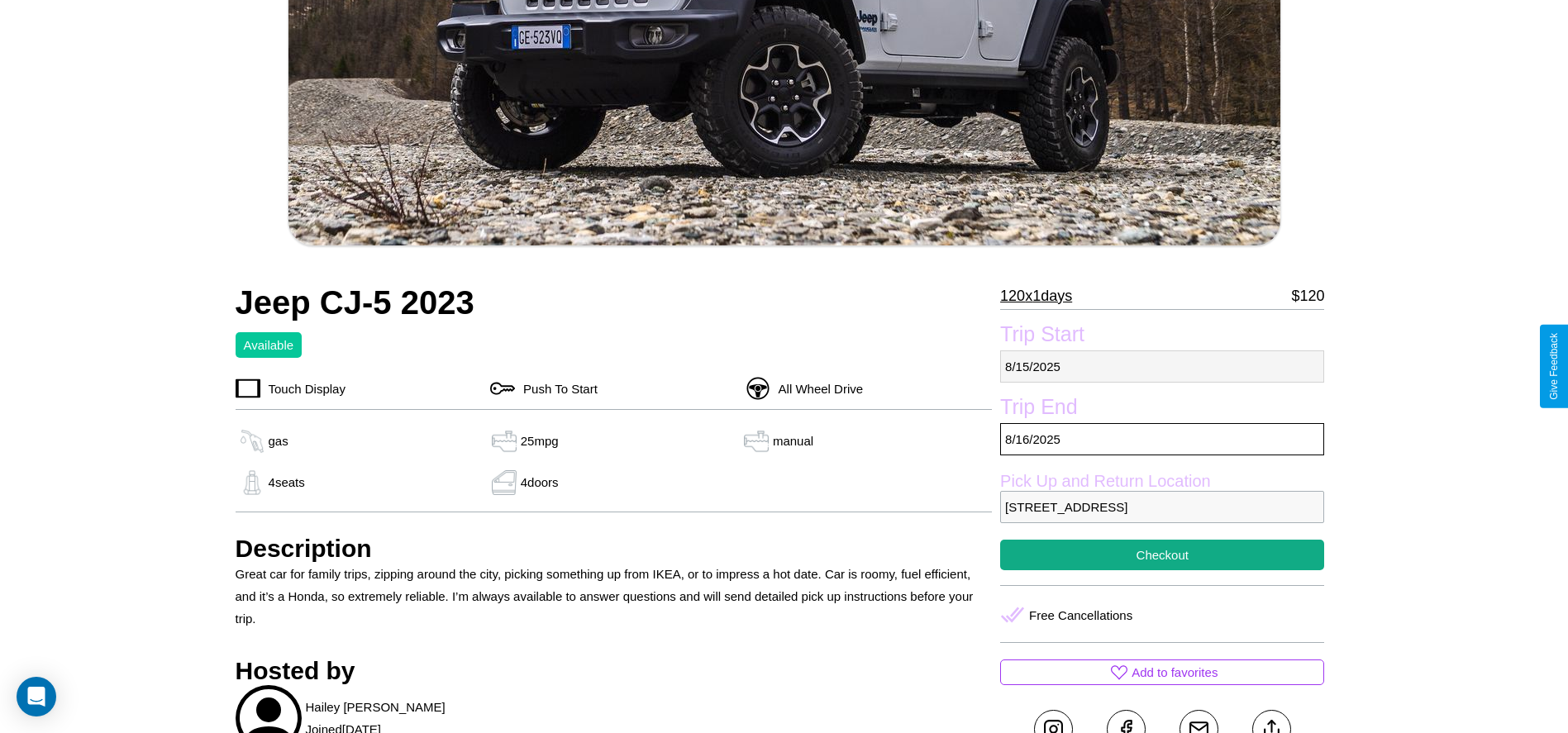
click at [1162, 366] on p "[DATE]" at bounding box center [1161, 366] width 323 height 32
select select "*"
select select "****"
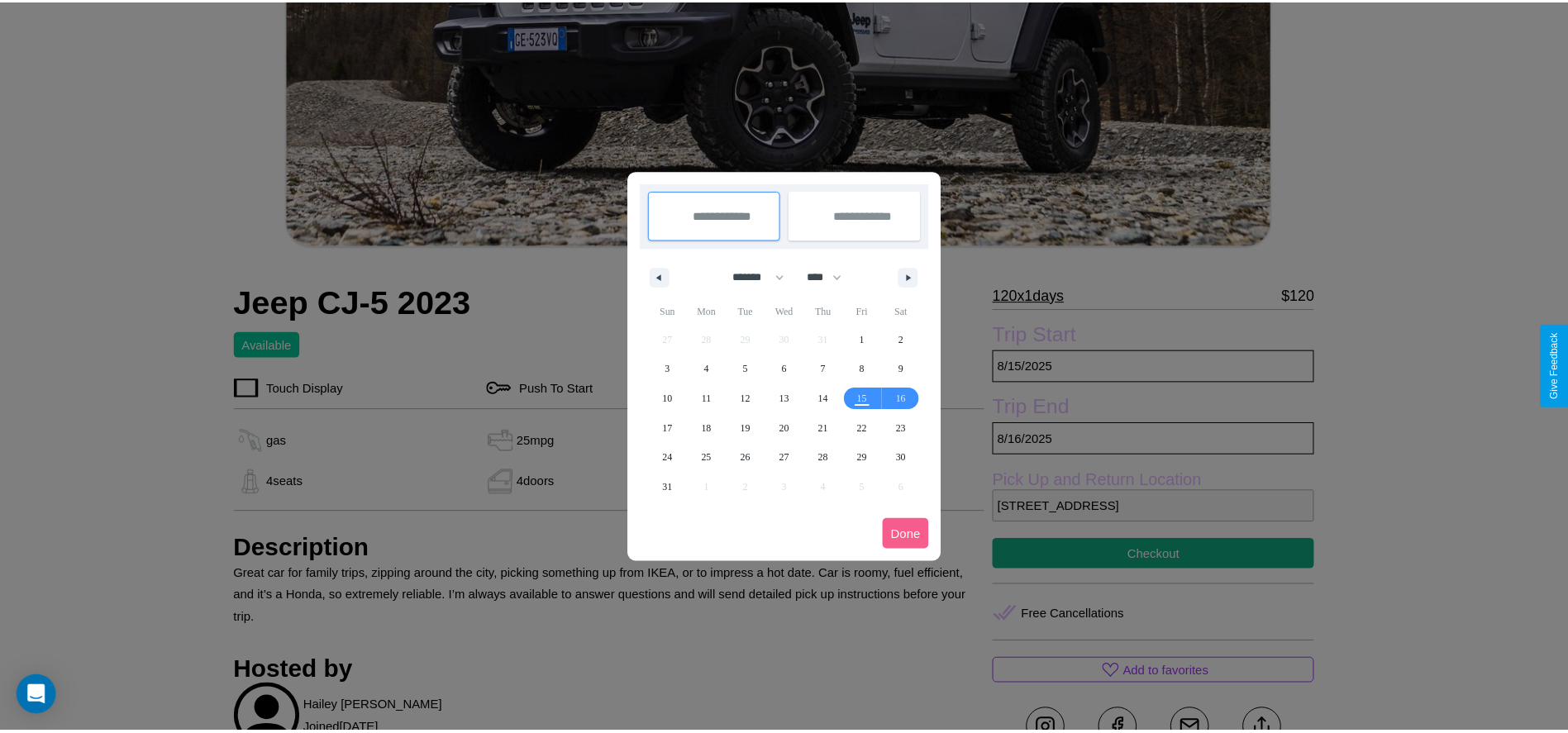
scroll to position [0, 0]
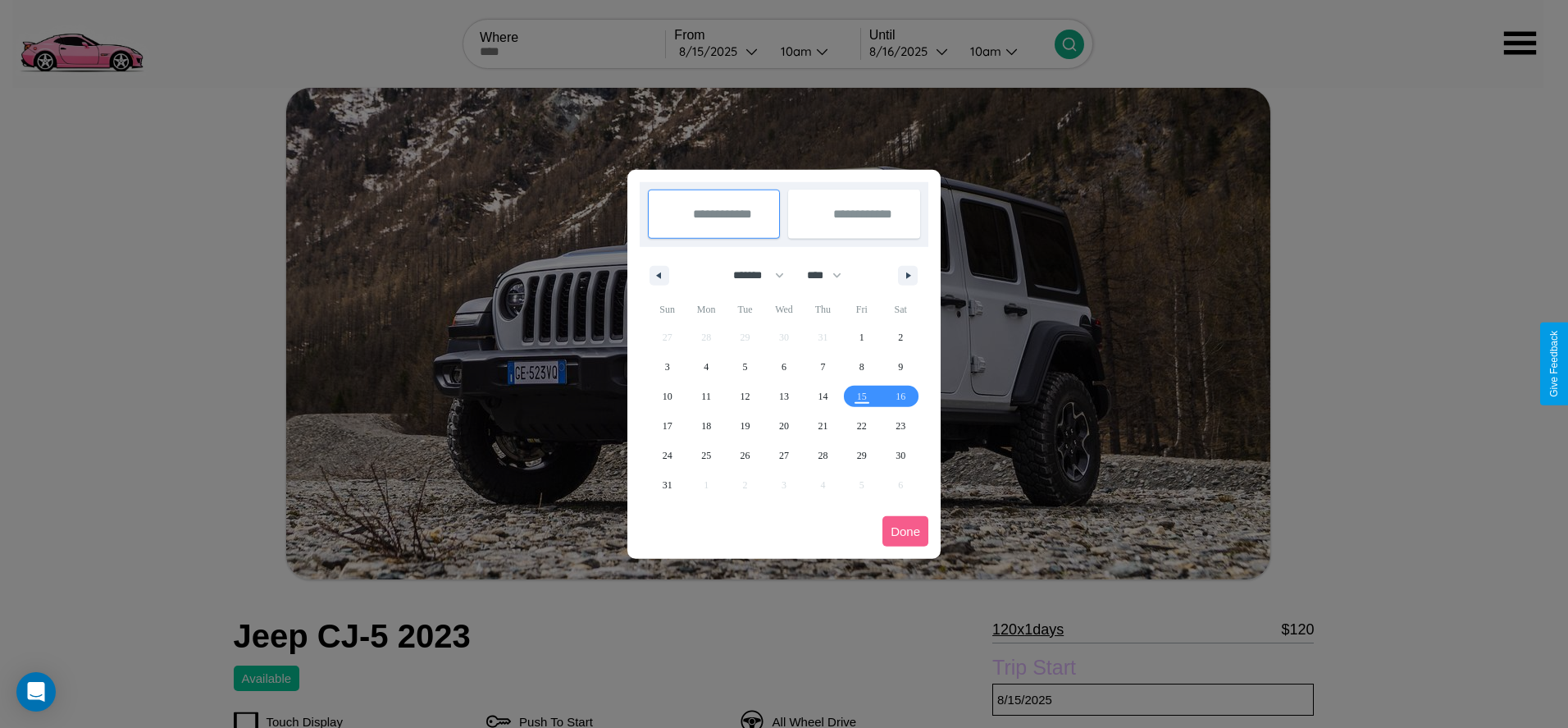
click at [720, 51] on div at bounding box center [784, 364] width 1568 height 728
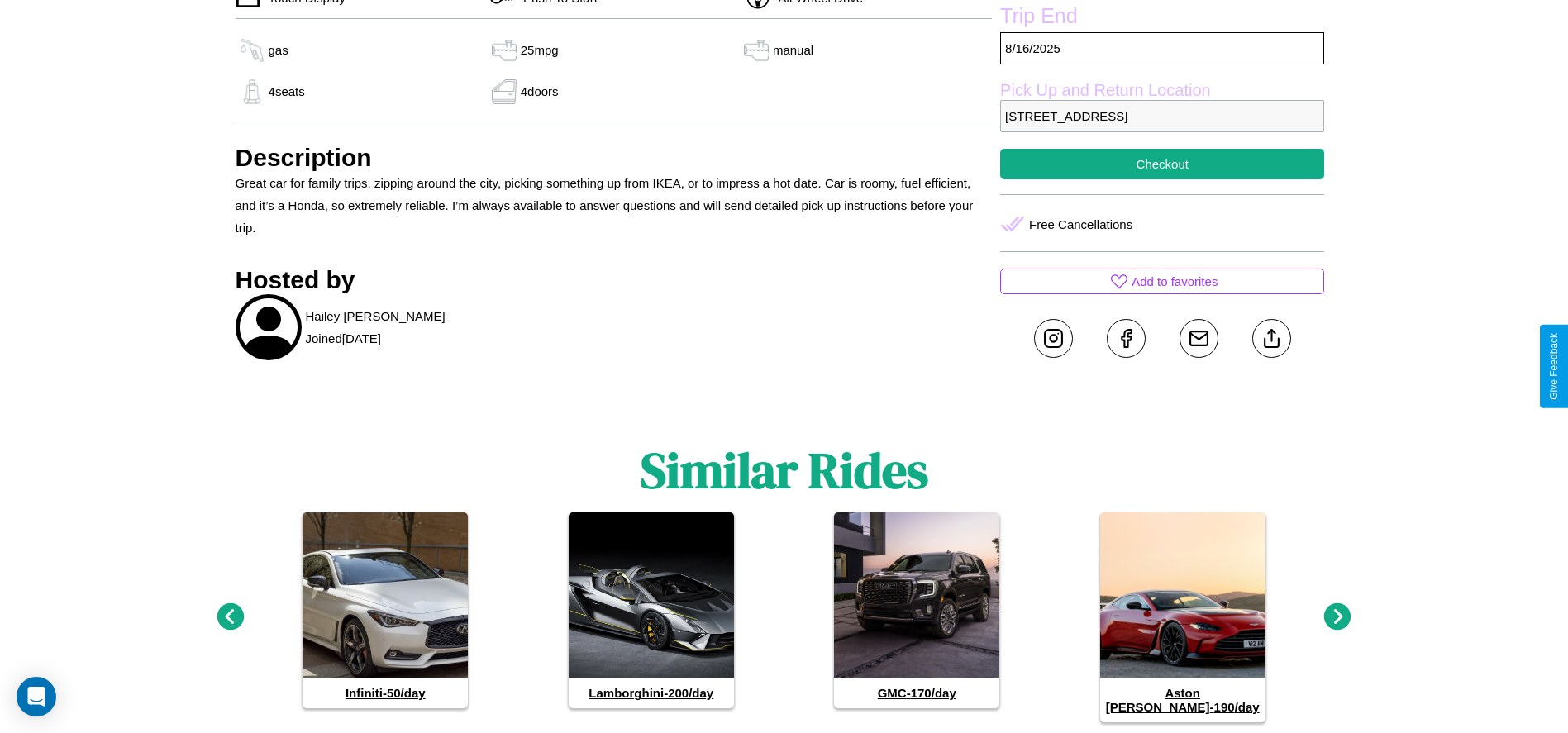
scroll to position [760, 0]
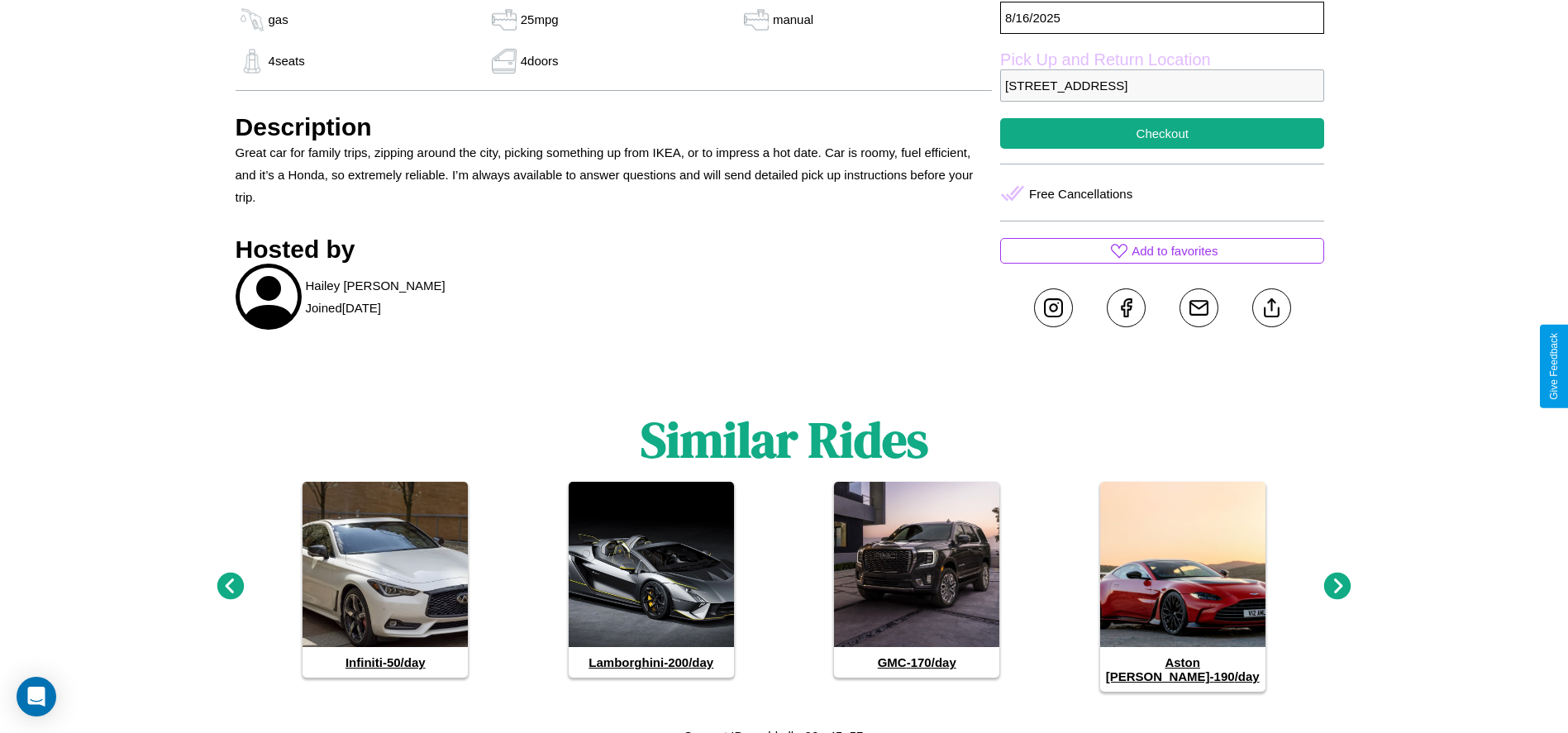
click at [1337, 579] on icon at bounding box center [1338, 586] width 27 height 27
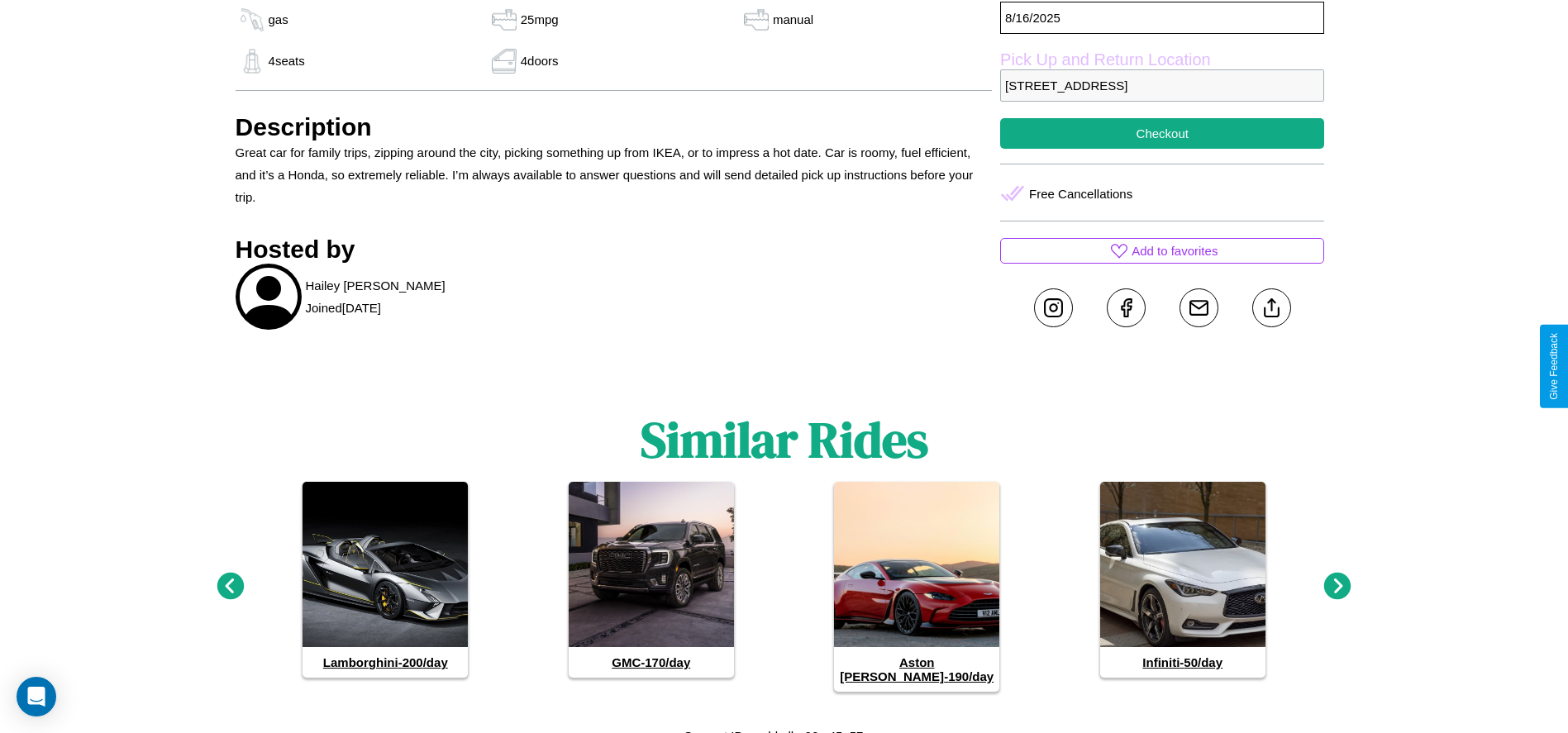
click at [1337, 579] on icon at bounding box center [1338, 586] width 27 height 27
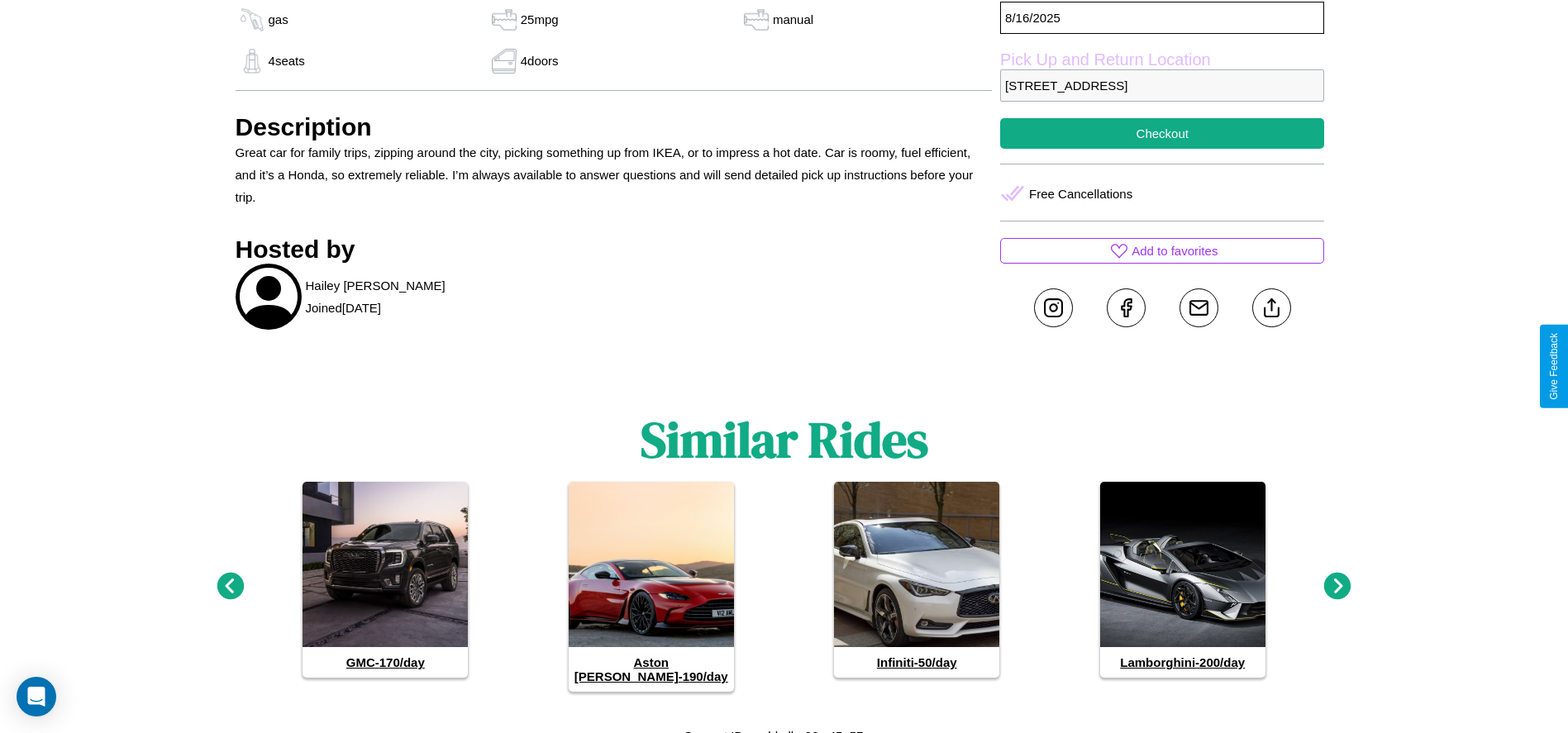
click at [1337, 579] on icon at bounding box center [1338, 586] width 27 height 27
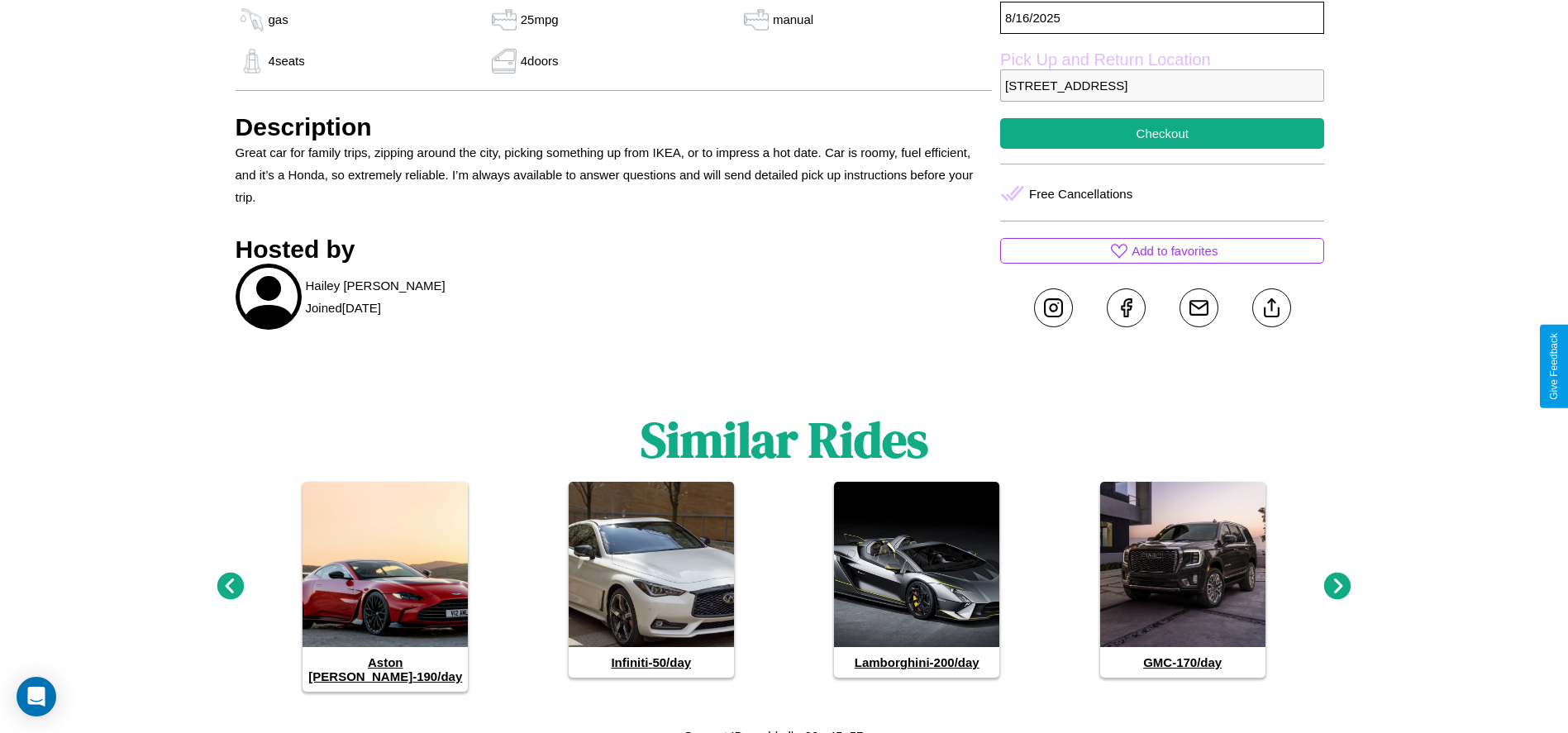
click at [1337, 579] on icon at bounding box center [1338, 586] width 27 height 27
